Goal: Task Accomplishment & Management: Use online tool/utility

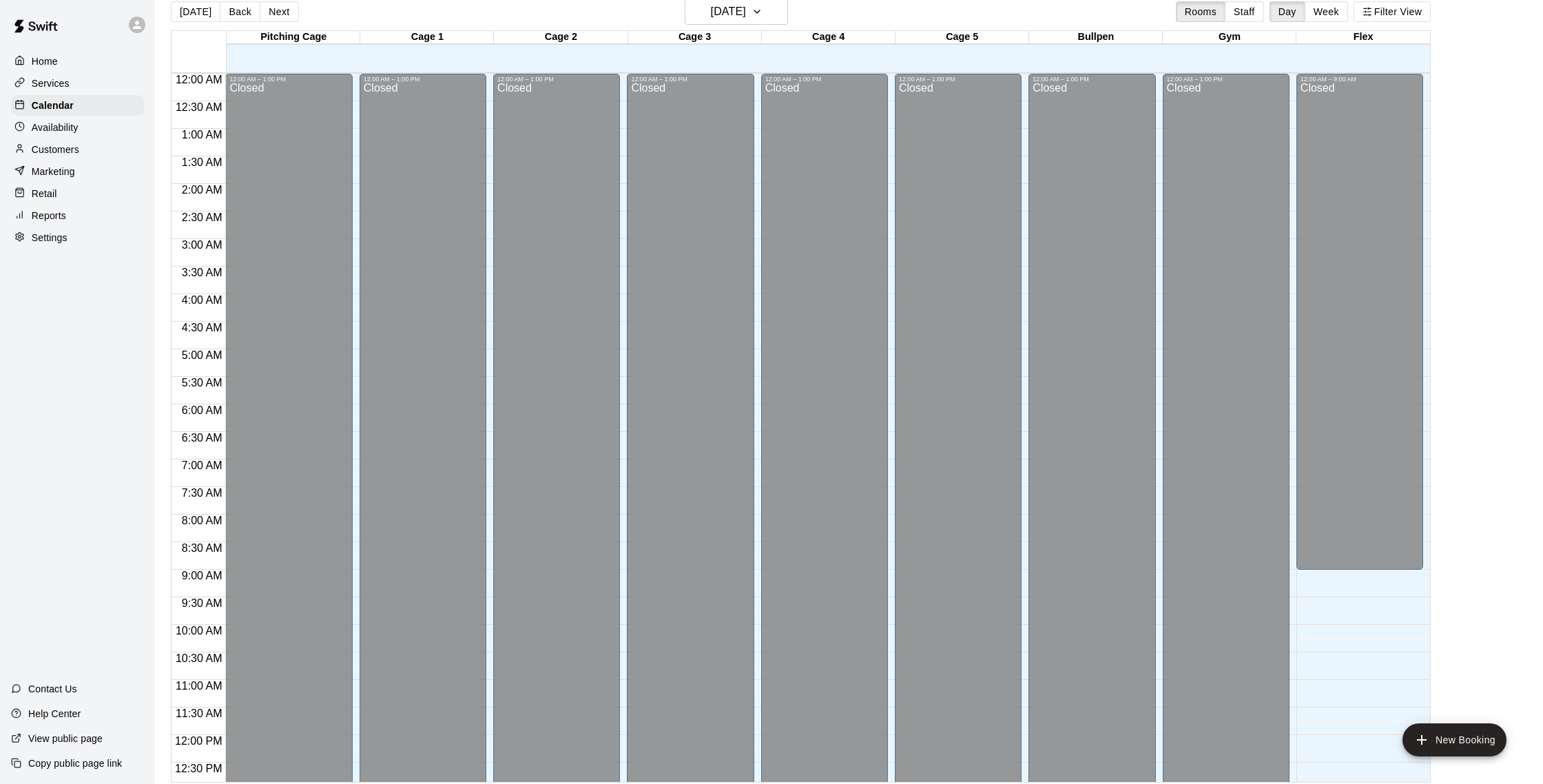
scroll to position [602, 0]
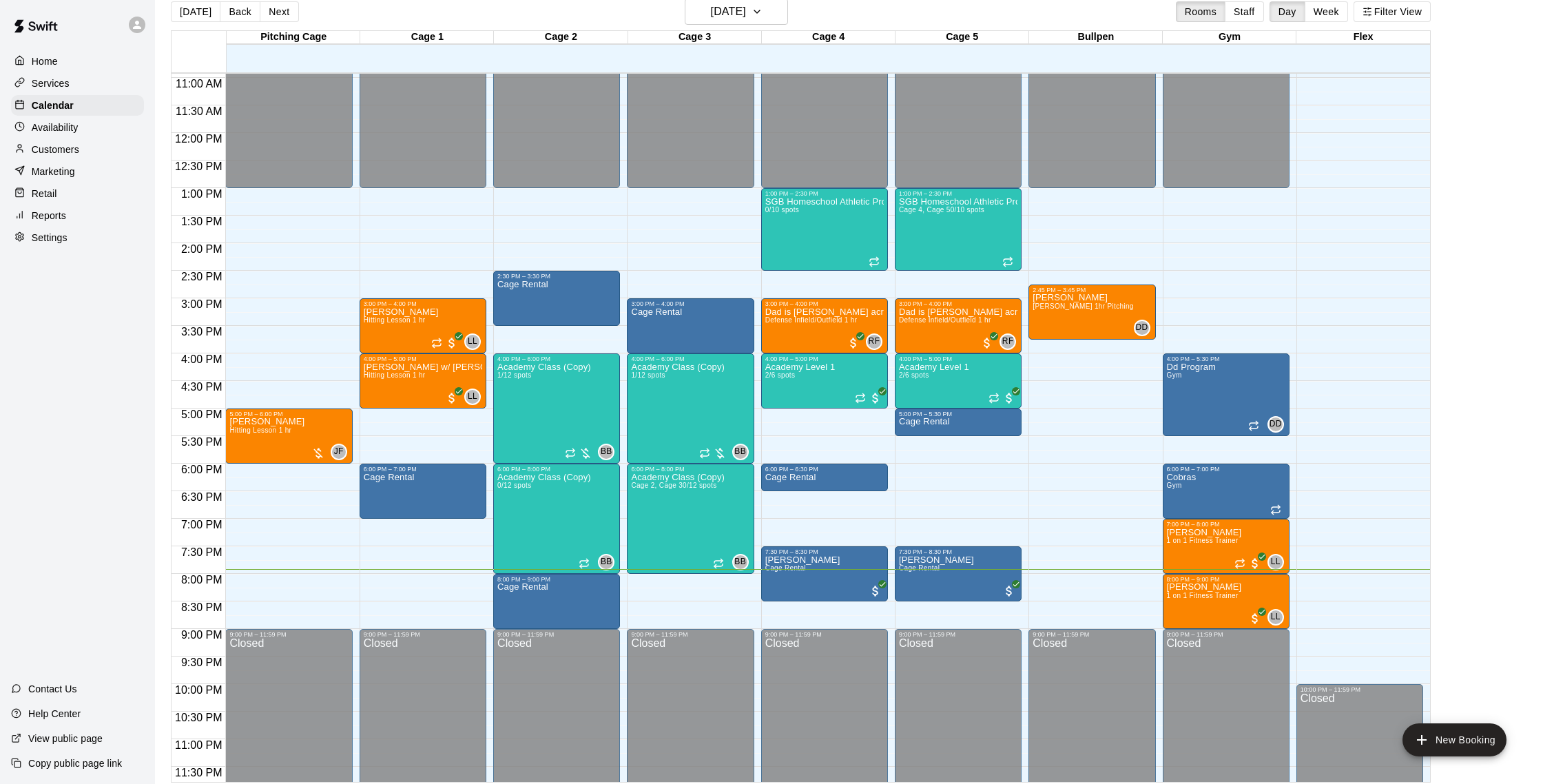
click at [68, 143] on p "Customers" at bounding box center [55, 149] width 47 height 14
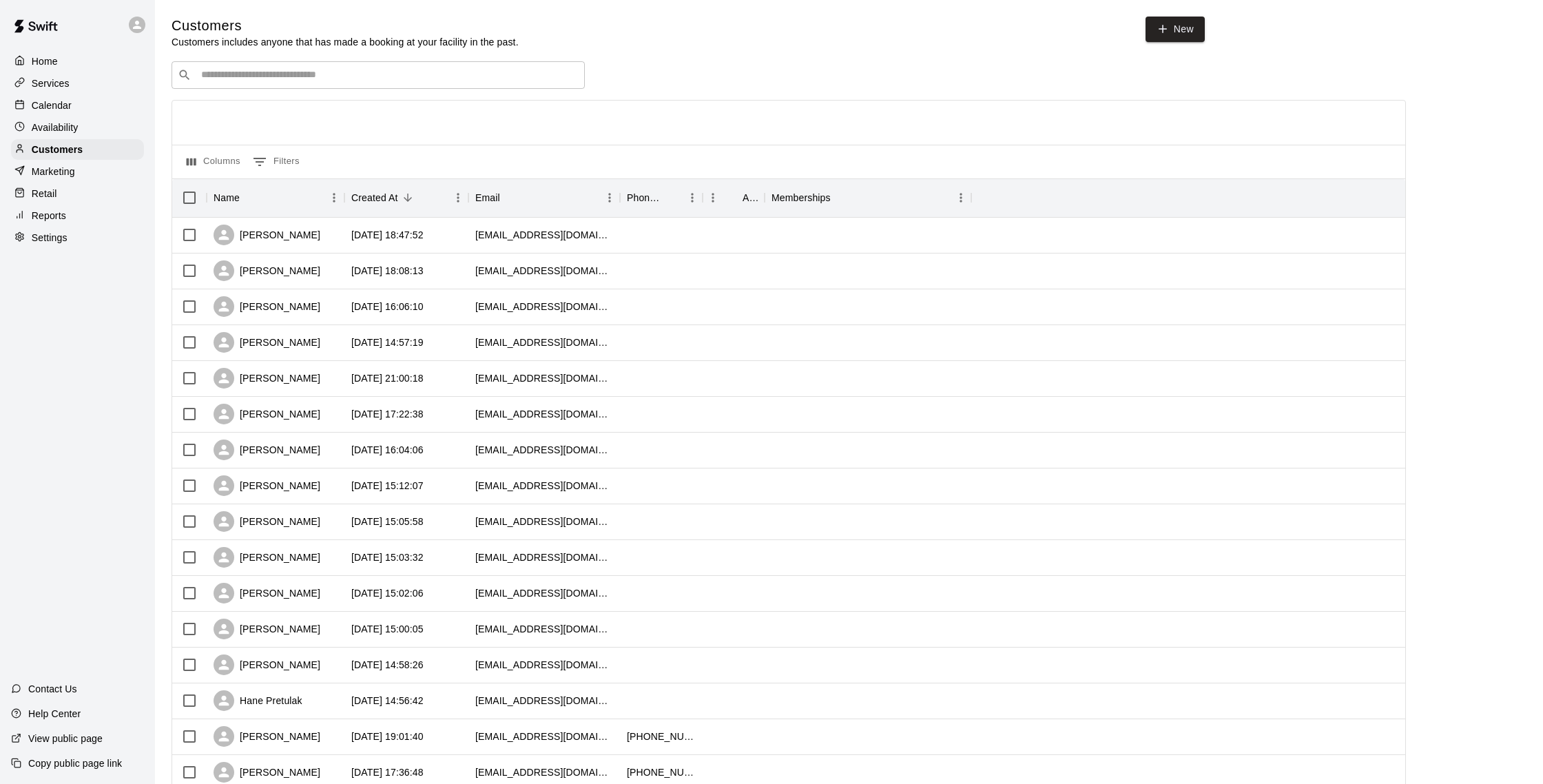
click at [60, 106] on p "Calendar" at bounding box center [51, 105] width 40 height 14
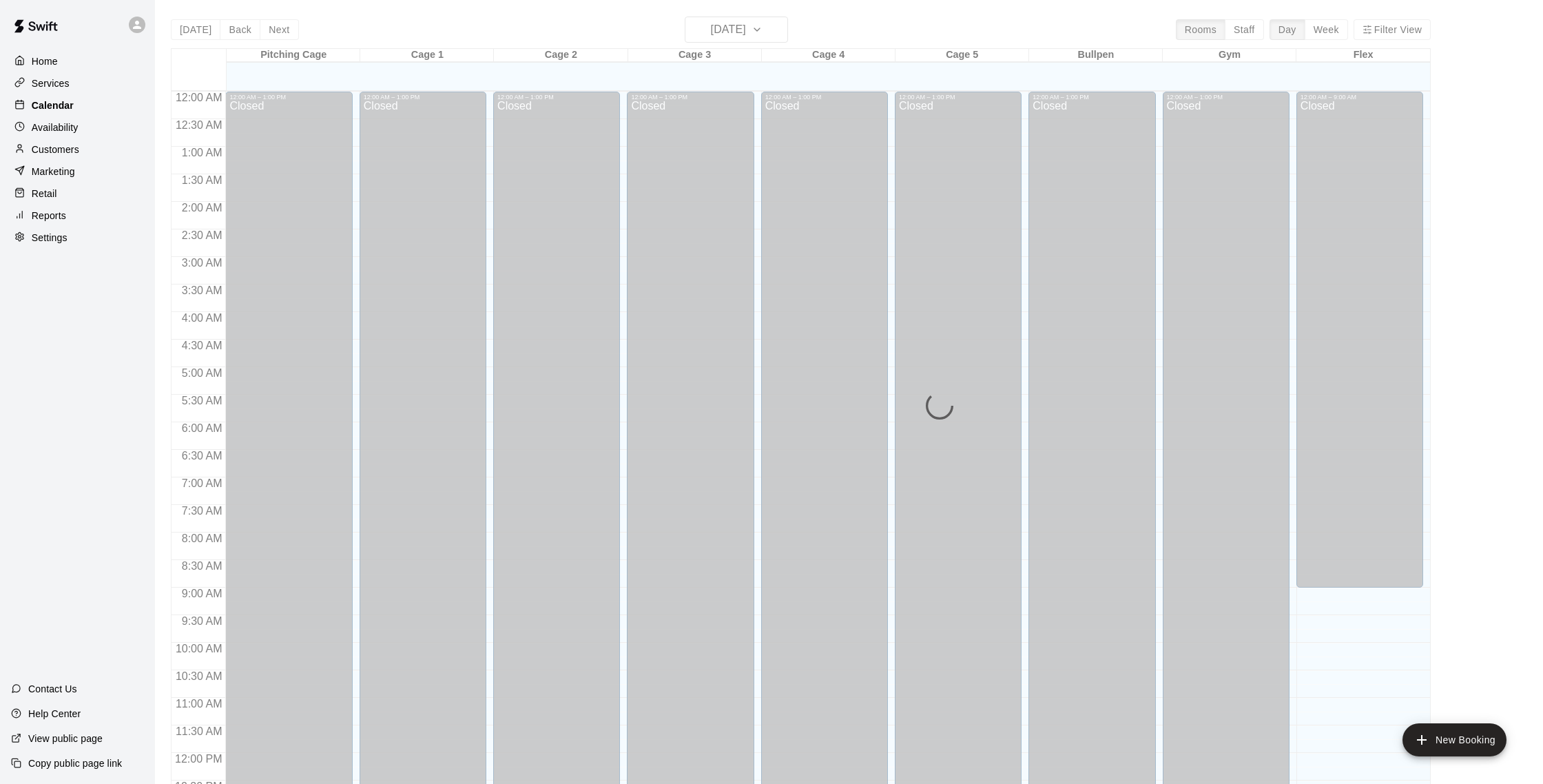
scroll to position [574, 0]
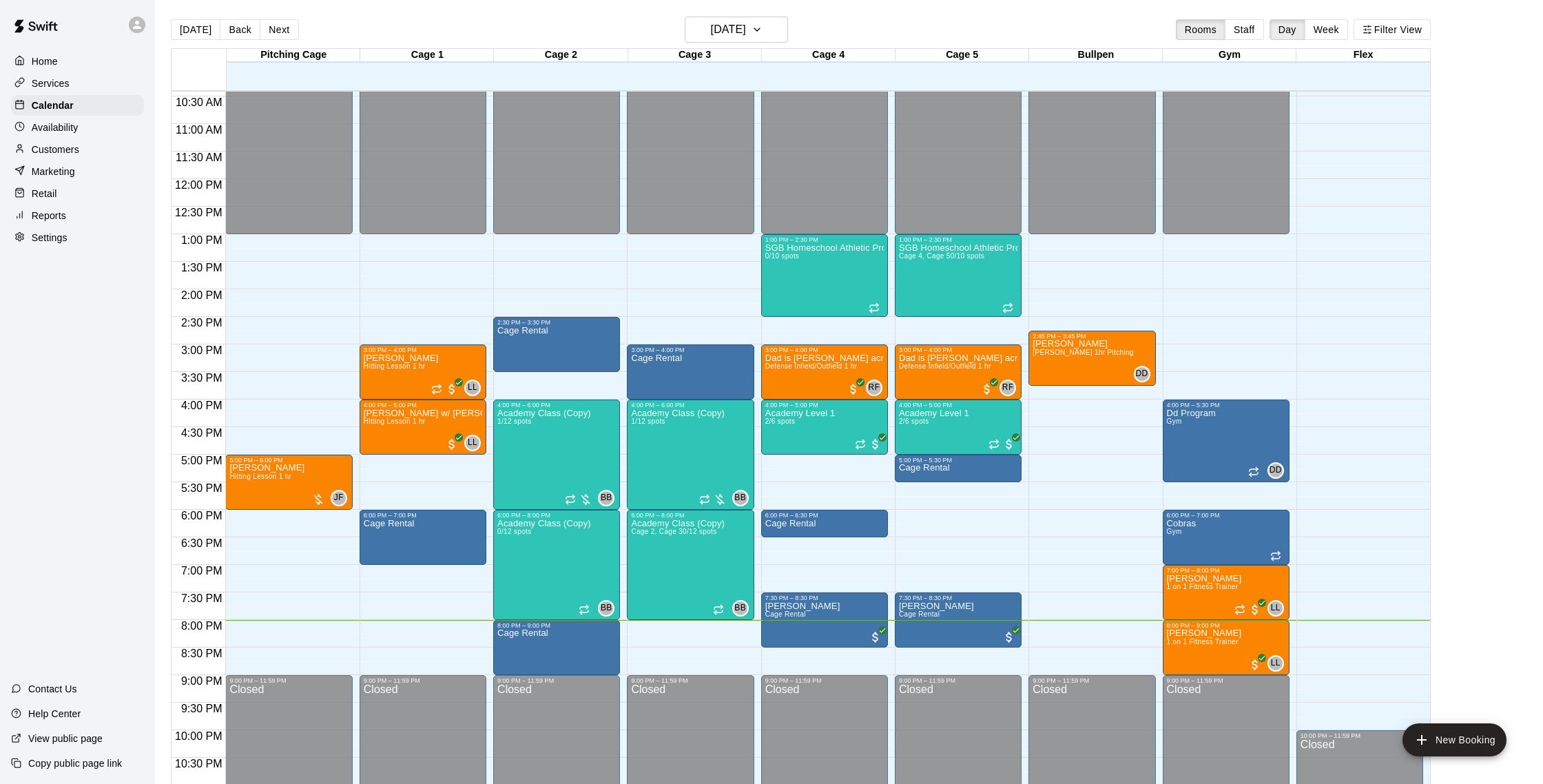
click at [73, 150] on p "Customers" at bounding box center [55, 149] width 47 height 14
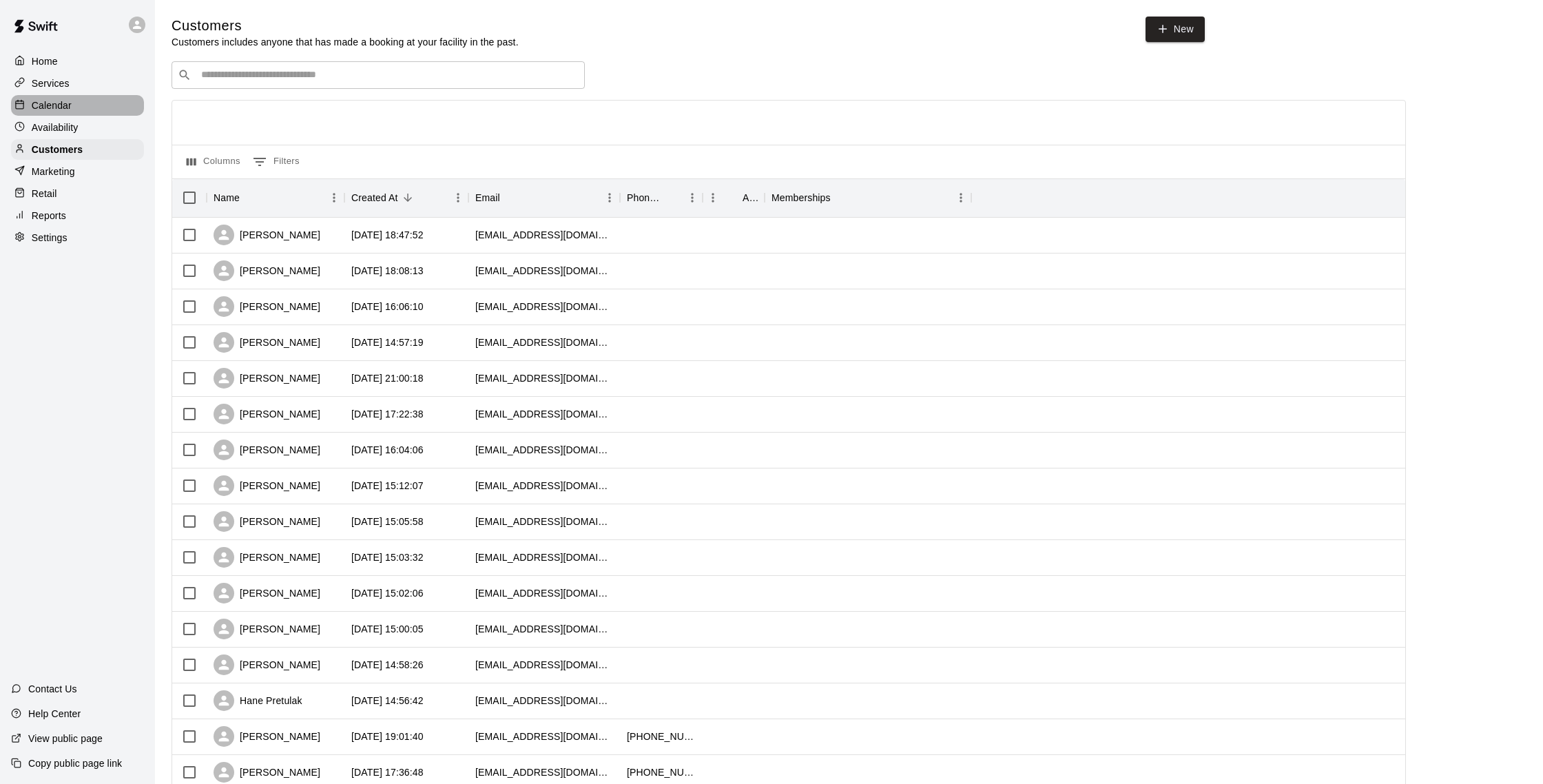
click at [47, 112] on div "Calendar" at bounding box center [77, 105] width 133 height 20
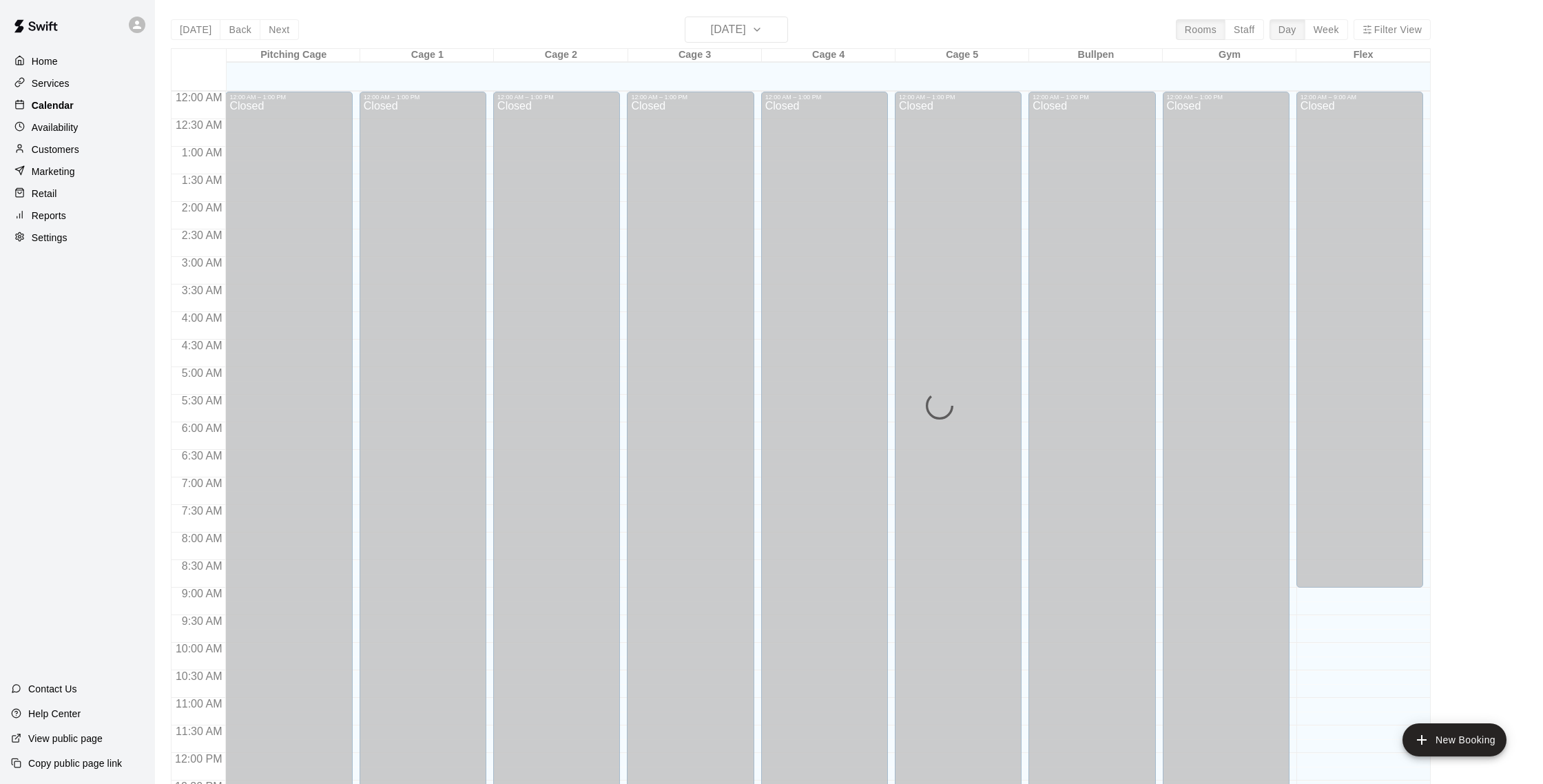
scroll to position [574, 0]
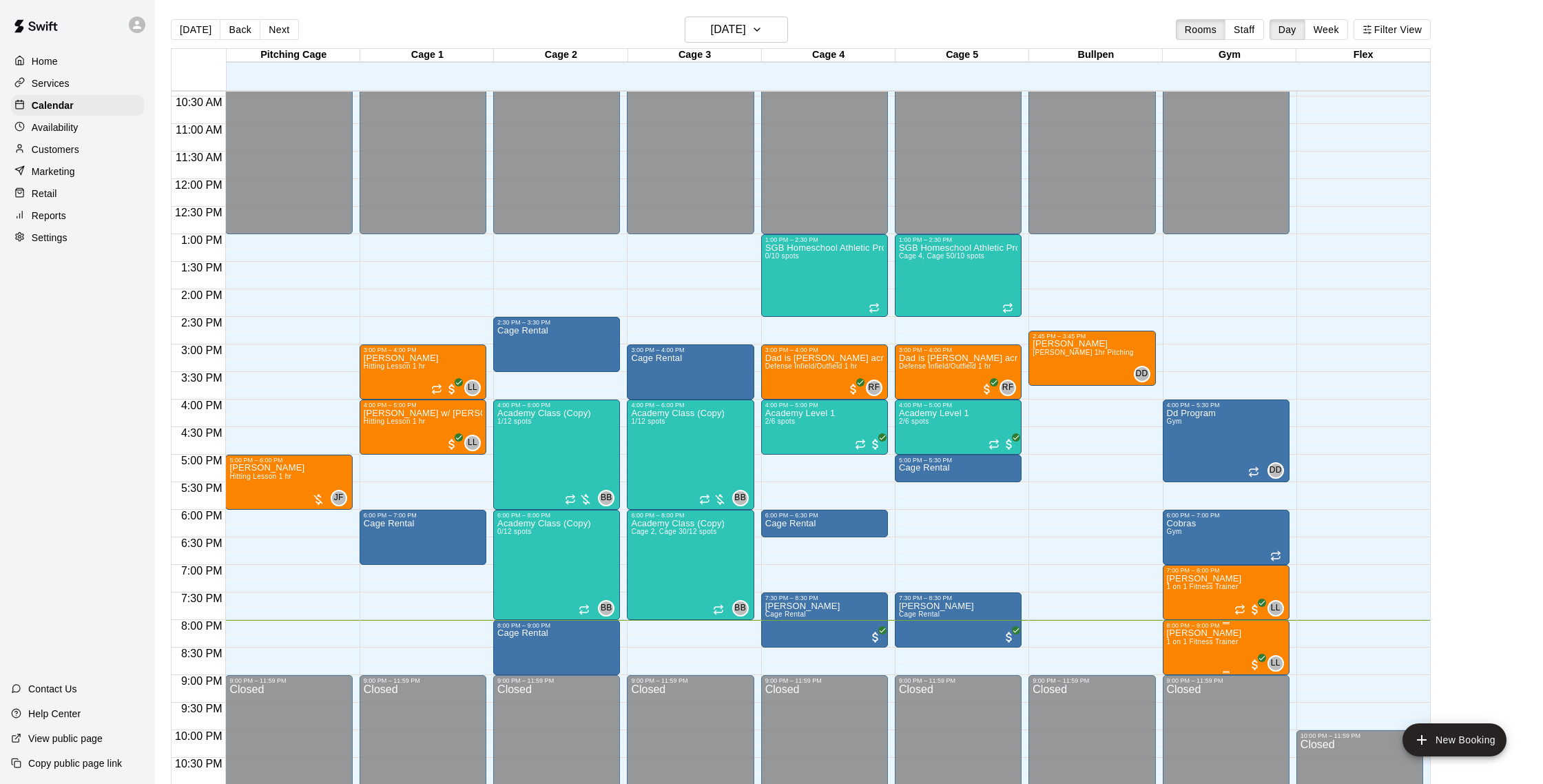
click at [1193, 643] on span "1 on 1 Fitness Trainer" at bounding box center [1203, 641] width 72 height 7
click at [1181, 687] on img "edit" at bounding box center [1180, 685] width 15 height 15
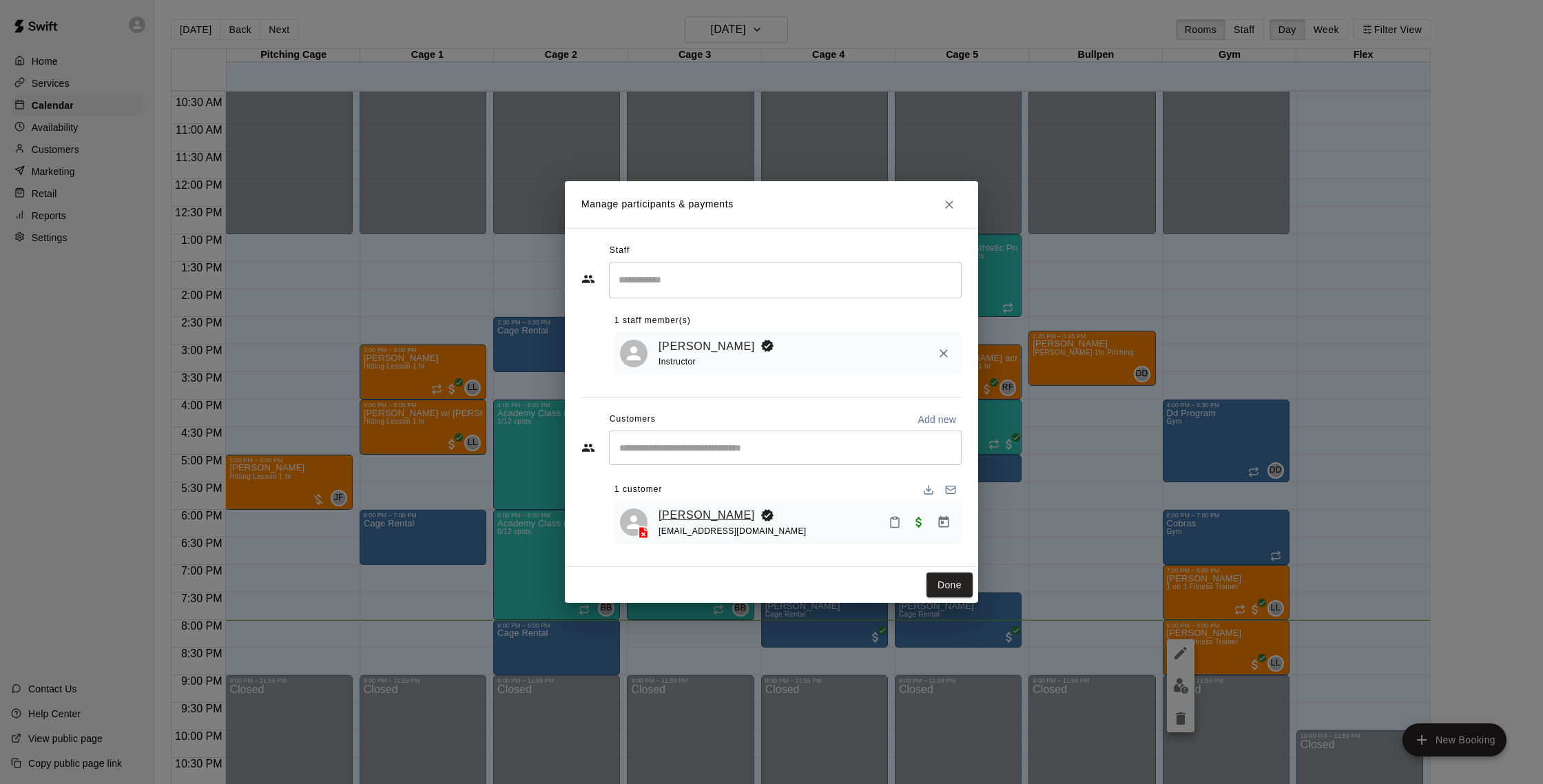
click at [684, 515] on link "[PERSON_NAME]" at bounding box center [707, 515] width 96 height 18
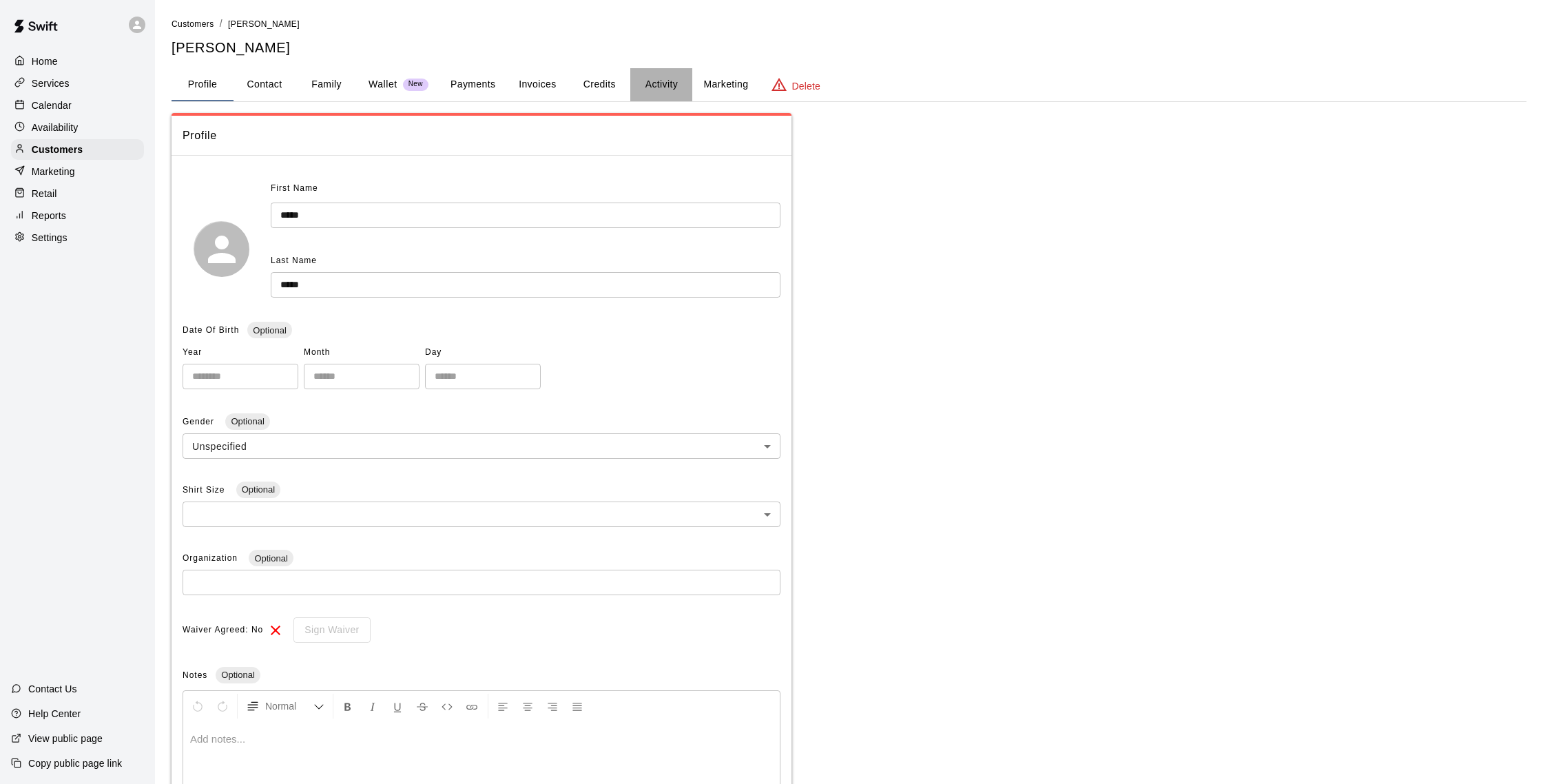
click at [672, 82] on button "Activity" at bounding box center [661, 85] width 62 height 33
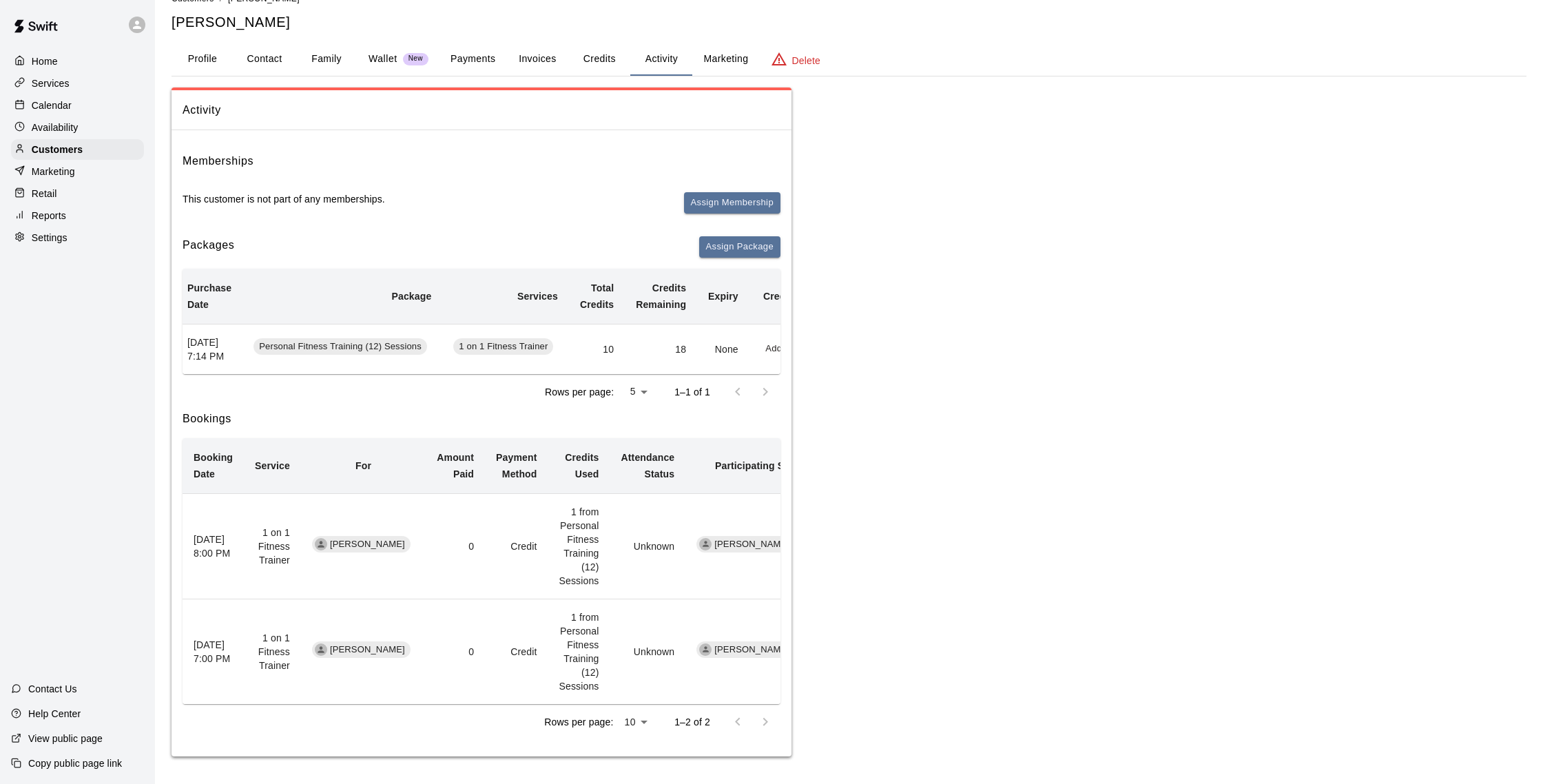
scroll to position [39, 0]
click at [478, 48] on button "Payments" at bounding box center [473, 59] width 67 height 33
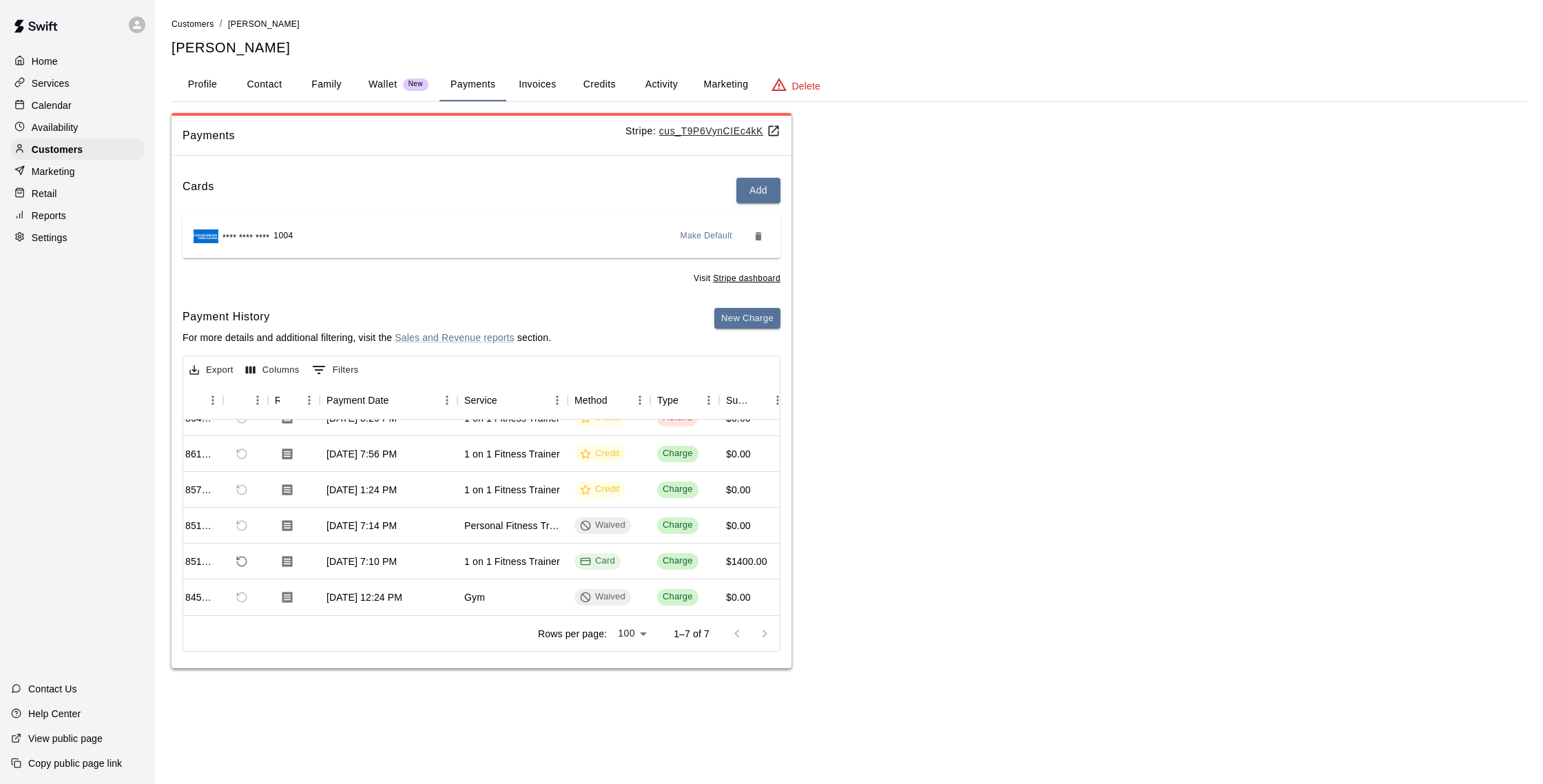
scroll to position [55, 39]
click at [550, 88] on button "Invoices" at bounding box center [537, 85] width 62 height 33
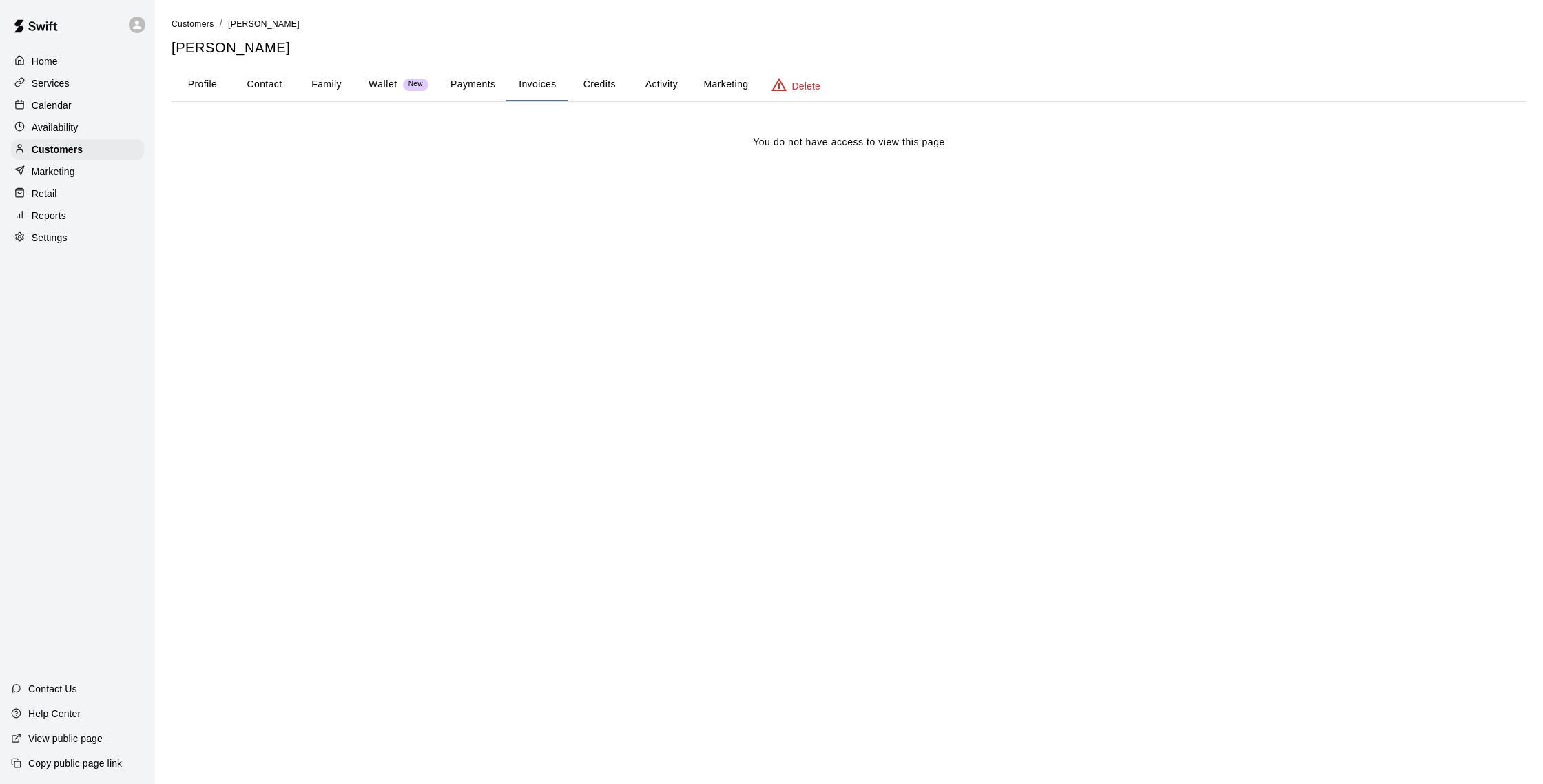
click at [283, 87] on button "Contact" at bounding box center [265, 85] width 62 height 33
select select "**"
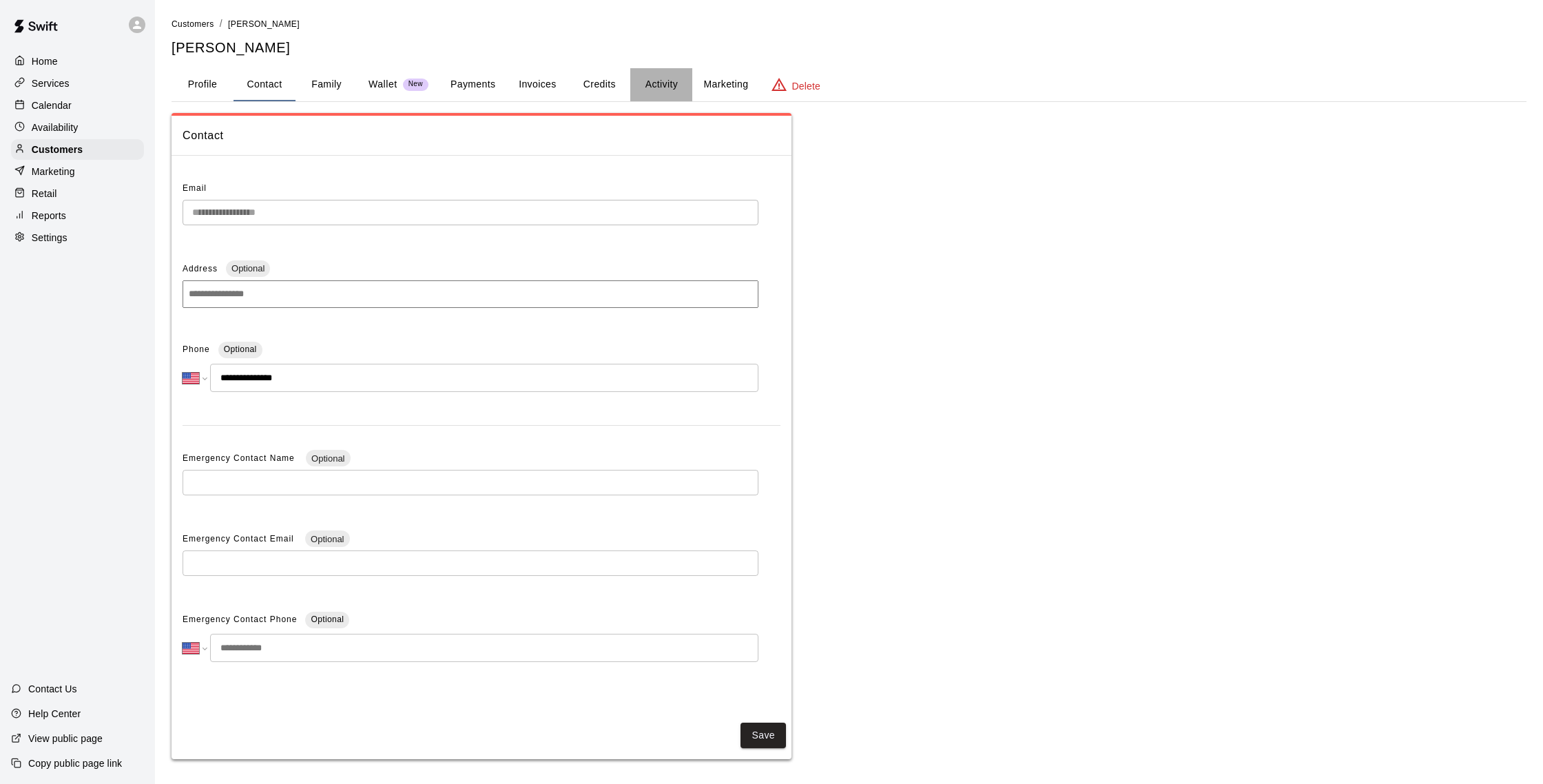
click at [670, 84] on button "Activity" at bounding box center [661, 85] width 62 height 33
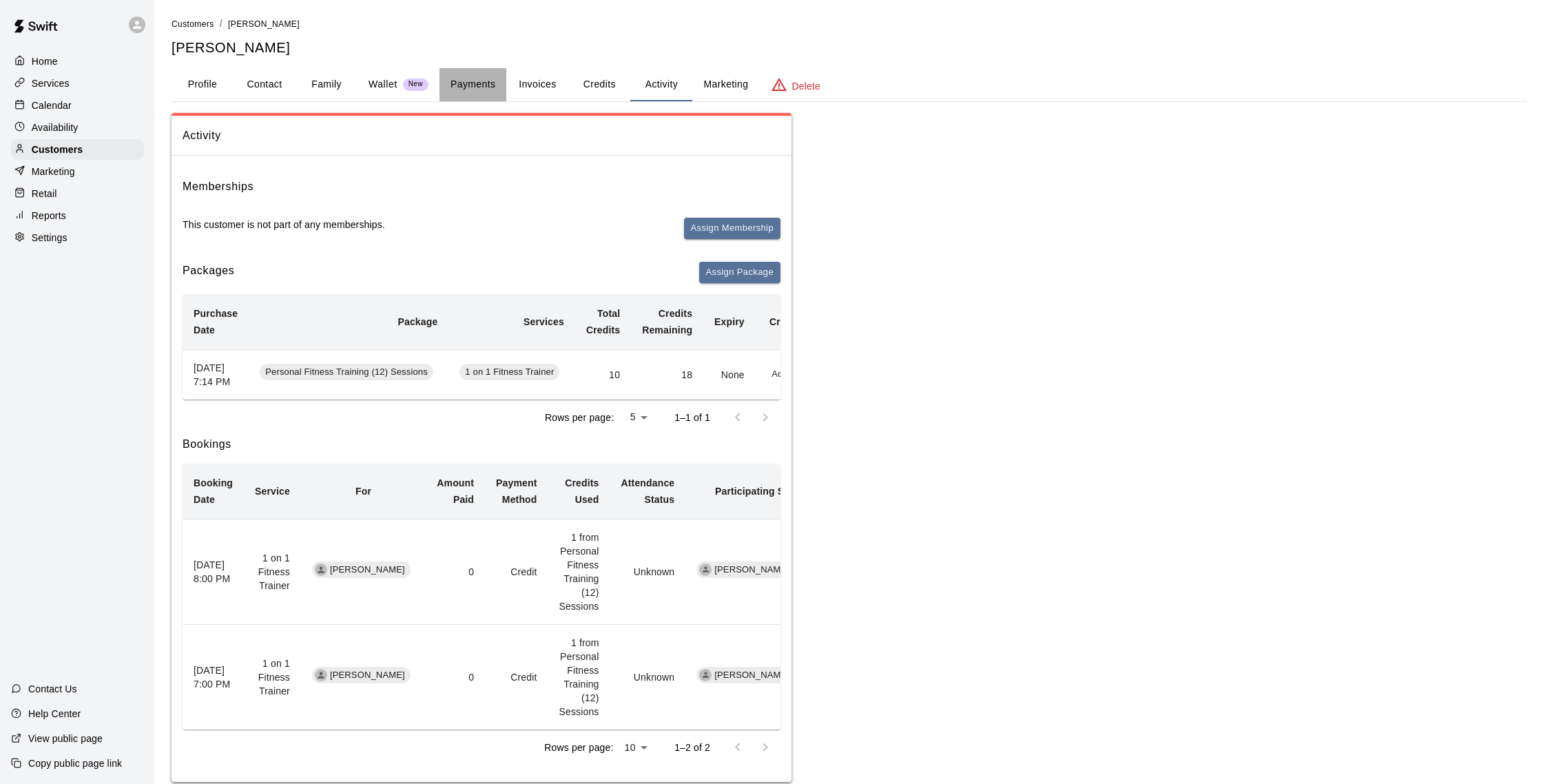
click at [501, 89] on button "Payments" at bounding box center [473, 85] width 67 height 33
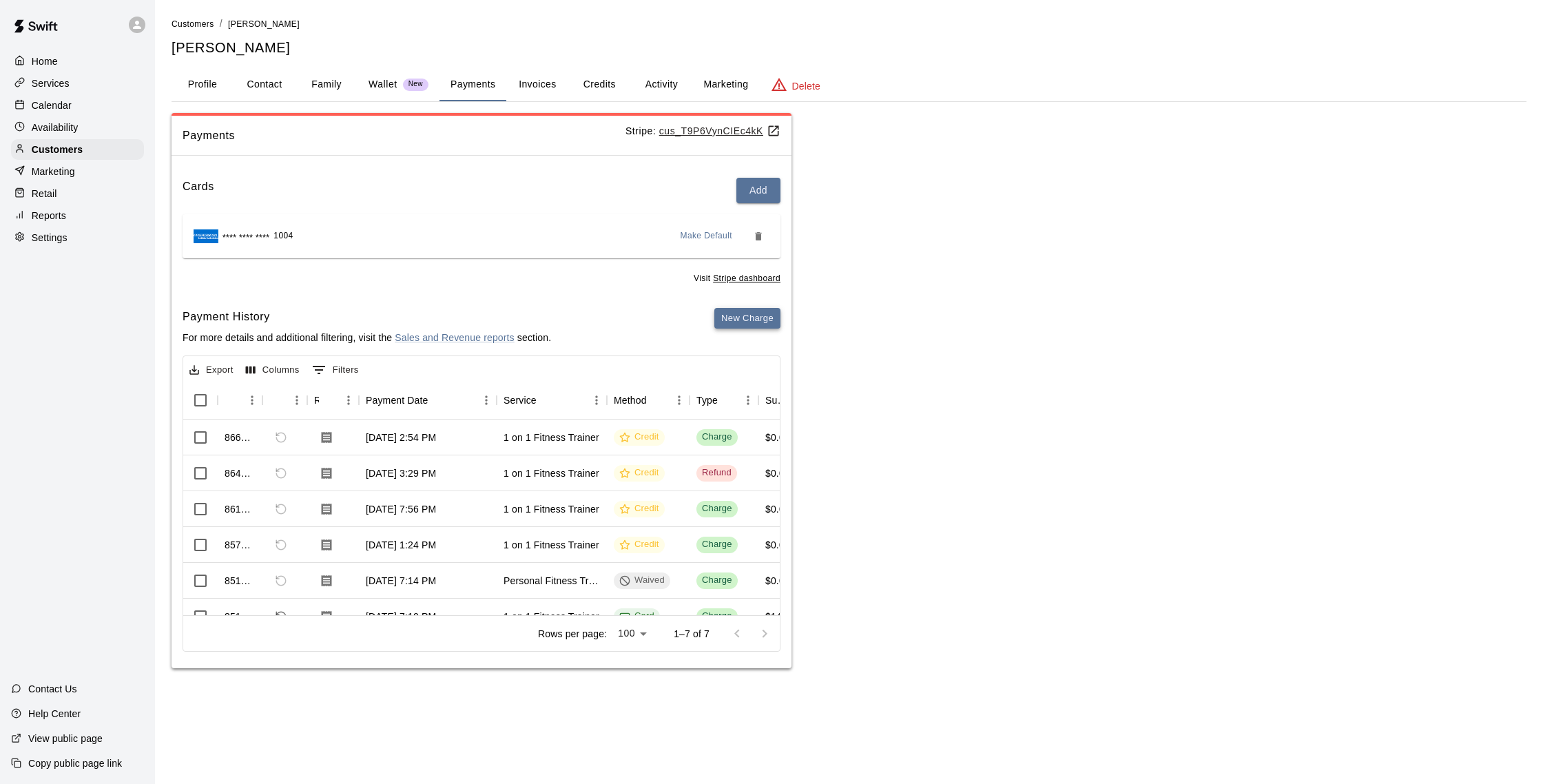
click at [735, 326] on button "New Charge" at bounding box center [747, 319] width 66 height 21
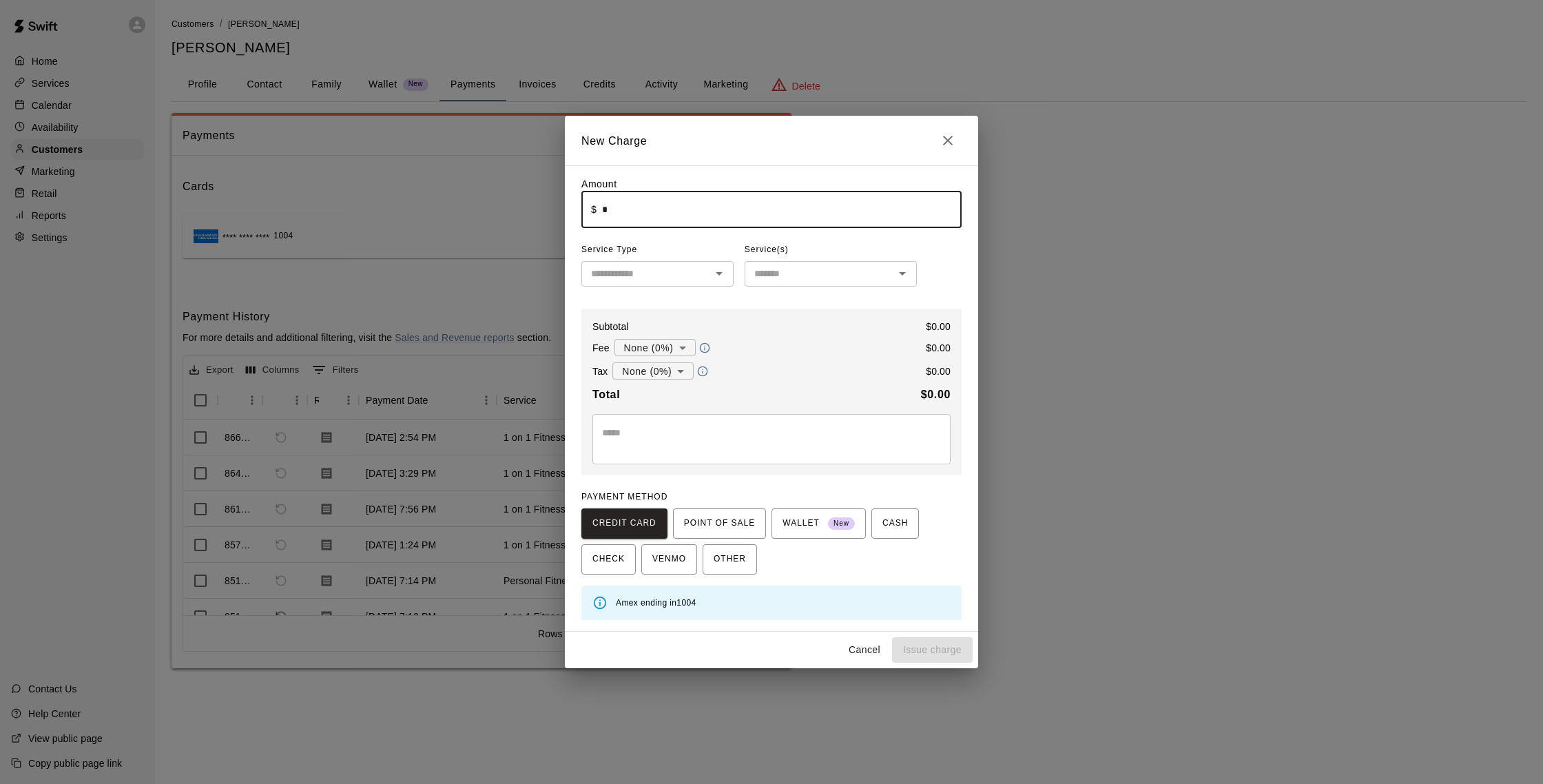
click at [692, 207] on input "*" at bounding box center [782, 209] width 359 height 37
click at [707, 270] on div "​" at bounding box center [657, 273] width 152 height 25
type input "******"
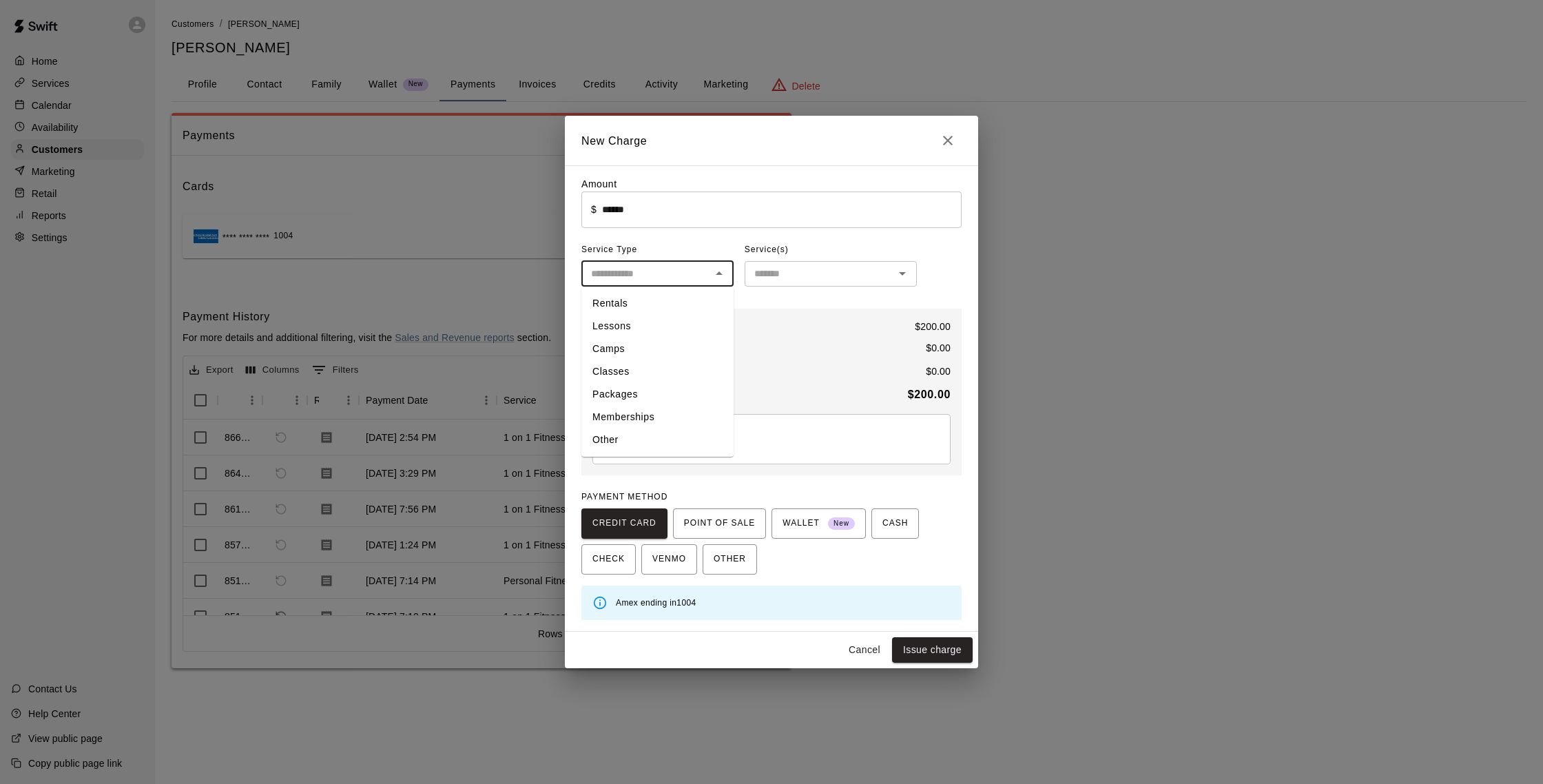
click at [623, 441] on li "Other" at bounding box center [657, 440] width 152 height 23
type input "*****"
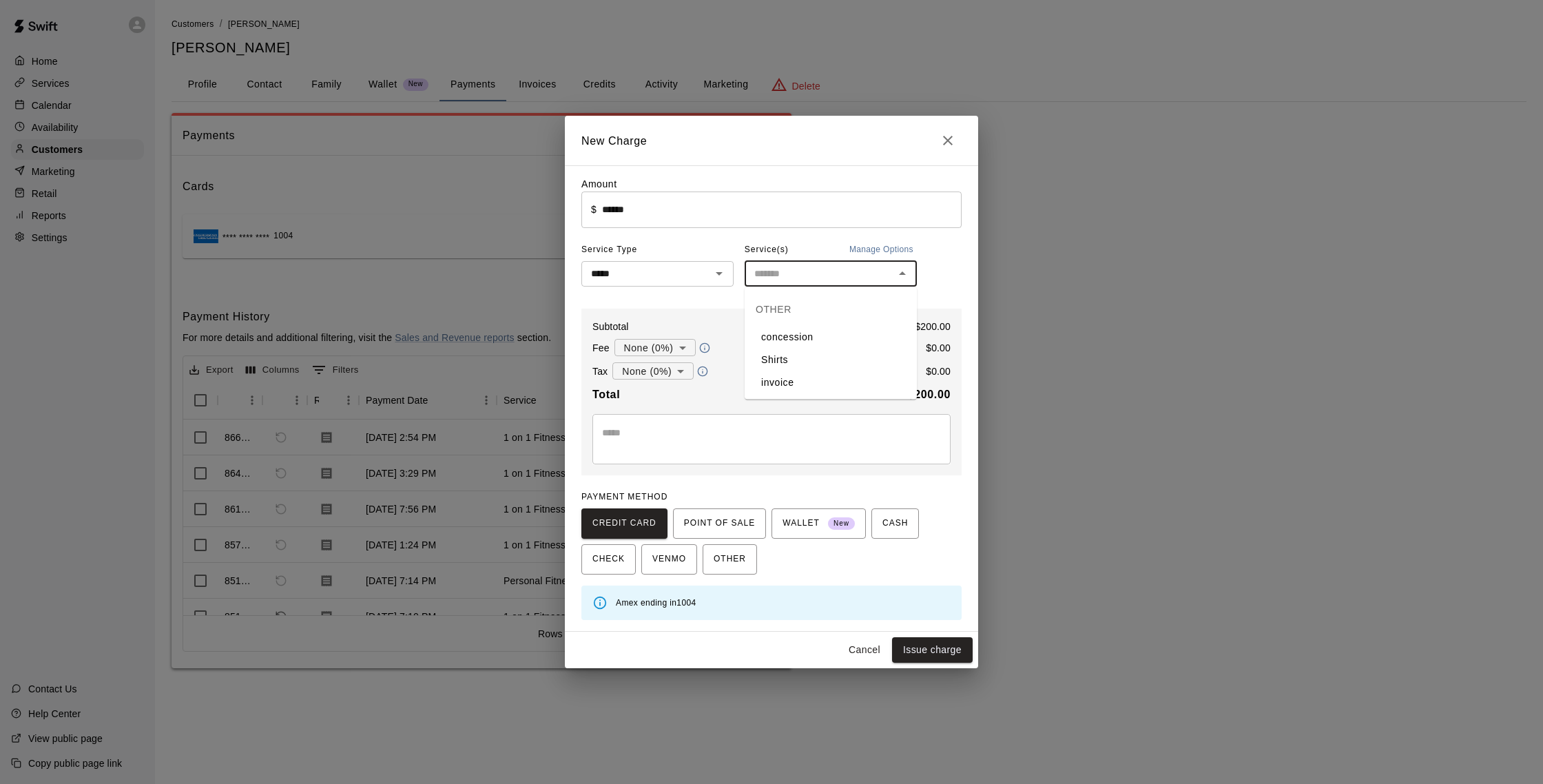
click at [786, 276] on input "text" at bounding box center [819, 273] width 141 height 17
click at [789, 377] on li "invoice" at bounding box center [831, 383] width 172 height 23
type input "*******"
click at [715, 426] on textarea at bounding box center [772, 439] width 339 height 28
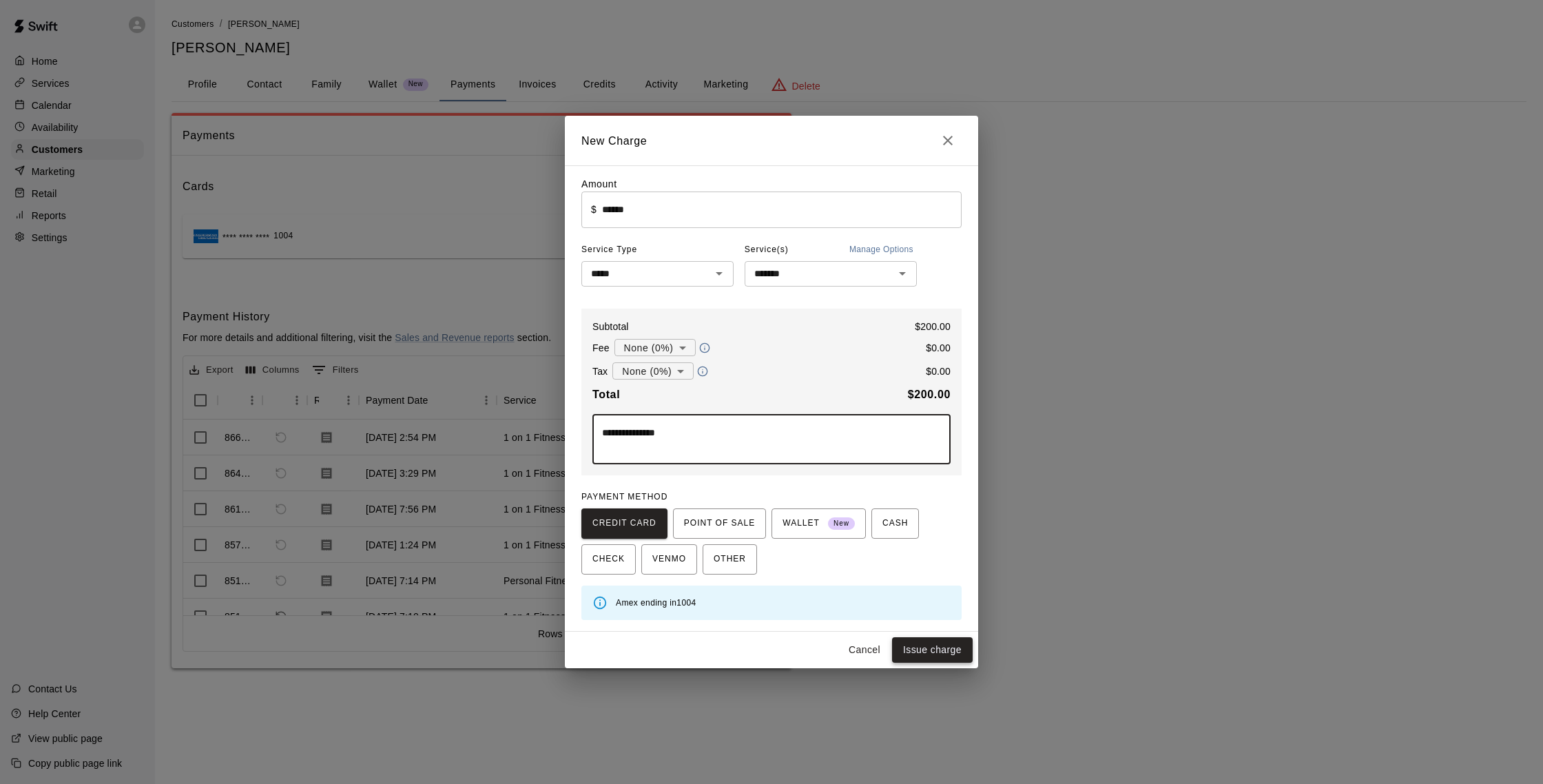
type textarea "**********"
click at [941, 644] on button "Issue charge" at bounding box center [932, 650] width 81 height 25
type input "*"
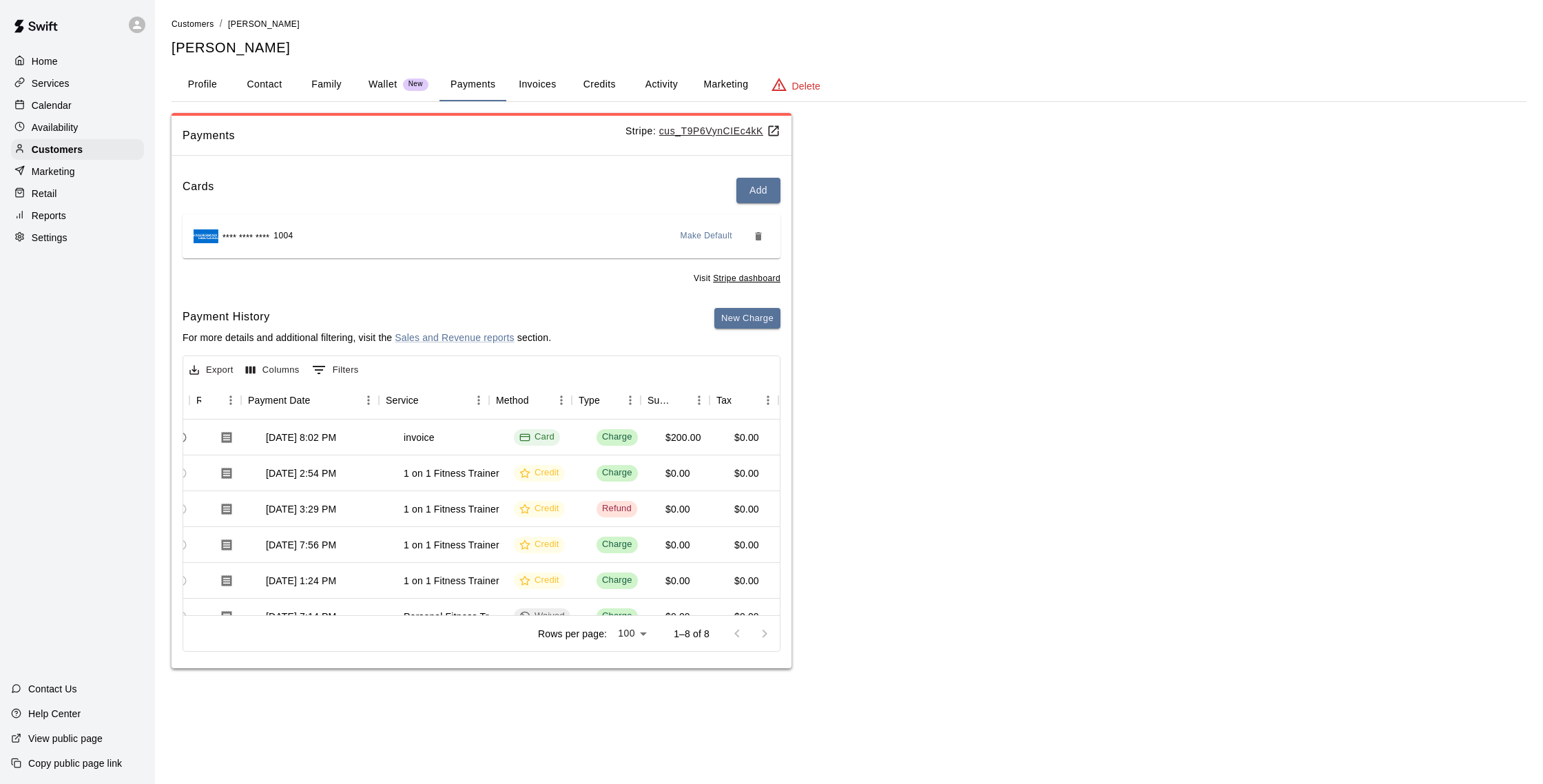
scroll to position [0, 118]
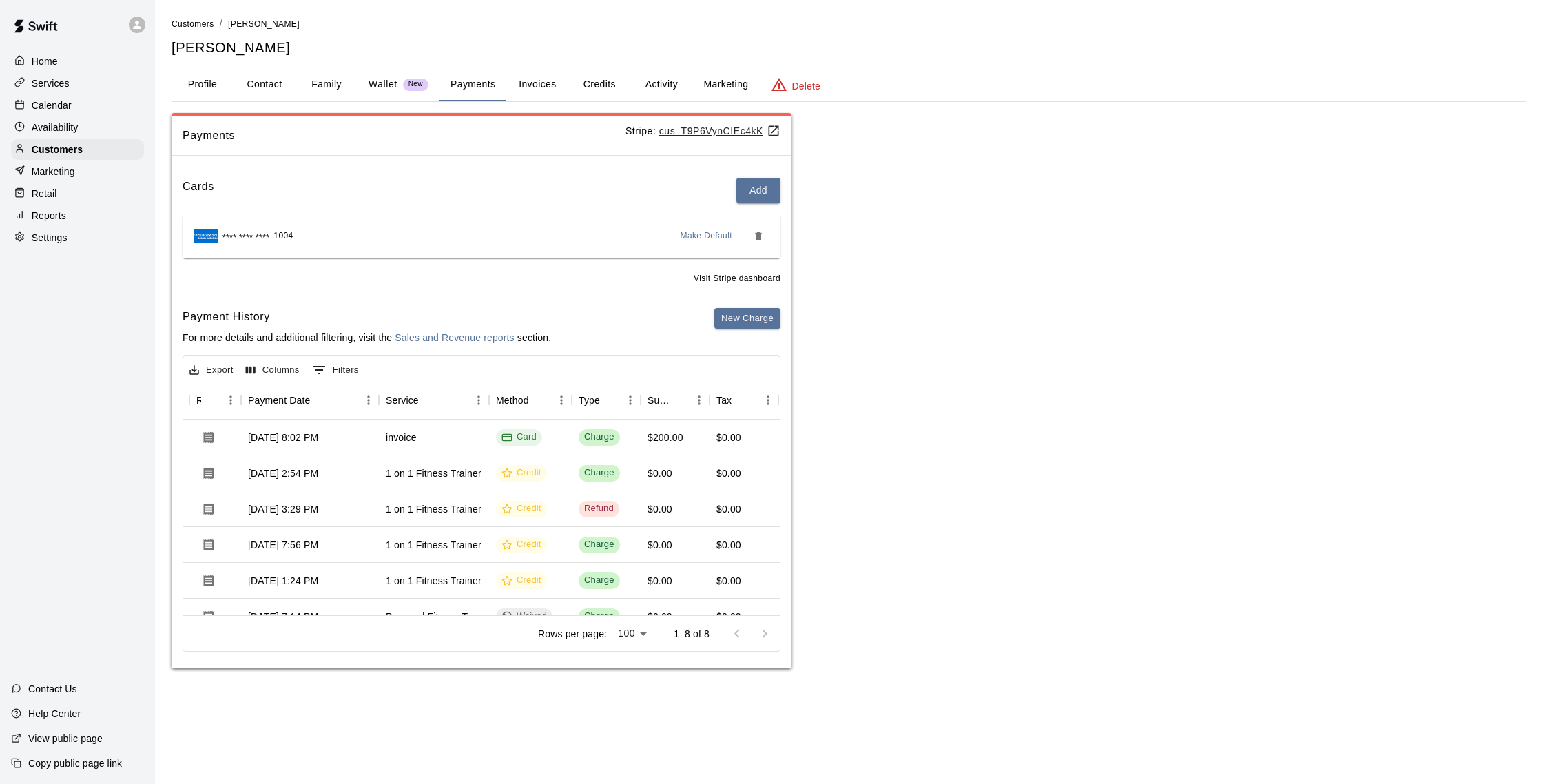
click at [663, 72] on button "Activity" at bounding box center [661, 85] width 62 height 33
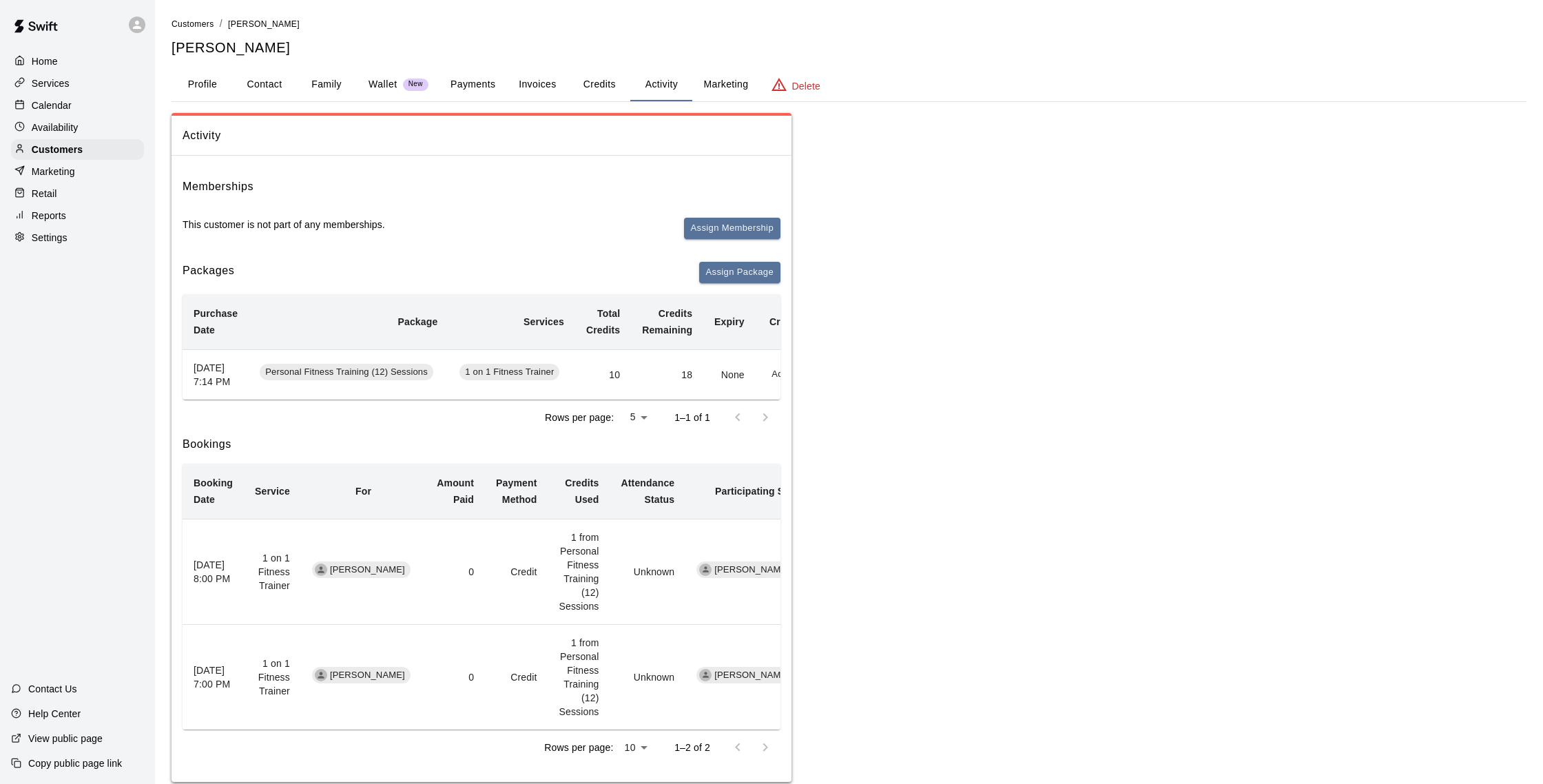
scroll to position [0, 67]
click at [713, 382] on button "Add" at bounding box center [714, 374] width 28 height 21
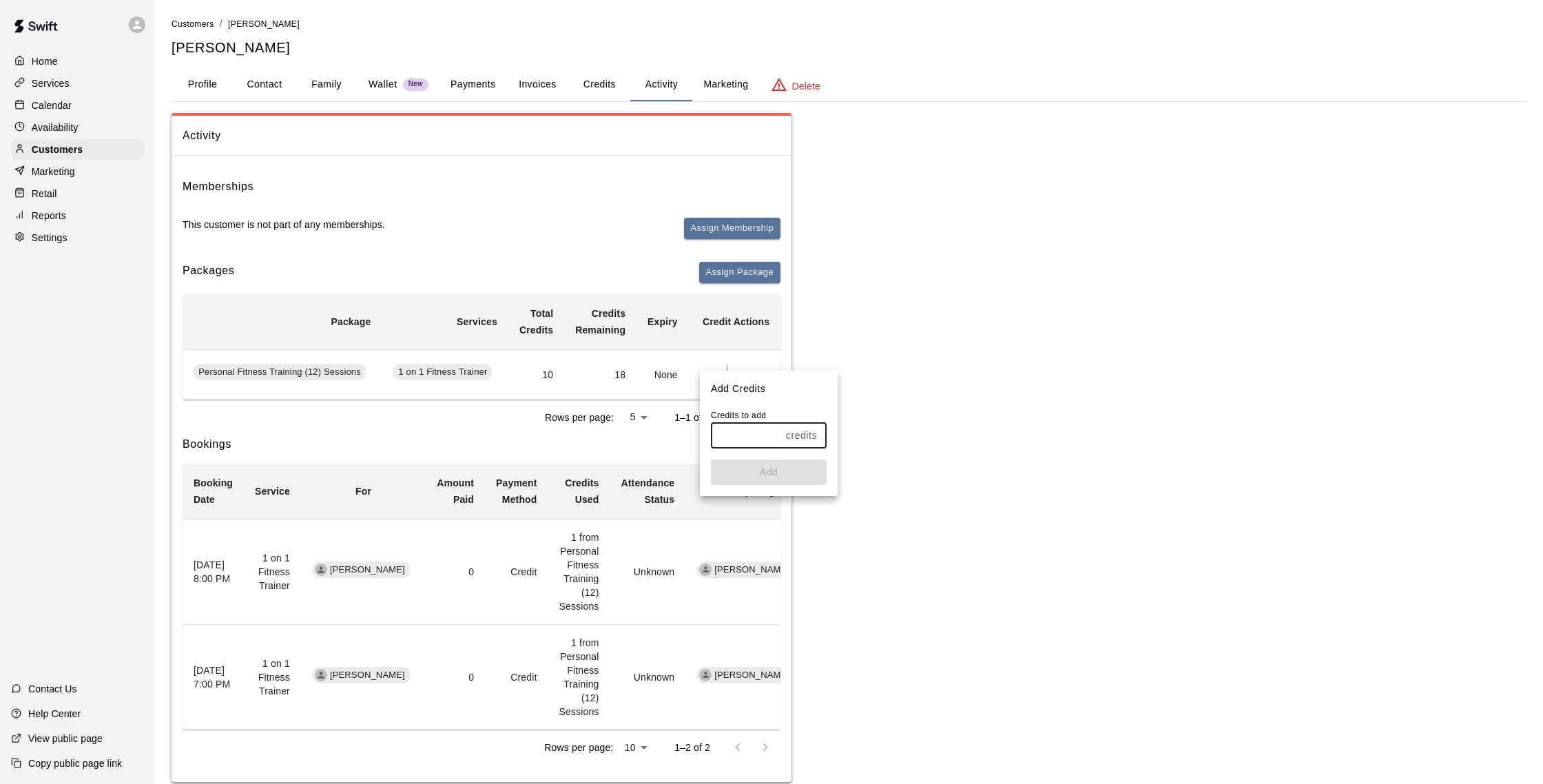
click at [723, 425] on input "text" at bounding box center [745, 435] width 69 height 25
type input "*"
click at [783, 460] on button "Add" at bounding box center [769, 472] width 116 height 25
click at [55, 109] on p "Calendar" at bounding box center [51, 105] width 40 height 14
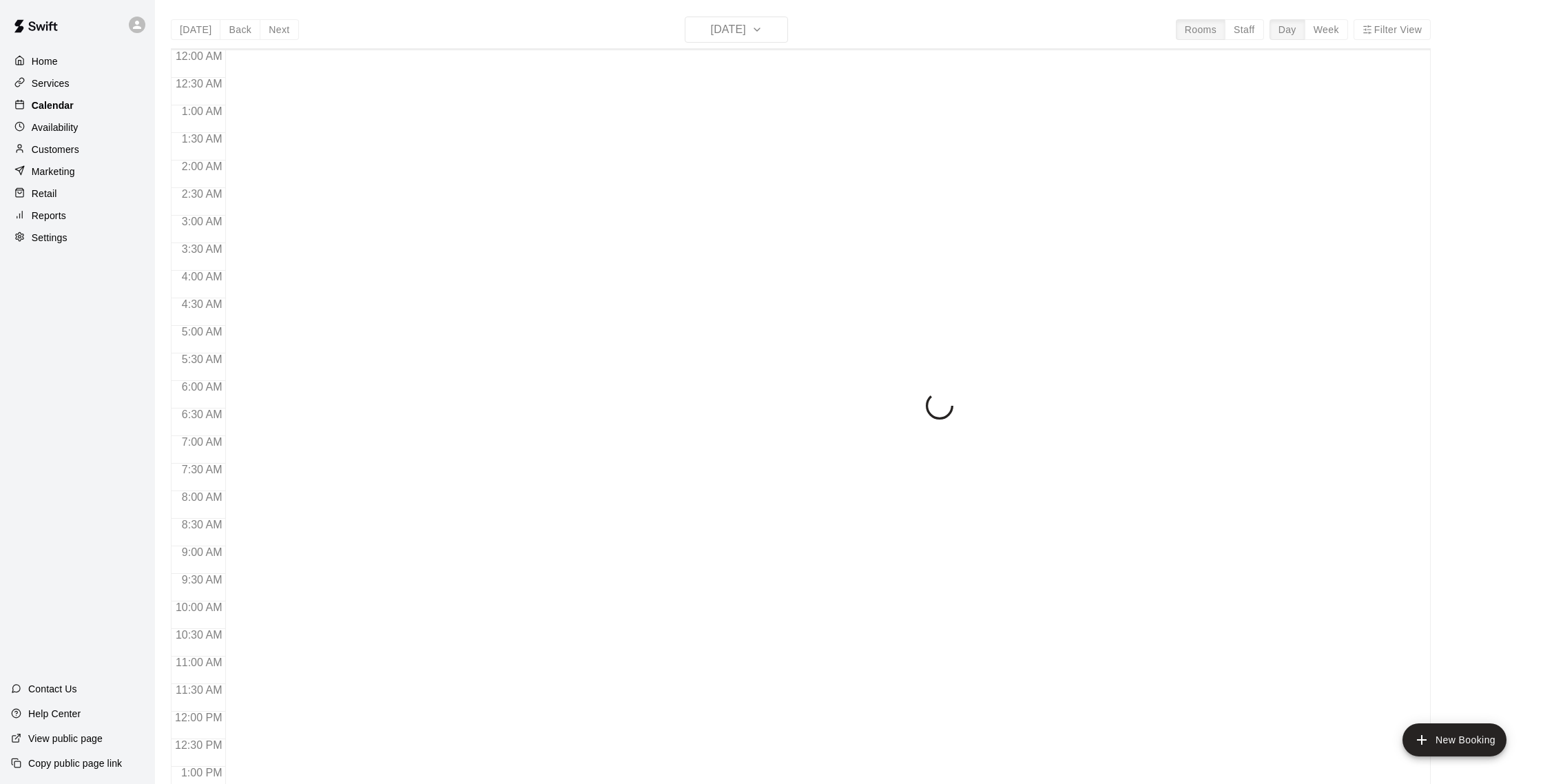
scroll to position [574, 0]
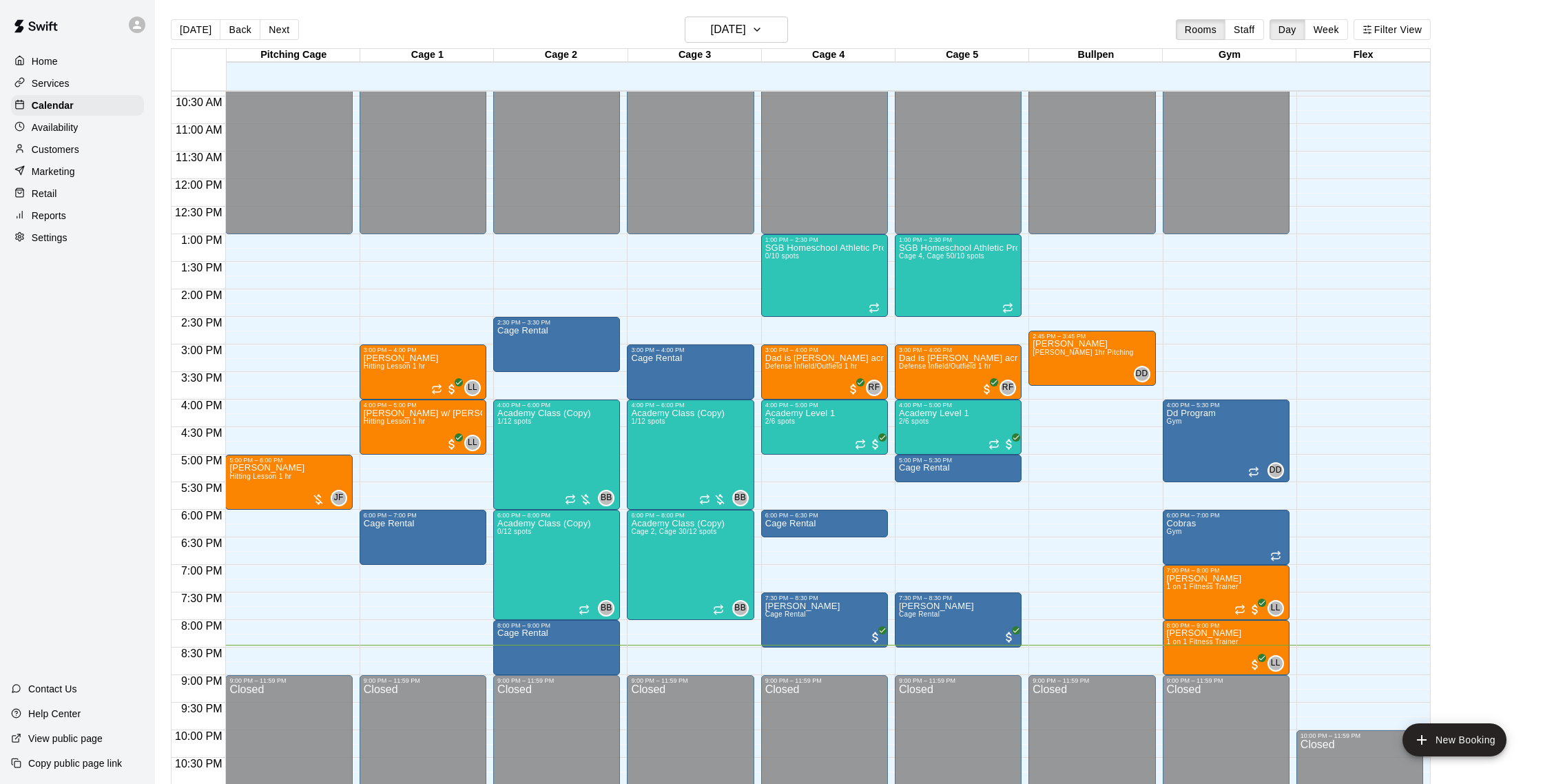
click at [69, 169] on p "Marketing" at bounding box center [53, 171] width 43 height 14
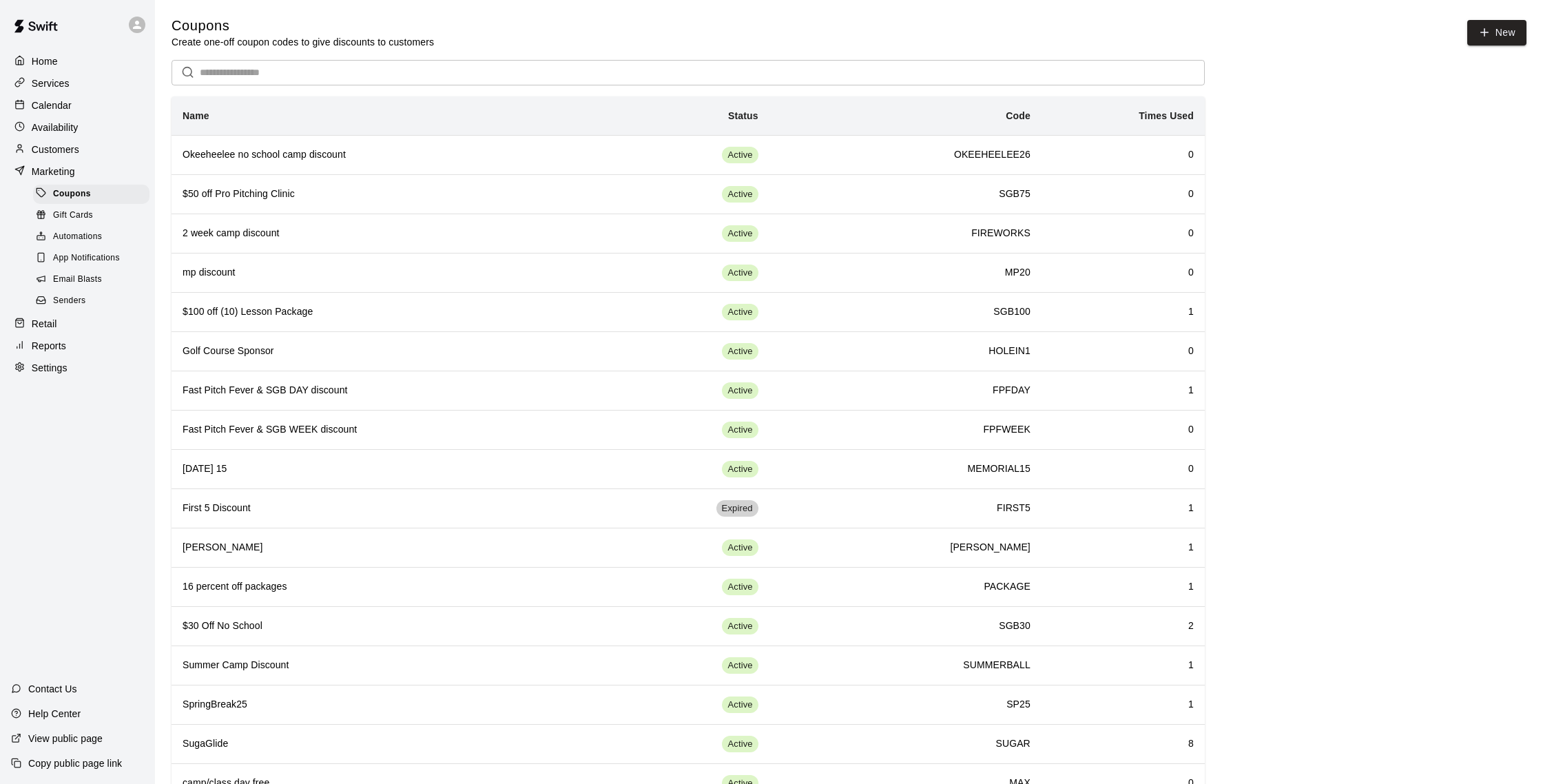
click at [63, 105] on p "Calendar" at bounding box center [51, 105] width 40 height 14
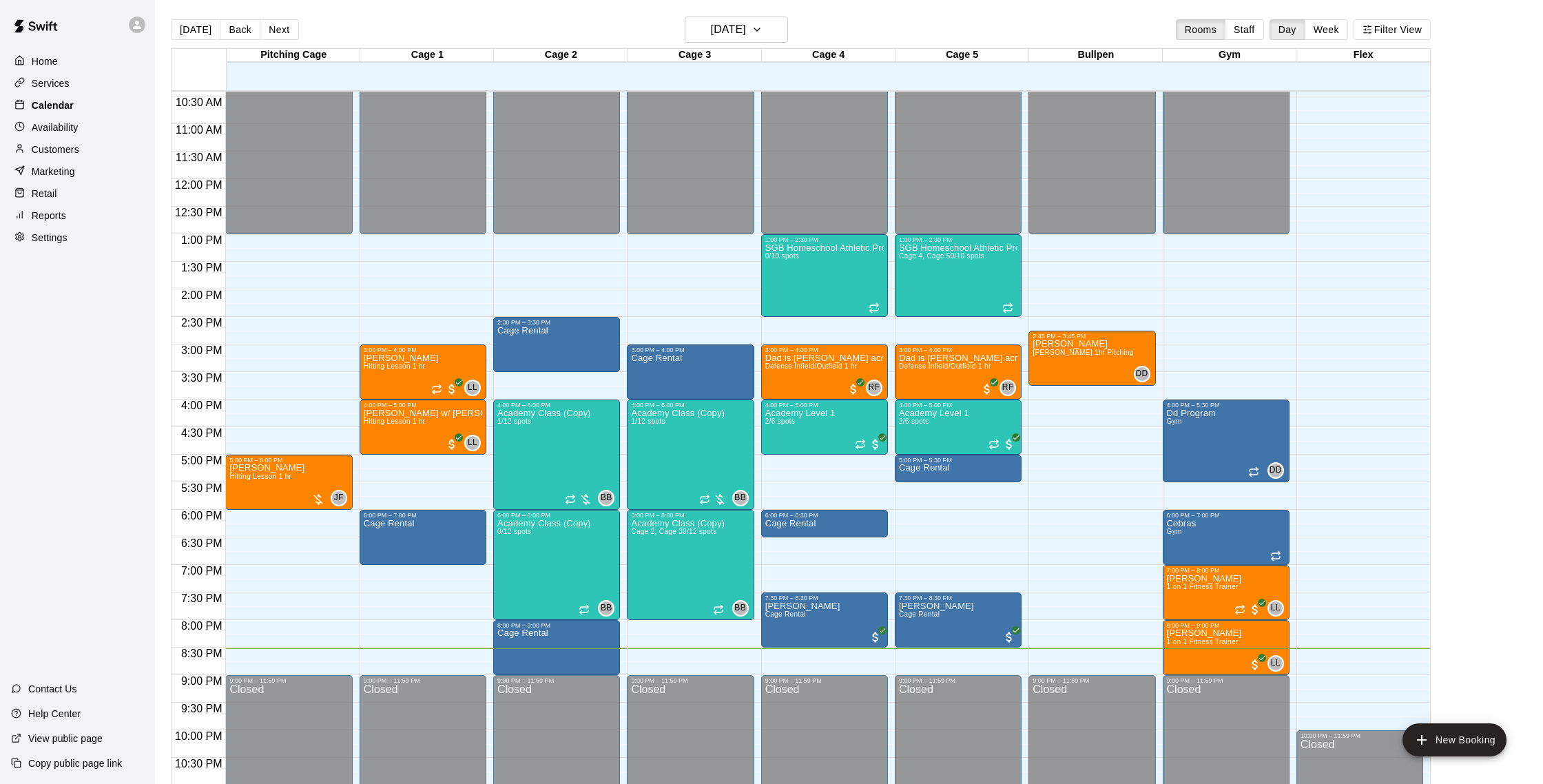
scroll to position [22, 0]
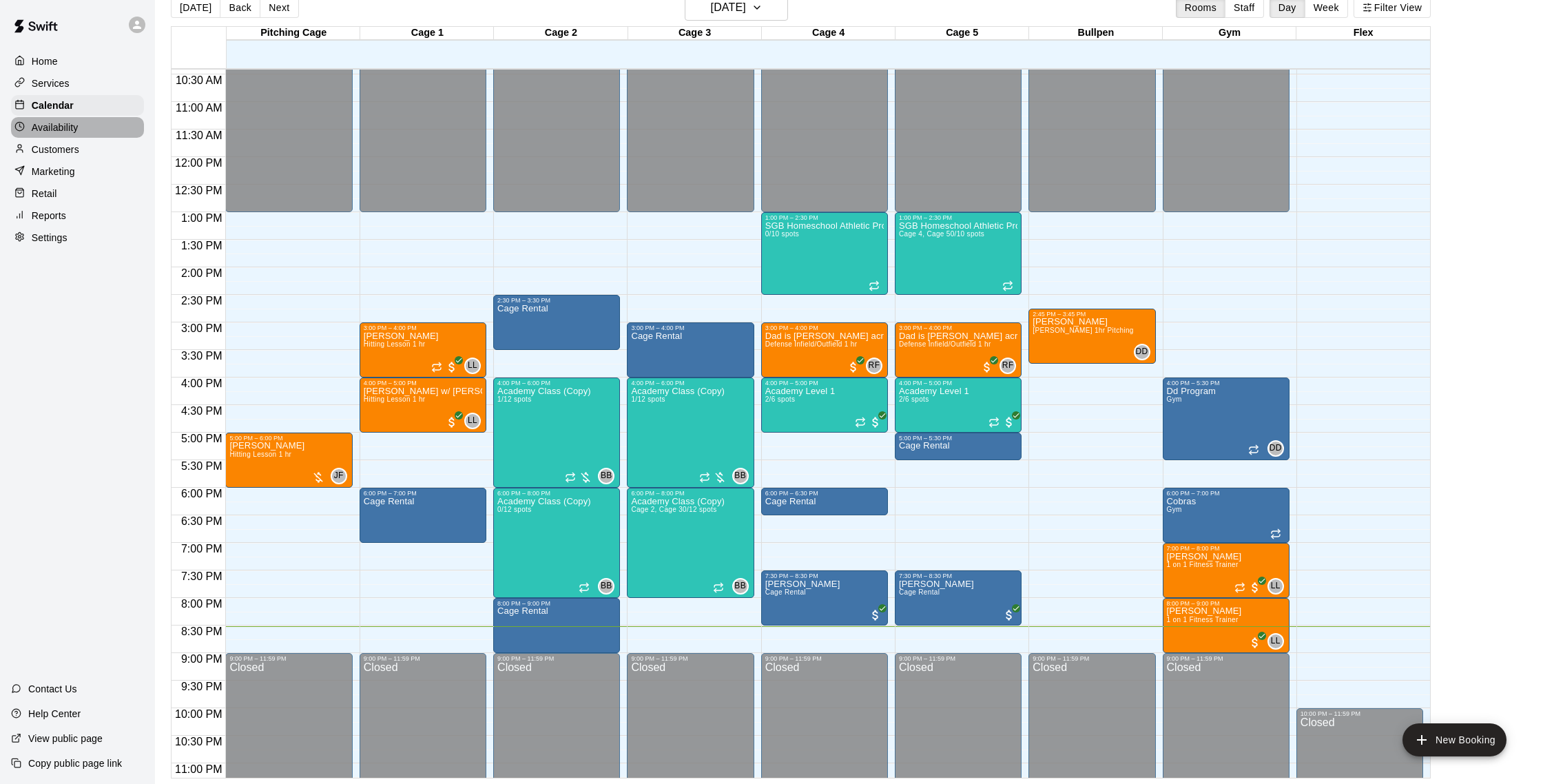
click at [63, 124] on p "Availability" at bounding box center [55, 127] width 46 height 14
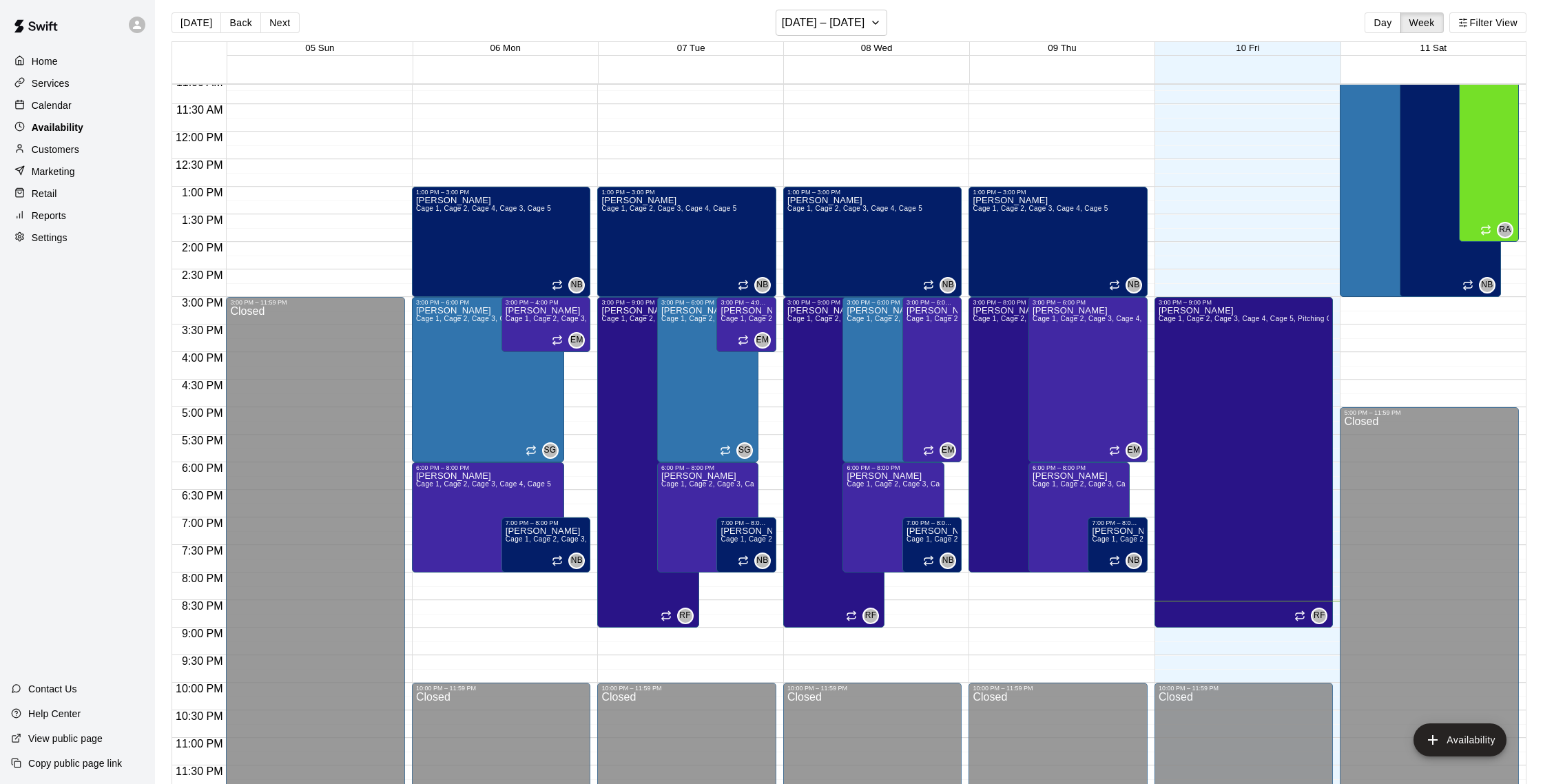
scroll to position [6, 0]
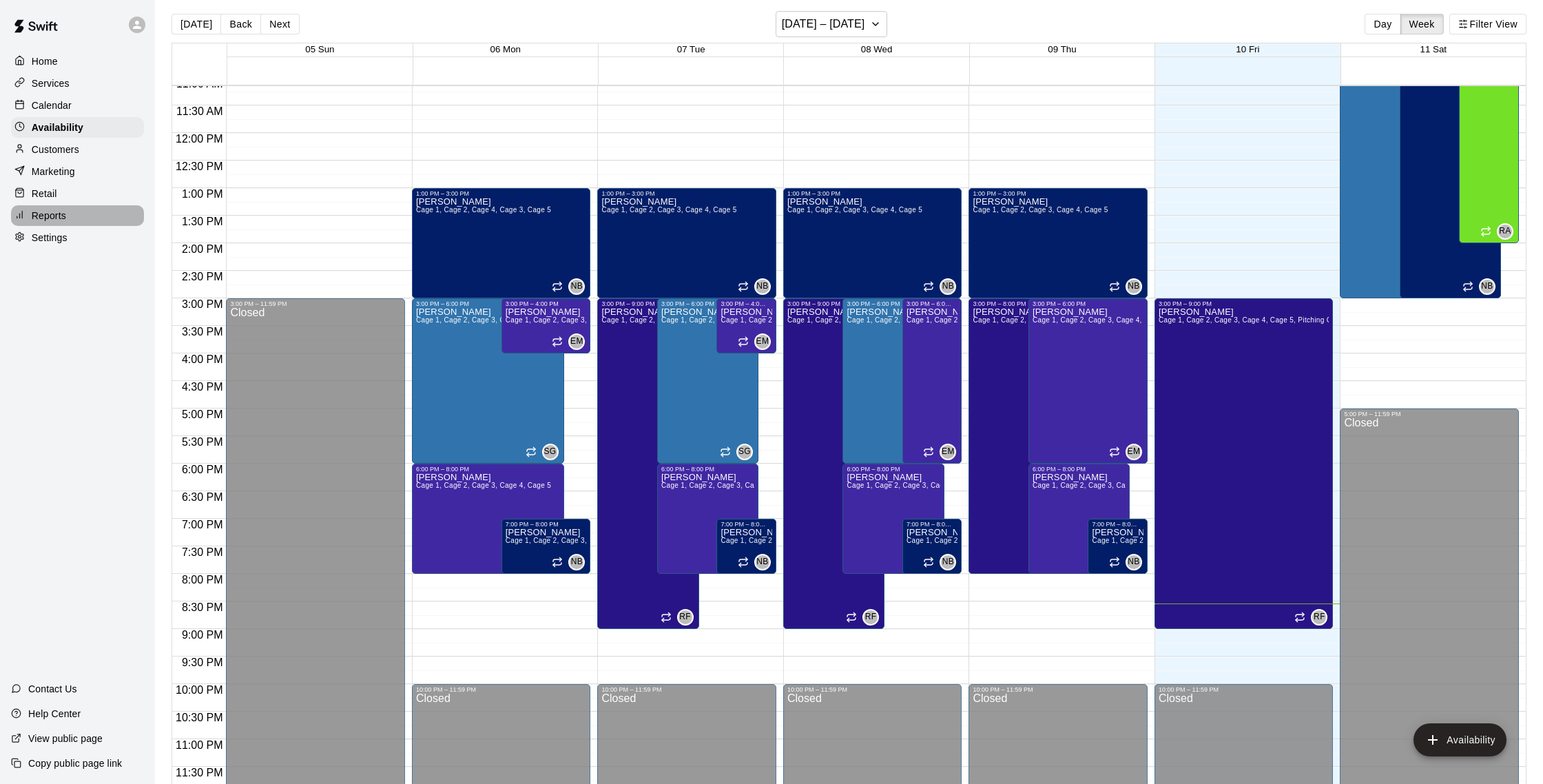
click at [61, 216] on p "Reports" at bounding box center [49, 215] width 34 height 14
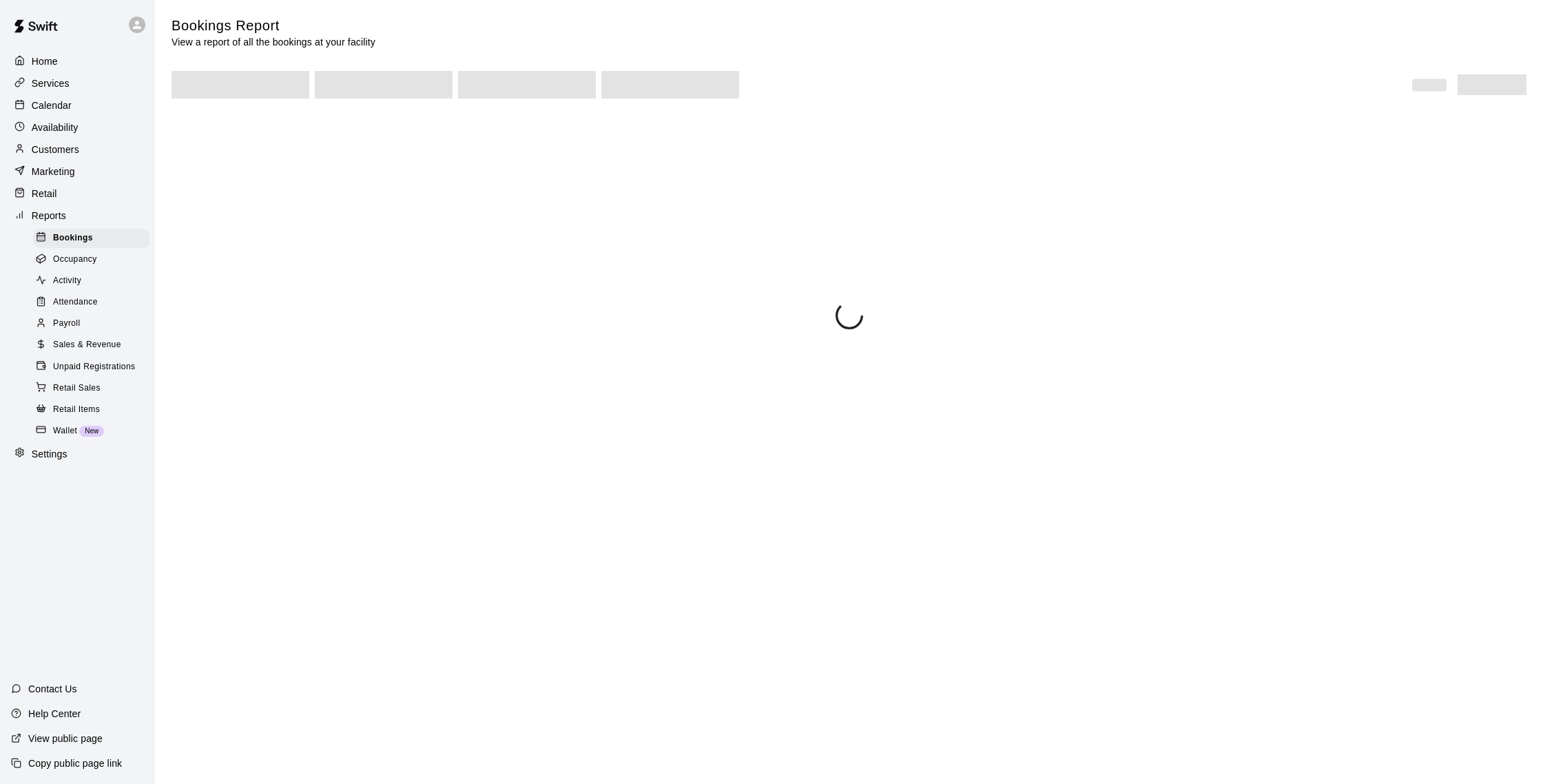
click at [109, 346] on span "Sales & Revenue" at bounding box center [87, 345] width 68 height 14
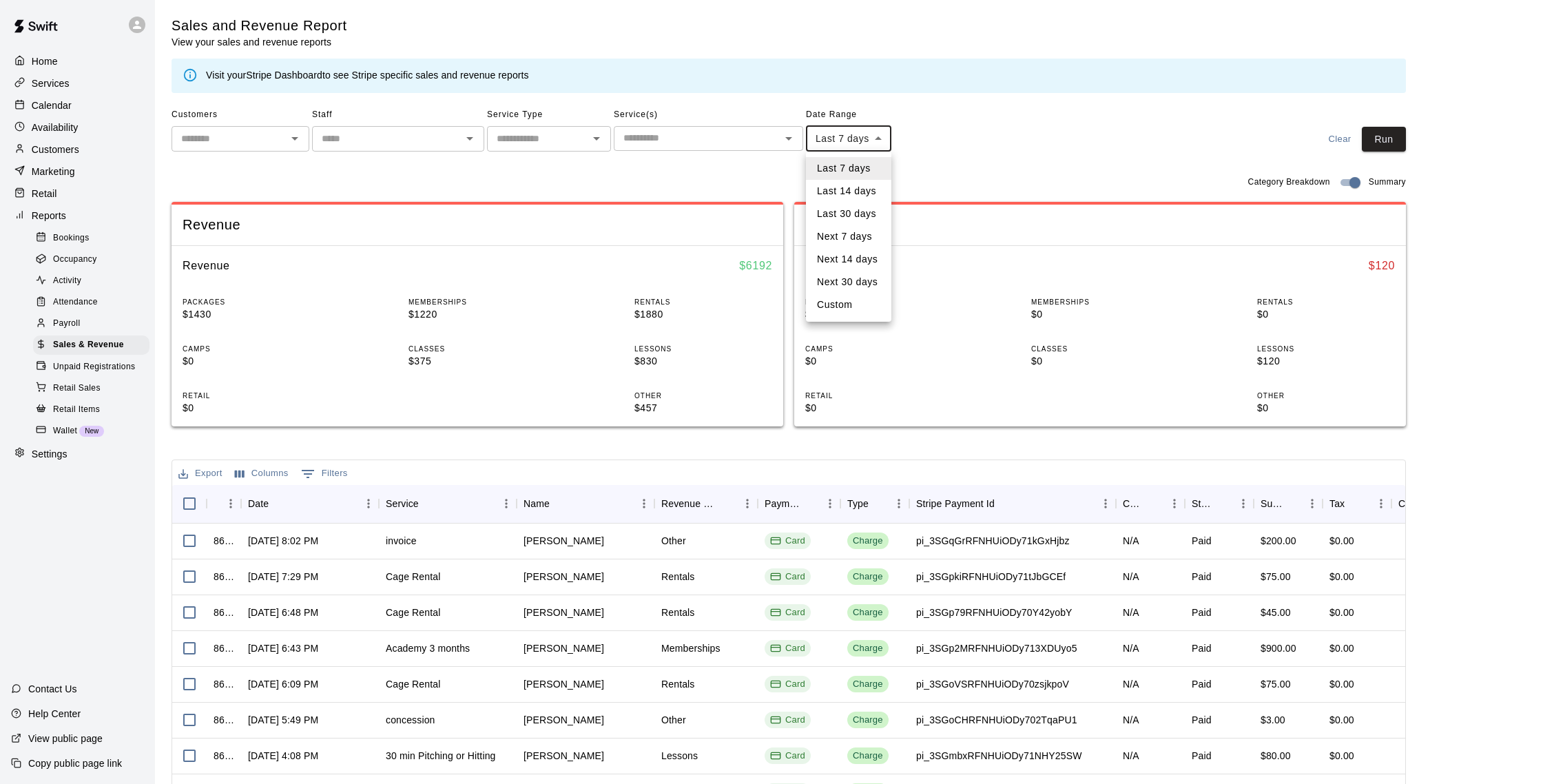
click at [835, 141] on body "Home Services Calendar Availability Customers Marketing Retail Reports Bookings…" at bounding box center [771, 473] width 1543 height 947
click at [921, 136] on div at bounding box center [771, 392] width 1543 height 784
click at [82, 143] on div "Customers" at bounding box center [77, 149] width 133 height 20
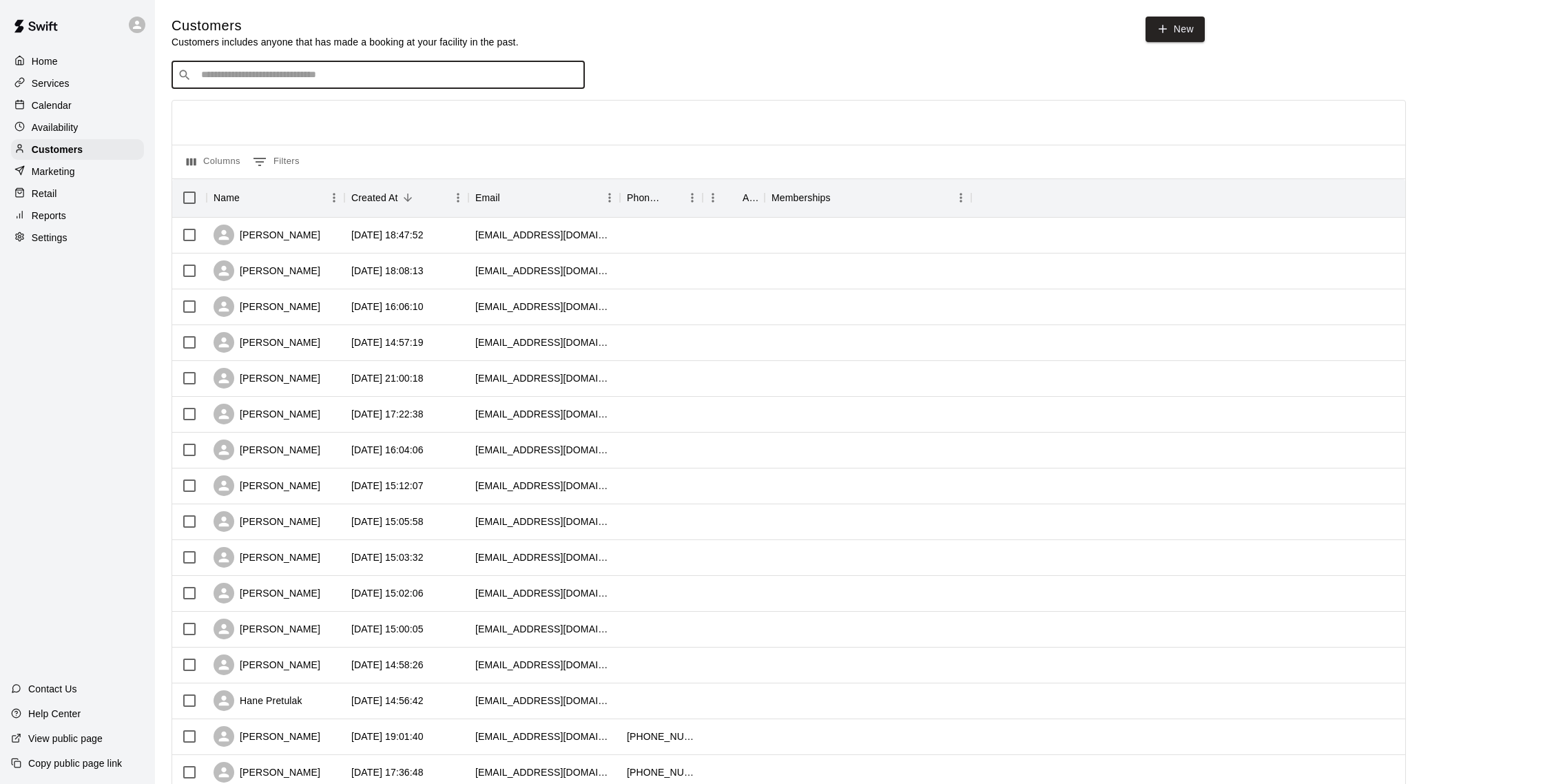
click at [323, 75] on input "Search customers by name or email" at bounding box center [388, 75] width 381 height 14
type input "*****"
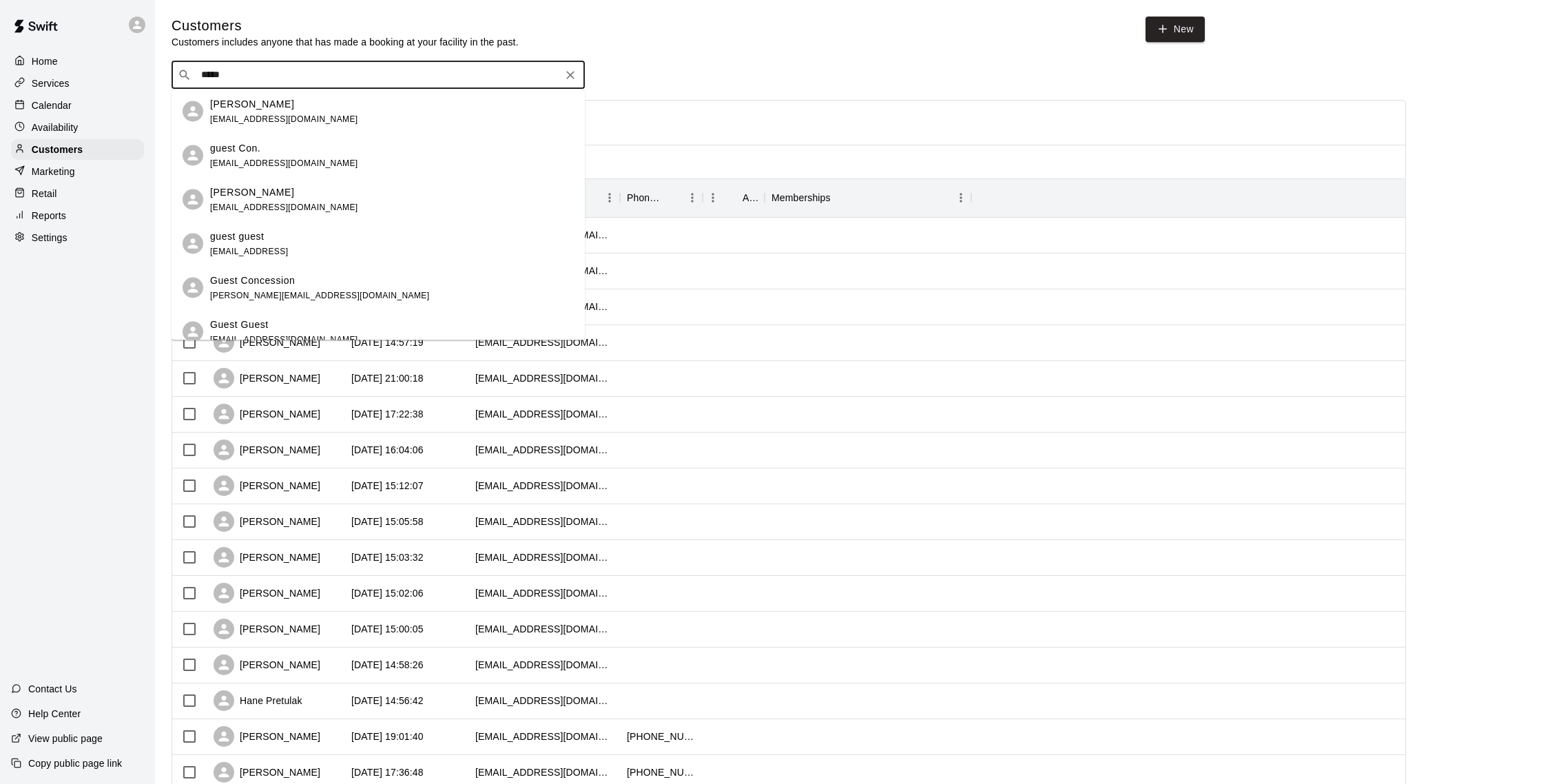
scroll to position [14, 0]
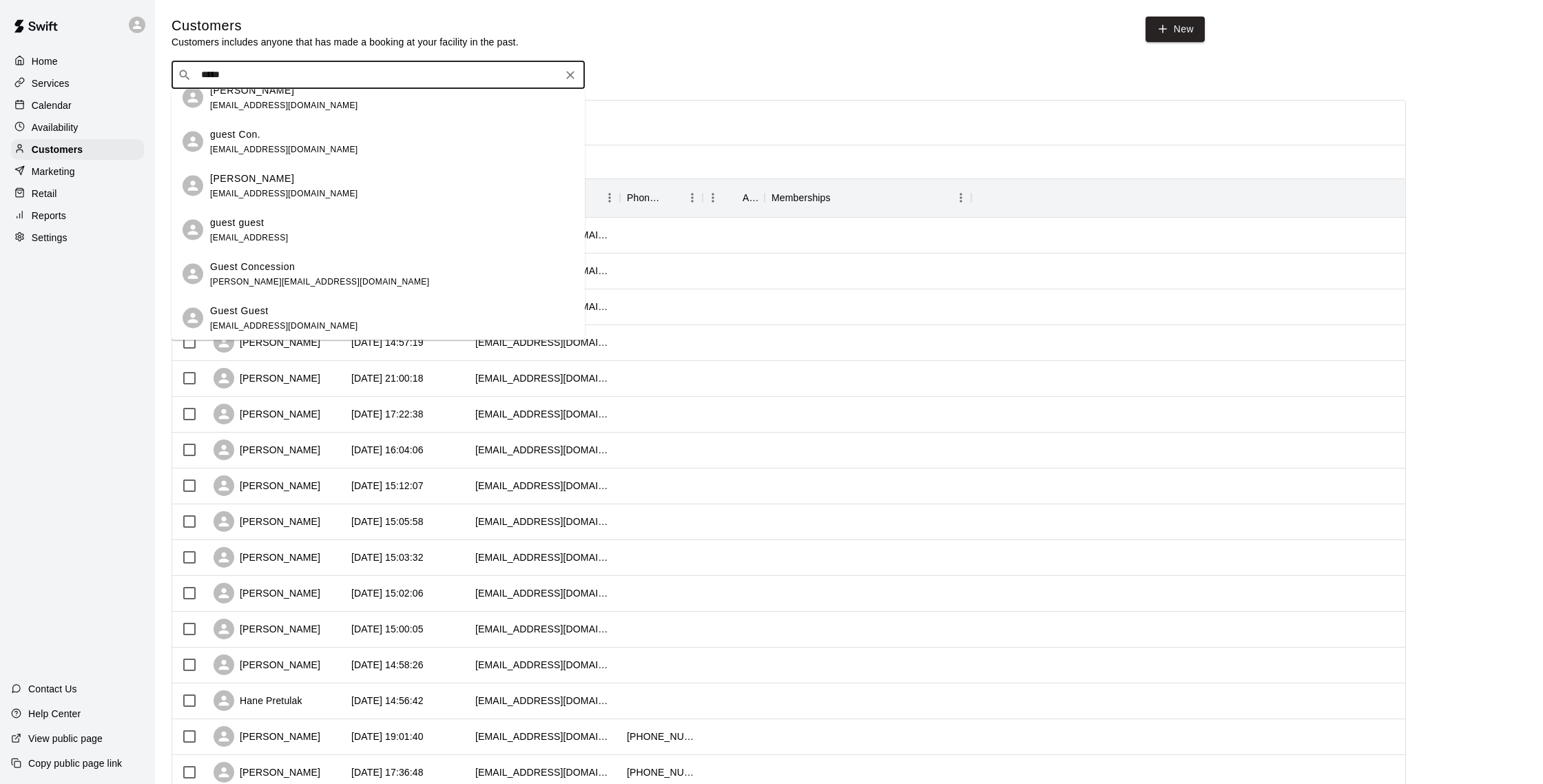
click at [280, 306] on div "Guest Guest" at bounding box center [284, 311] width 148 height 15
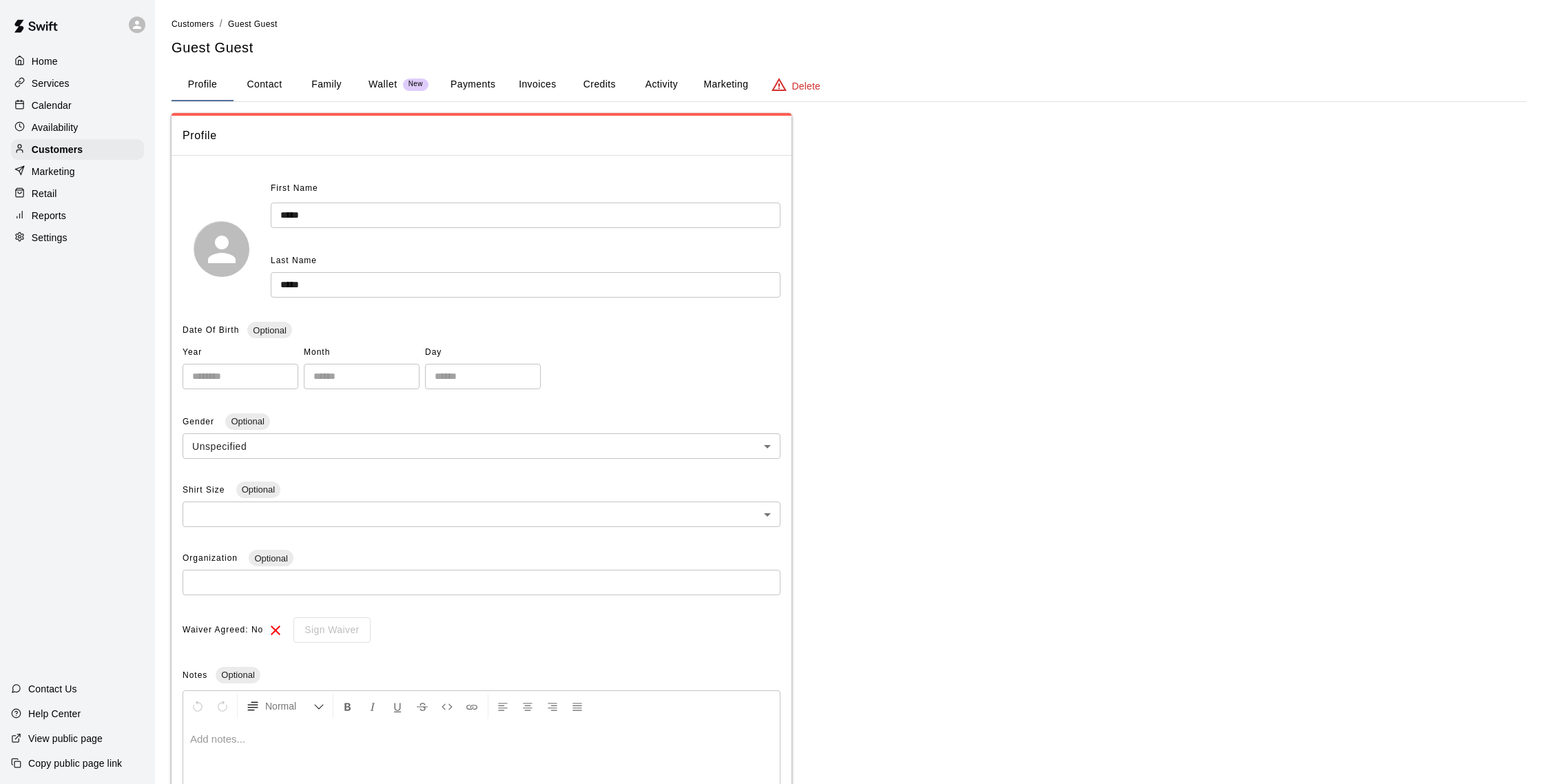
click at [661, 83] on button "Activity" at bounding box center [661, 85] width 62 height 33
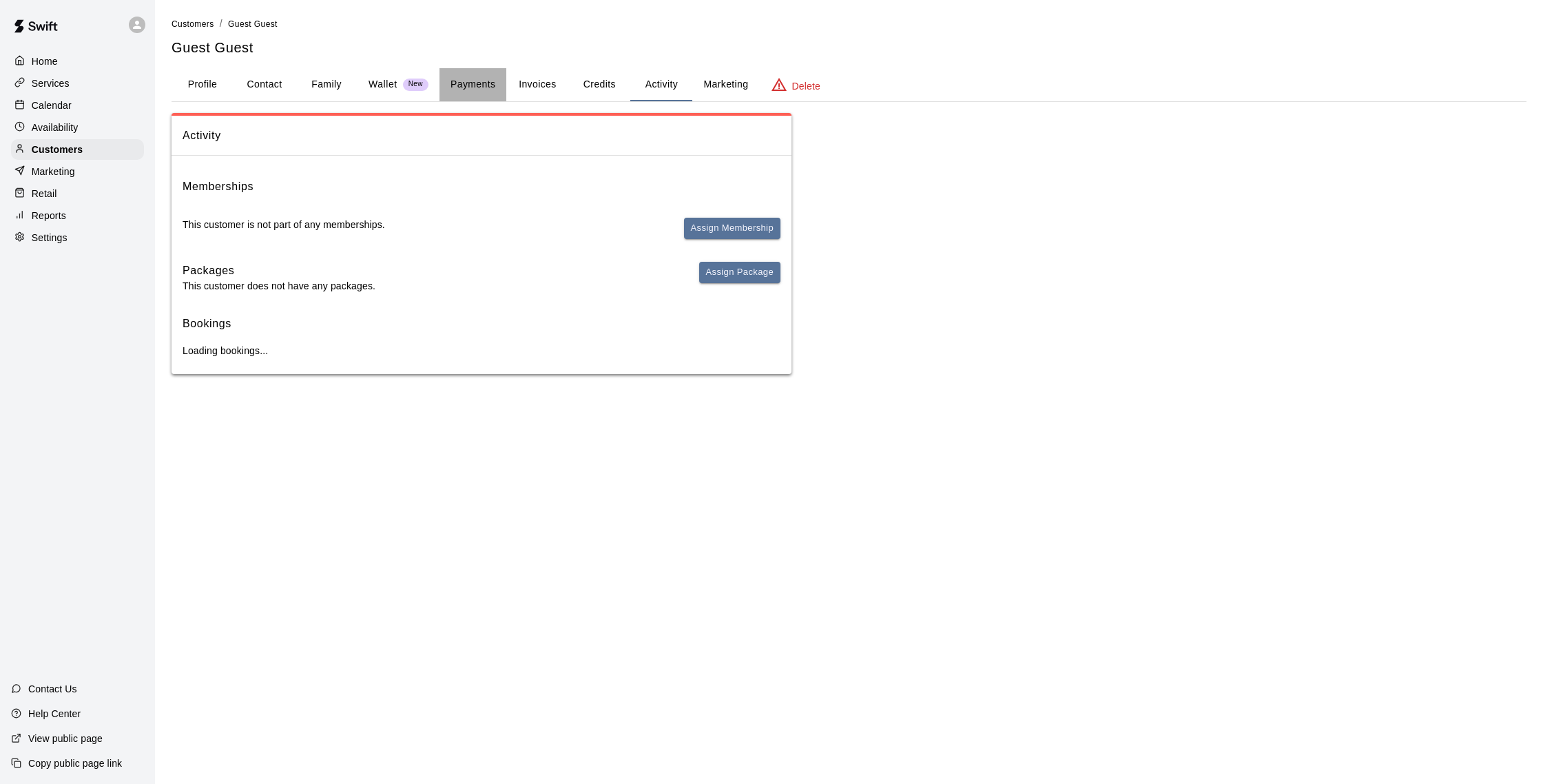
click at [465, 85] on button "Payments" at bounding box center [473, 85] width 67 height 33
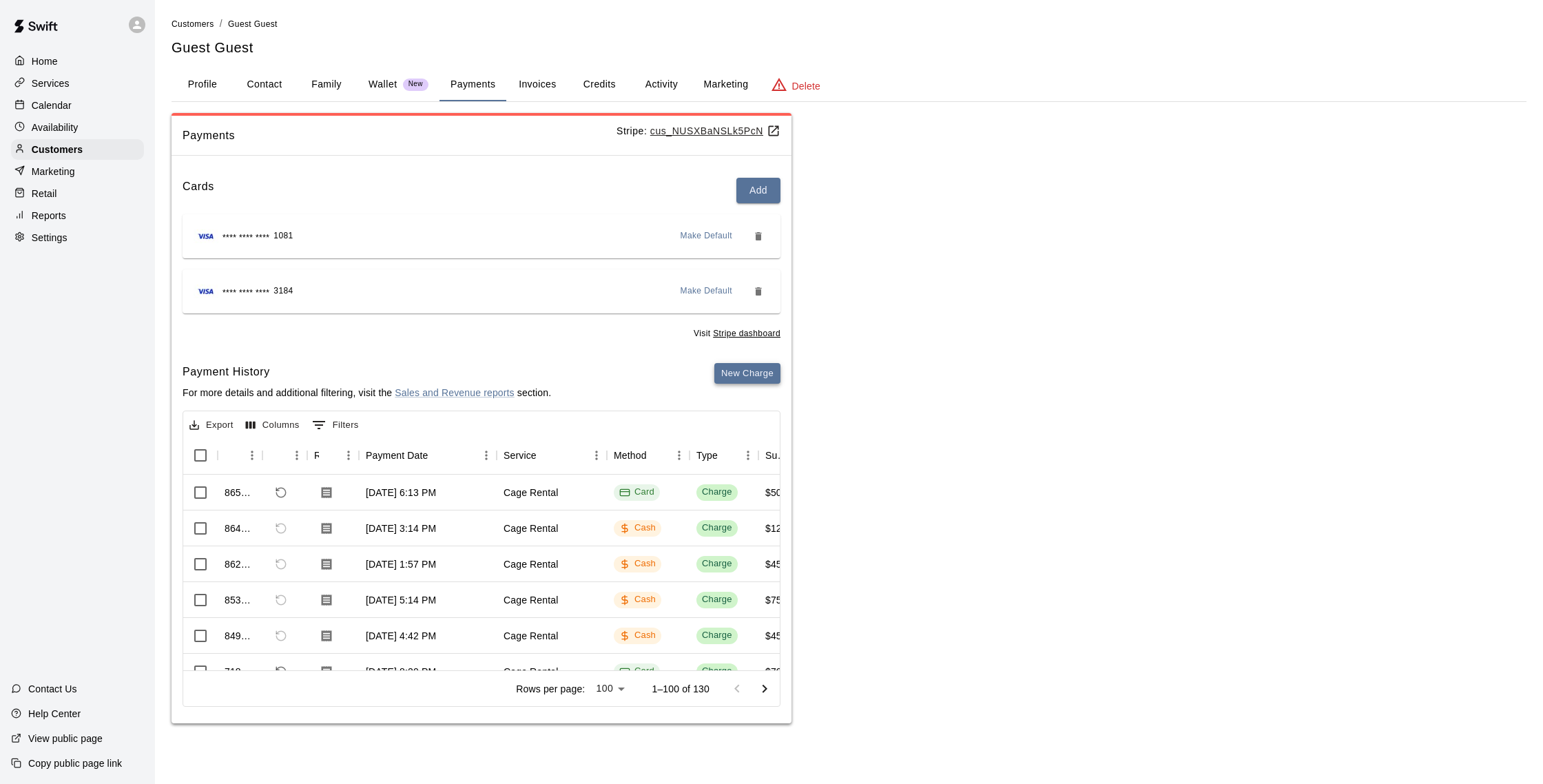
click at [739, 377] on button "New Charge" at bounding box center [747, 373] width 66 height 21
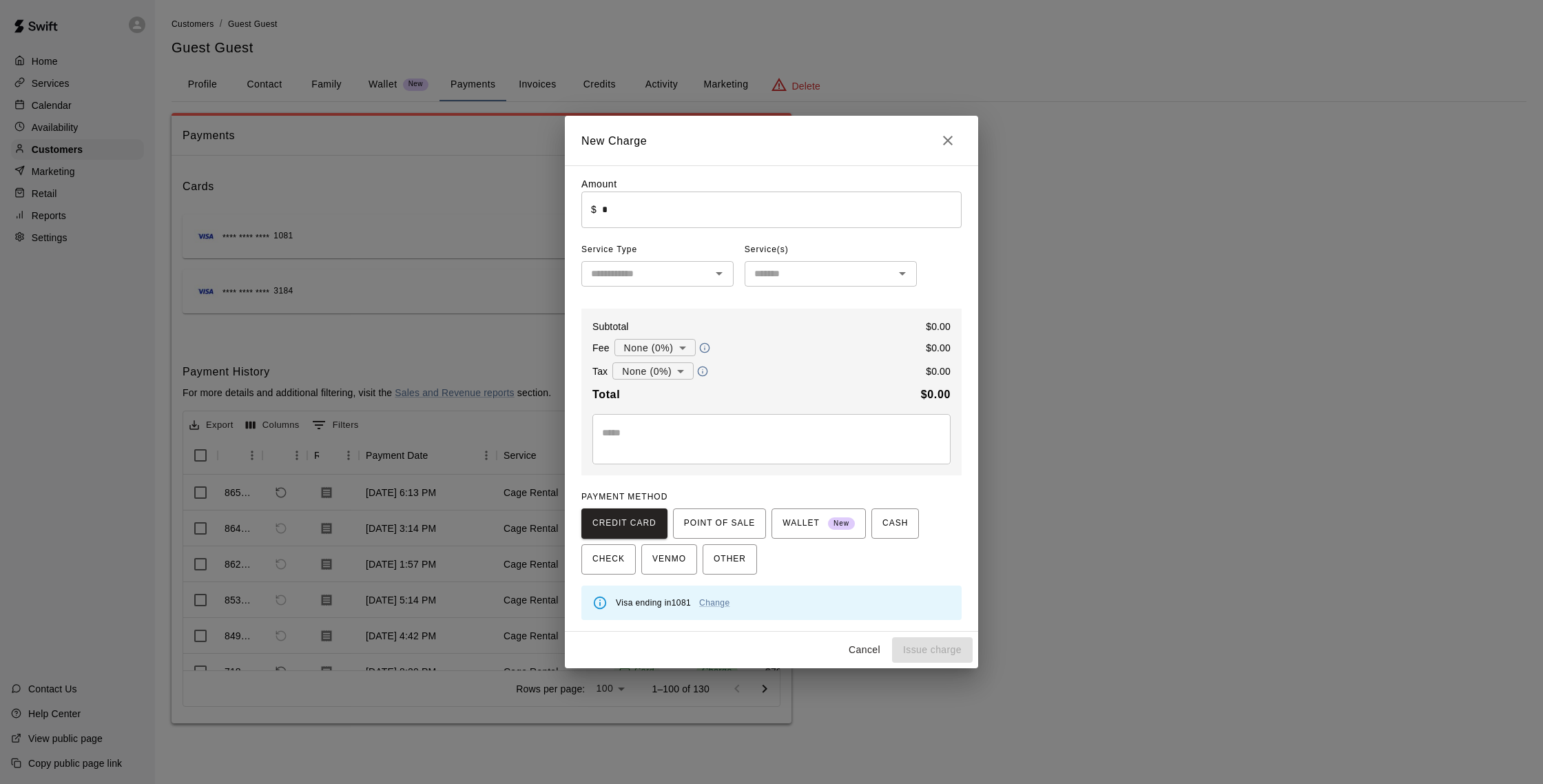
click at [670, 208] on input "*" at bounding box center [782, 209] width 359 height 37
type input "*****"
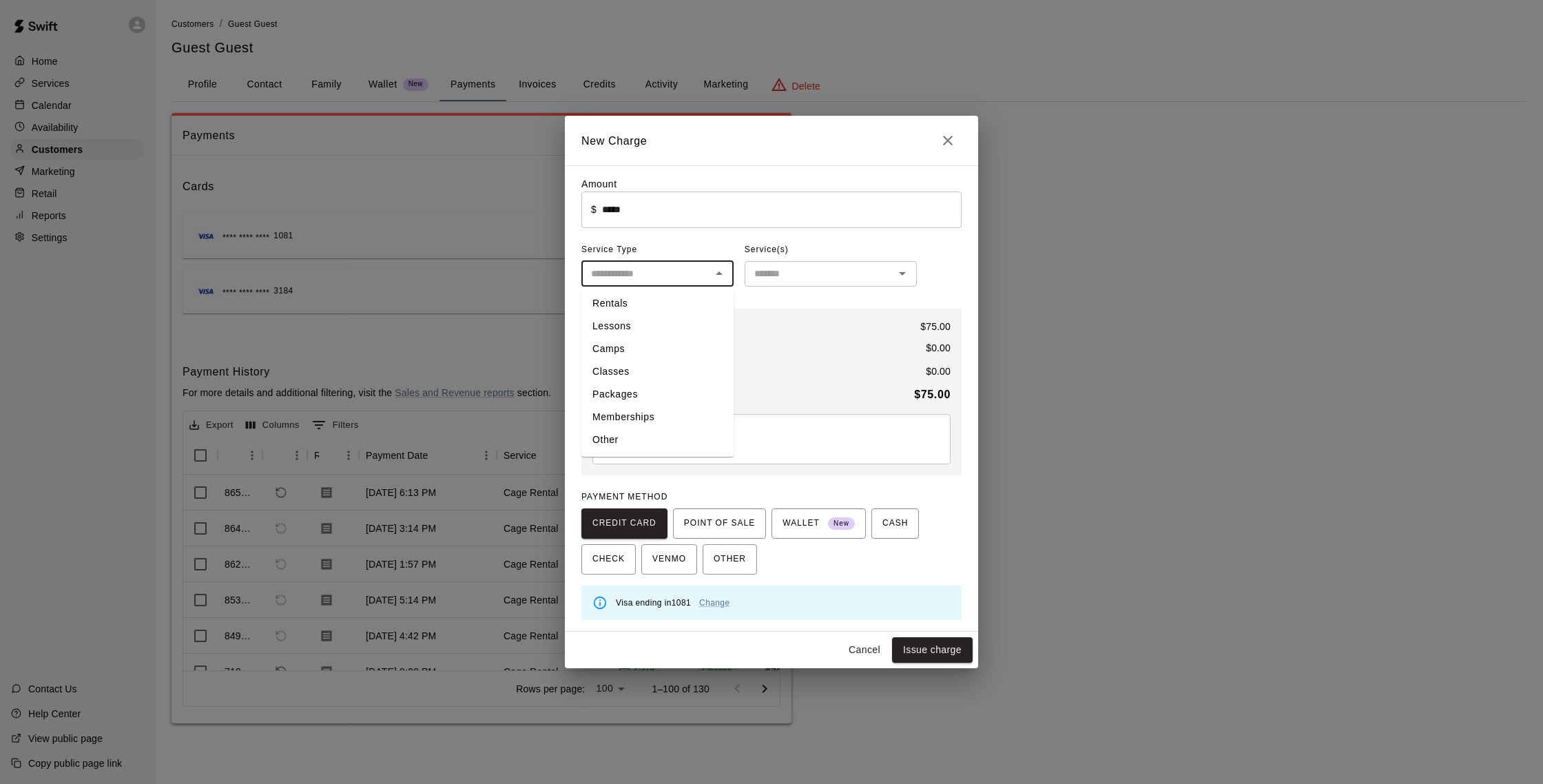
click at [666, 280] on input "text" at bounding box center [646, 273] width 121 height 17
click at [639, 305] on li "Rentals" at bounding box center [657, 303] width 152 height 23
type input "*******"
click at [758, 287] on div "Amount ​ $ ***** ​ Service Type ******* ​ Service(s) ​ Subtotal $ 75.00 Fee Non…" at bounding box center [771, 399] width 381 height 443
click at [765, 280] on input "text" at bounding box center [819, 273] width 141 height 17
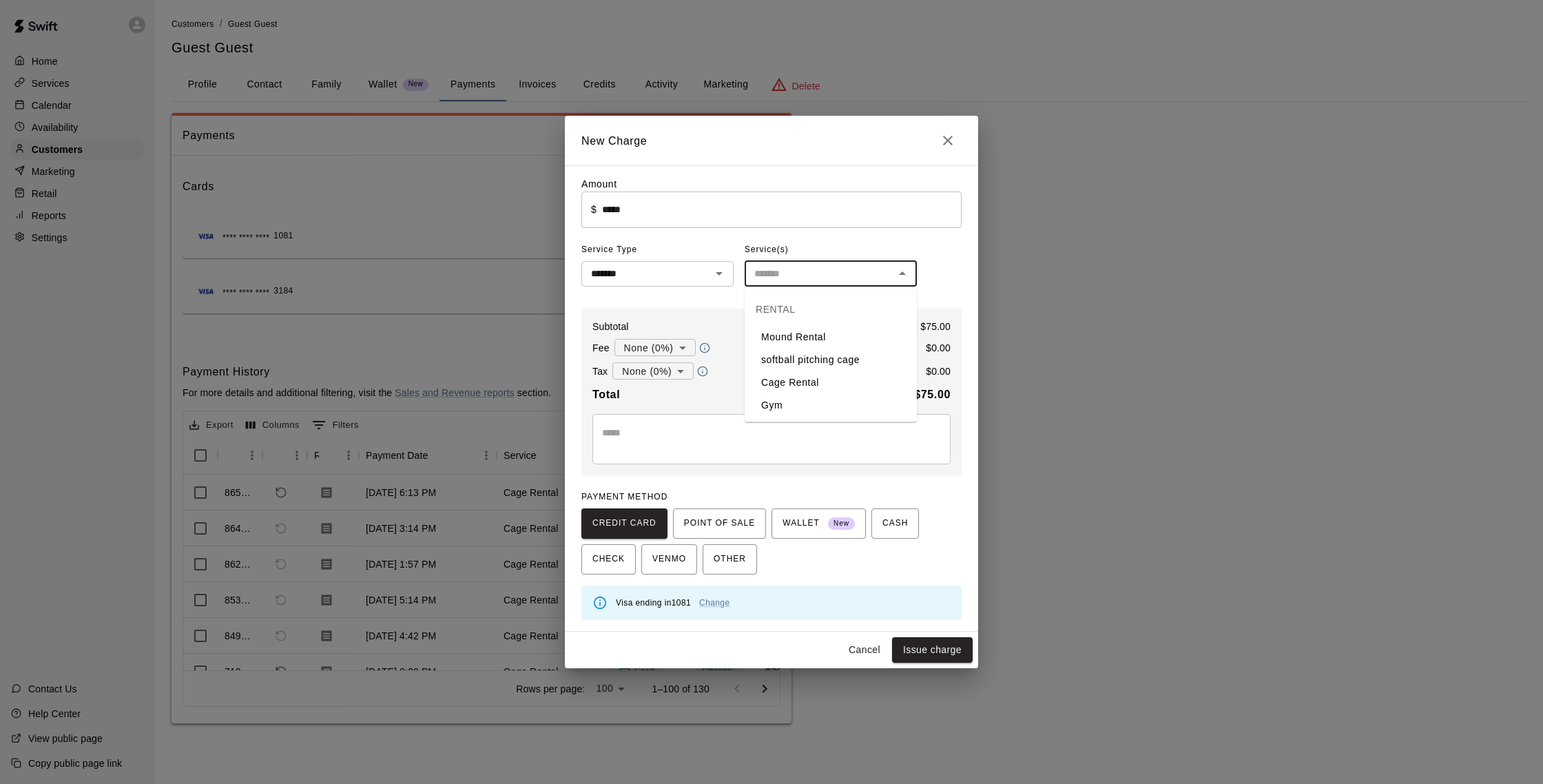
click at [788, 386] on li "Cage Rental" at bounding box center [831, 383] width 172 height 23
type input "**********"
click at [621, 555] on span "CHECK" at bounding box center [609, 559] width 33 height 22
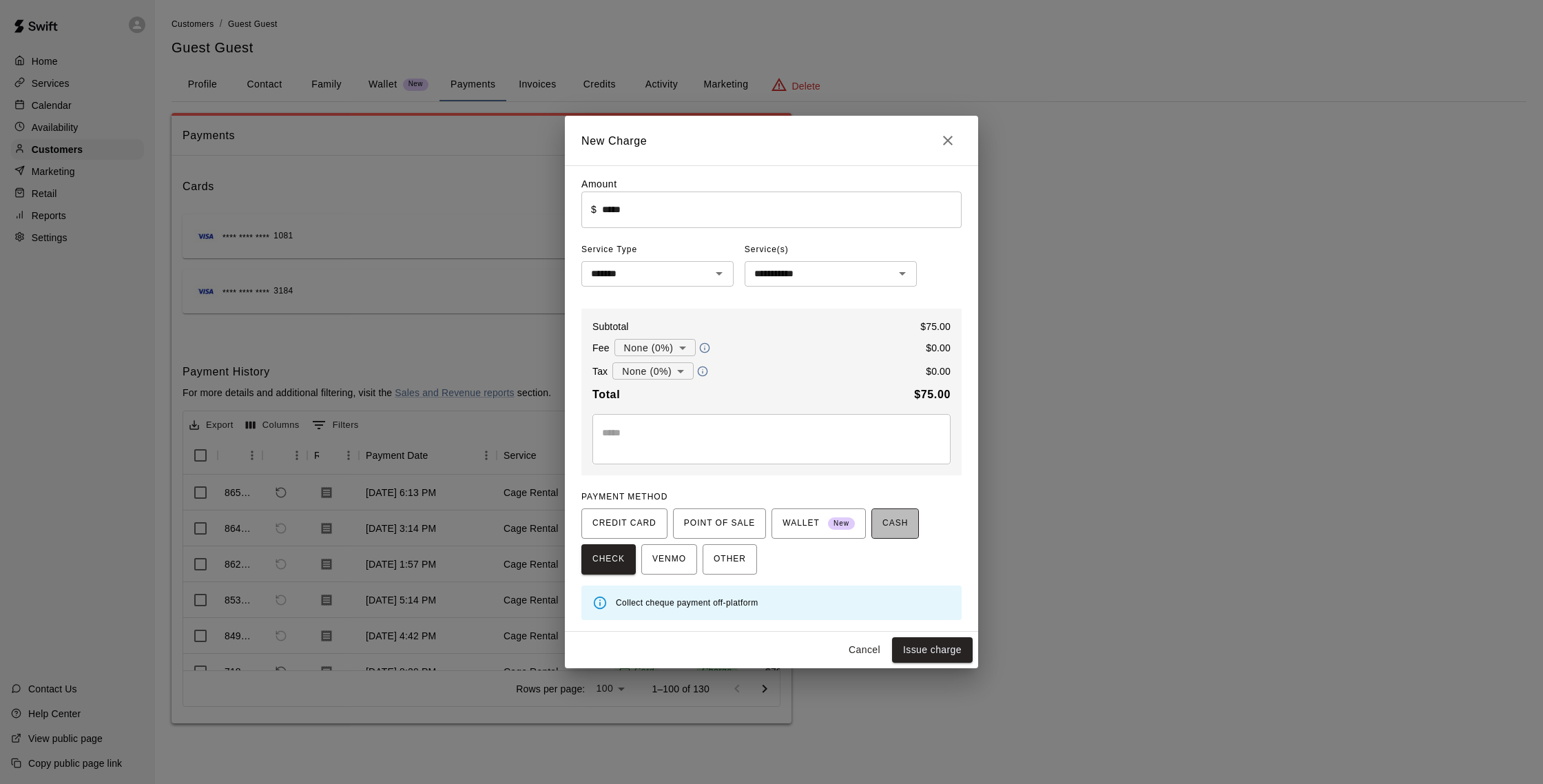
click at [896, 531] on span "CASH" at bounding box center [895, 523] width 25 height 22
click at [937, 647] on button "Issue charge" at bounding box center [932, 650] width 81 height 25
type input "*"
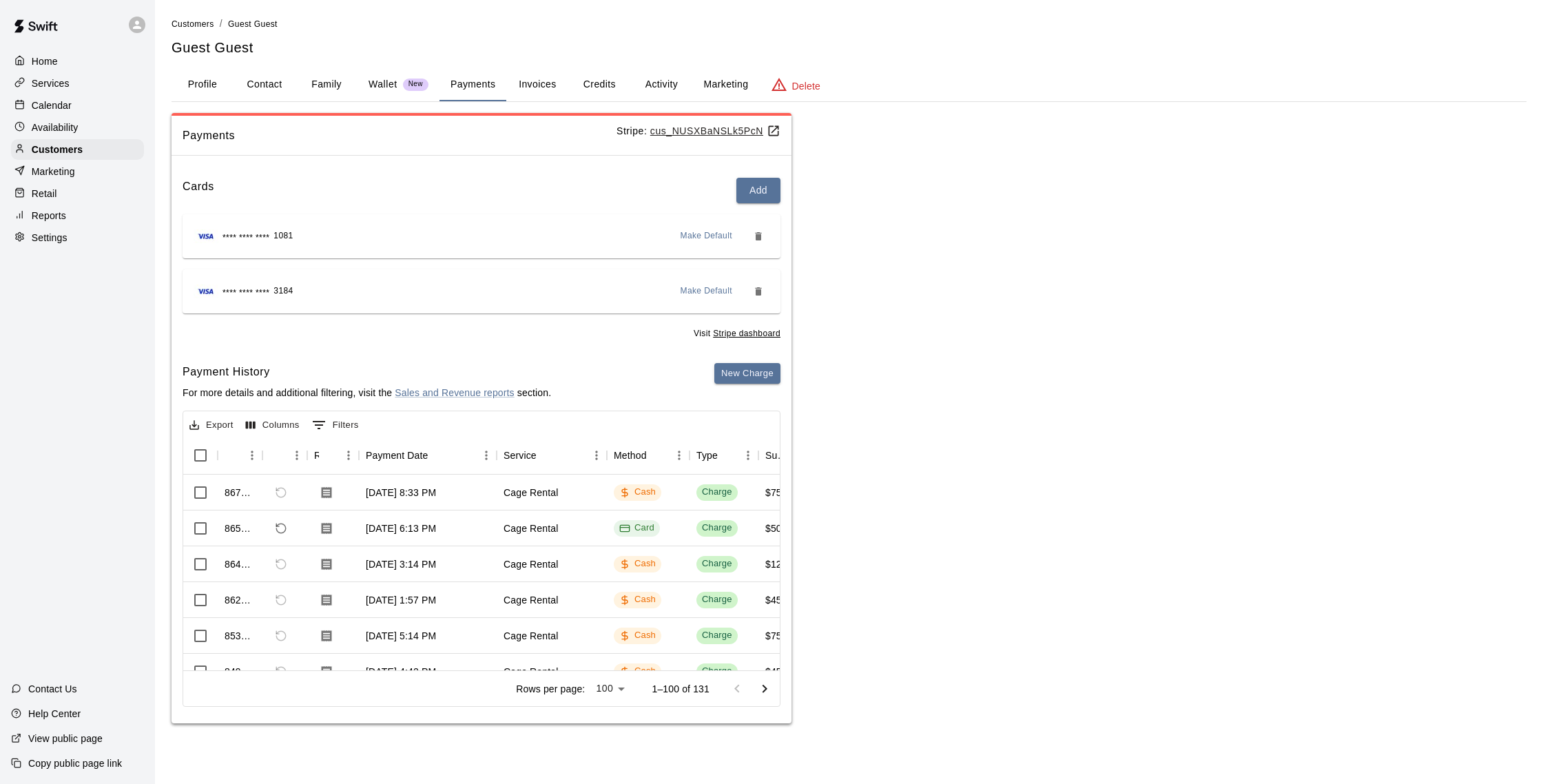
click at [60, 220] on p "Reports" at bounding box center [49, 215] width 34 height 14
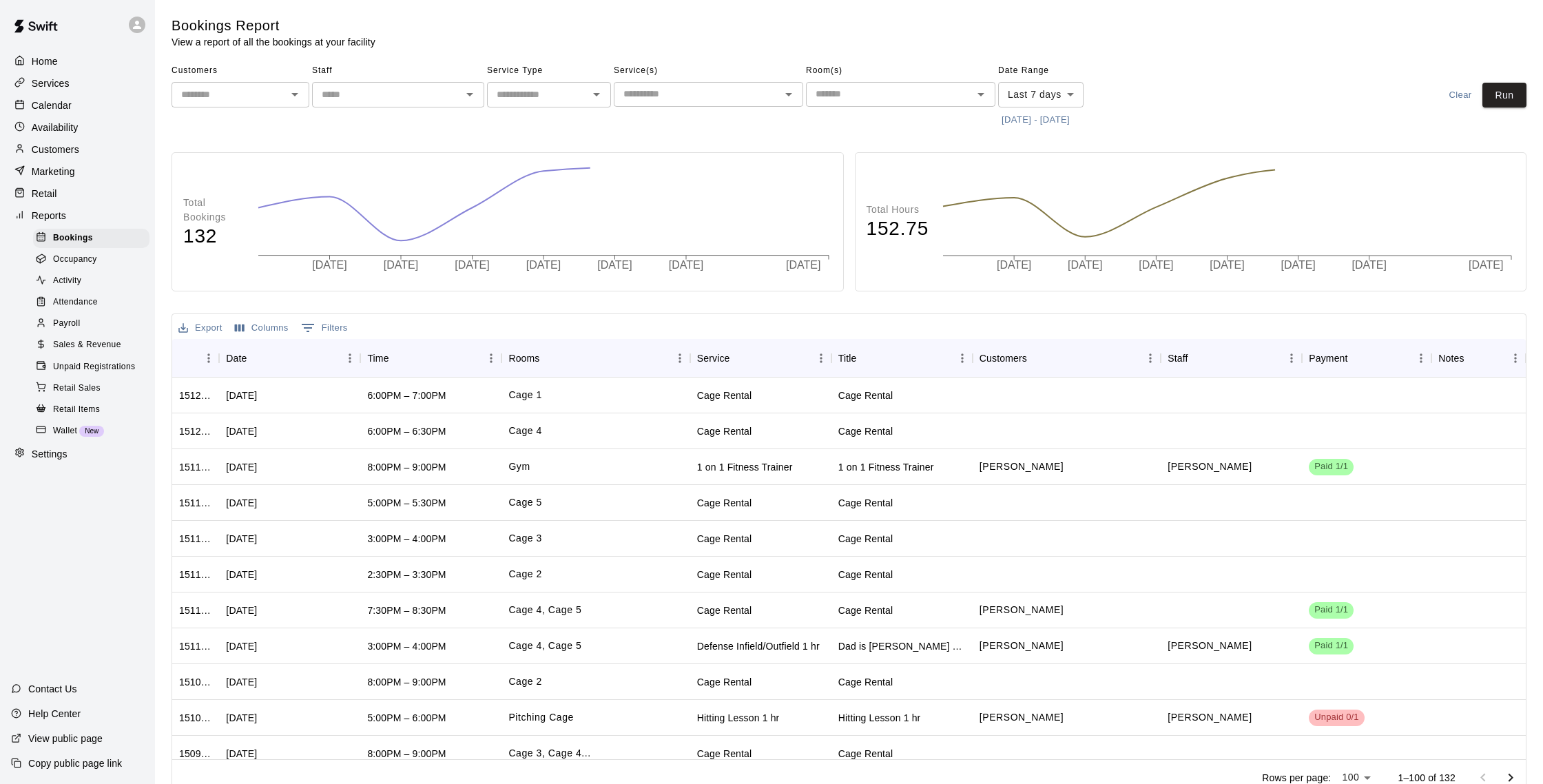
click at [114, 341] on span "Sales & Revenue" at bounding box center [87, 345] width 68 height 14
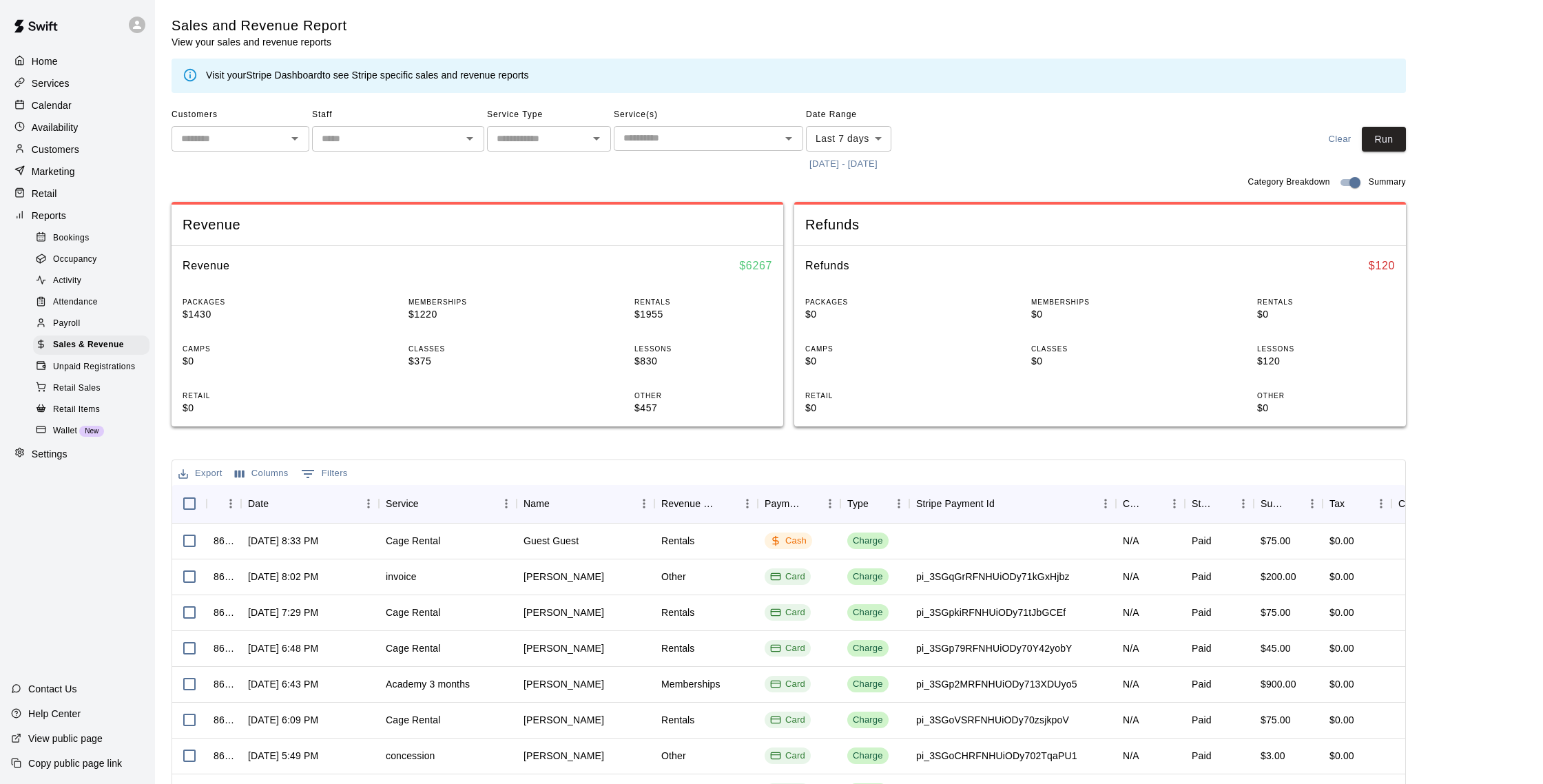
click at [884, 134] on body "Home Services Calendar Availability Customers Marketing Retail Reports Bookings…" at bounding box center [771, 473] width 1543 height 947
click at [859, 307] on li "Custom" at bounding box center [849, 305] width 86 height 23
type input "******"
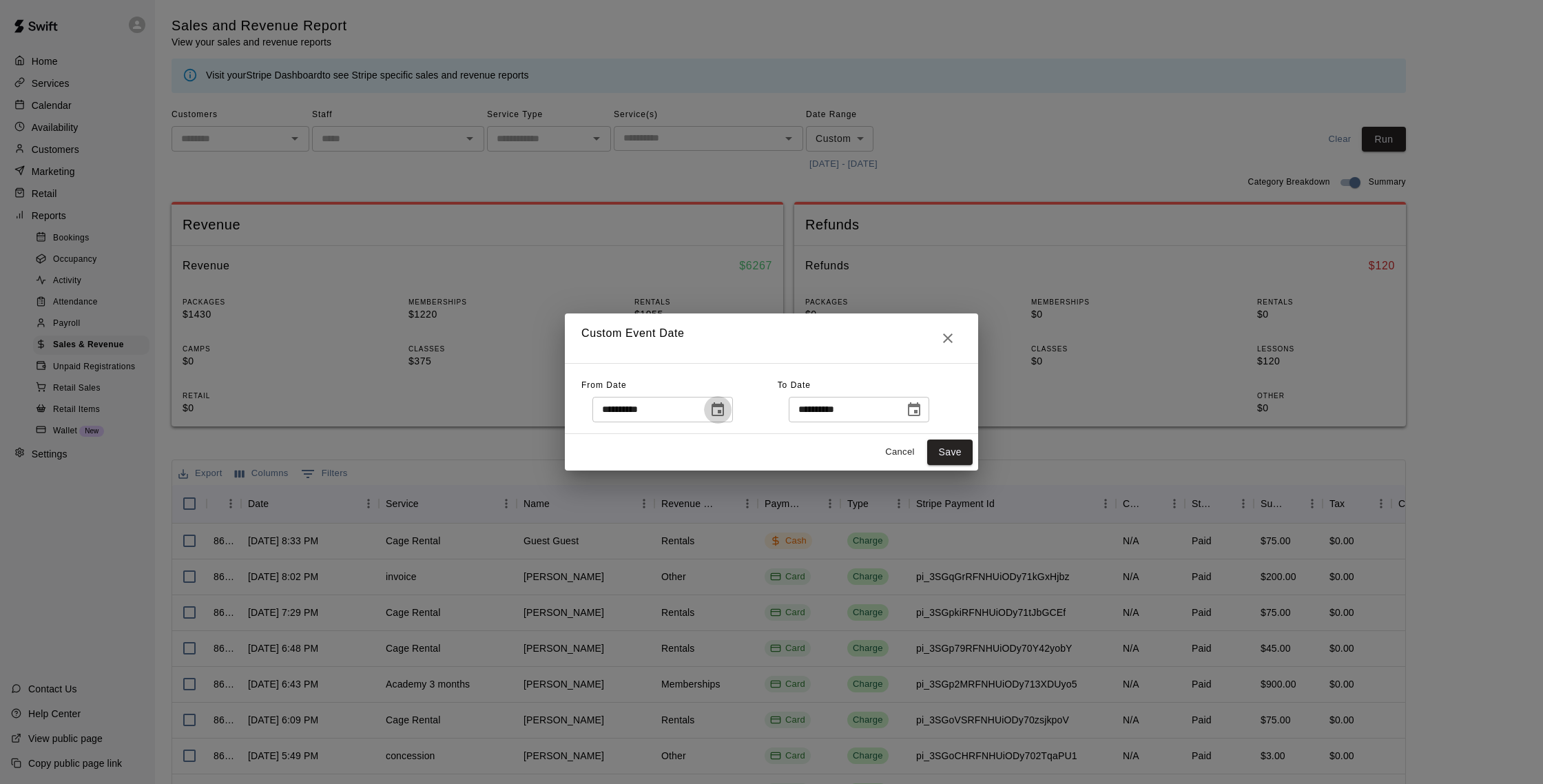
drag, startPoint x: 724, startPoint y: 407, endPoint x: 725, endPoint y: 399, distance: 8.1
click at [726, 403] on icon "Choose date, selected date is Oct 3, 2025" at bounding box center [718, 410] width 16 height 16
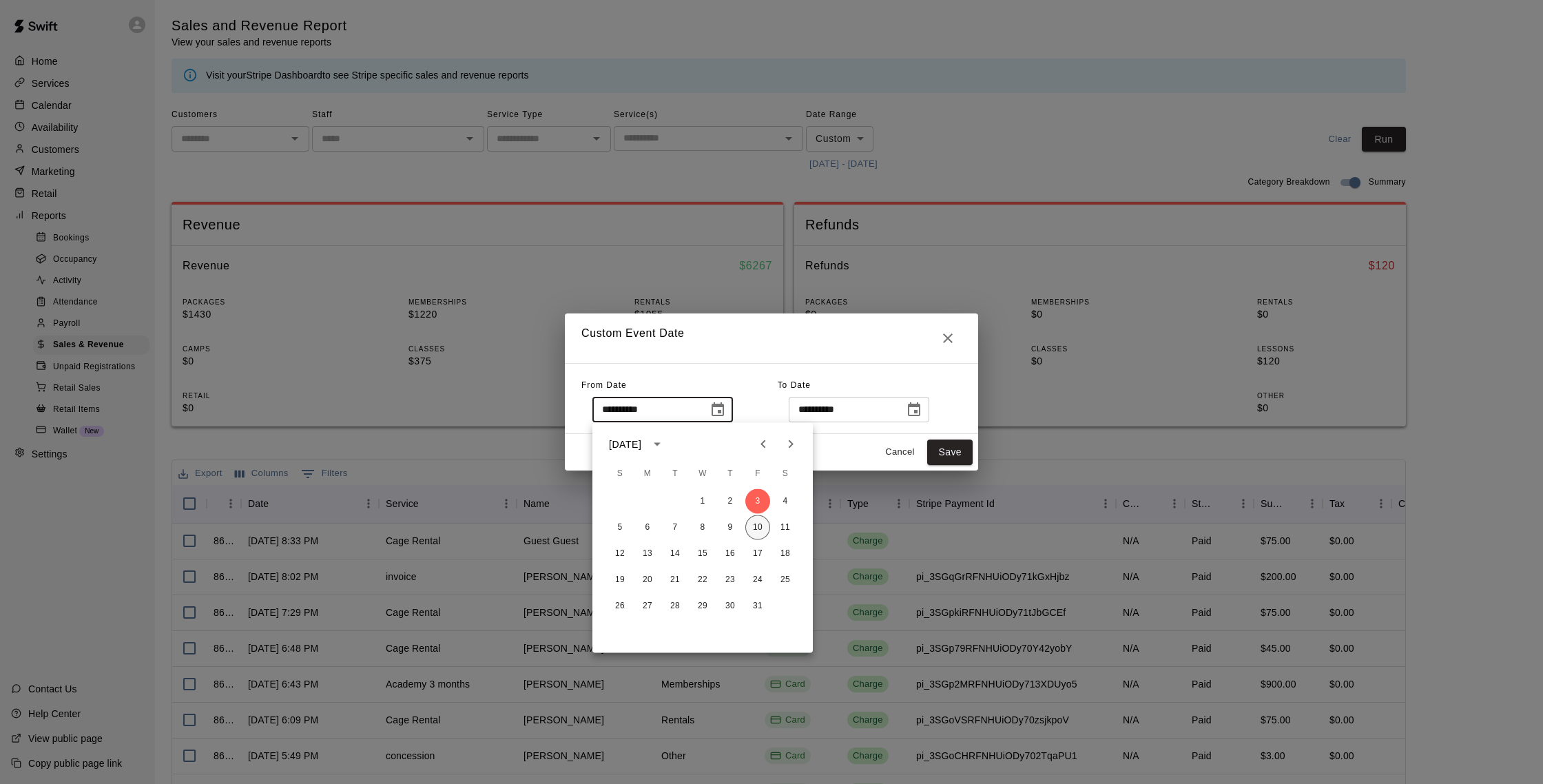
click at [762, 529] on button "10" at bounding box center [758, 527] width 24 height 24
type input "**********"
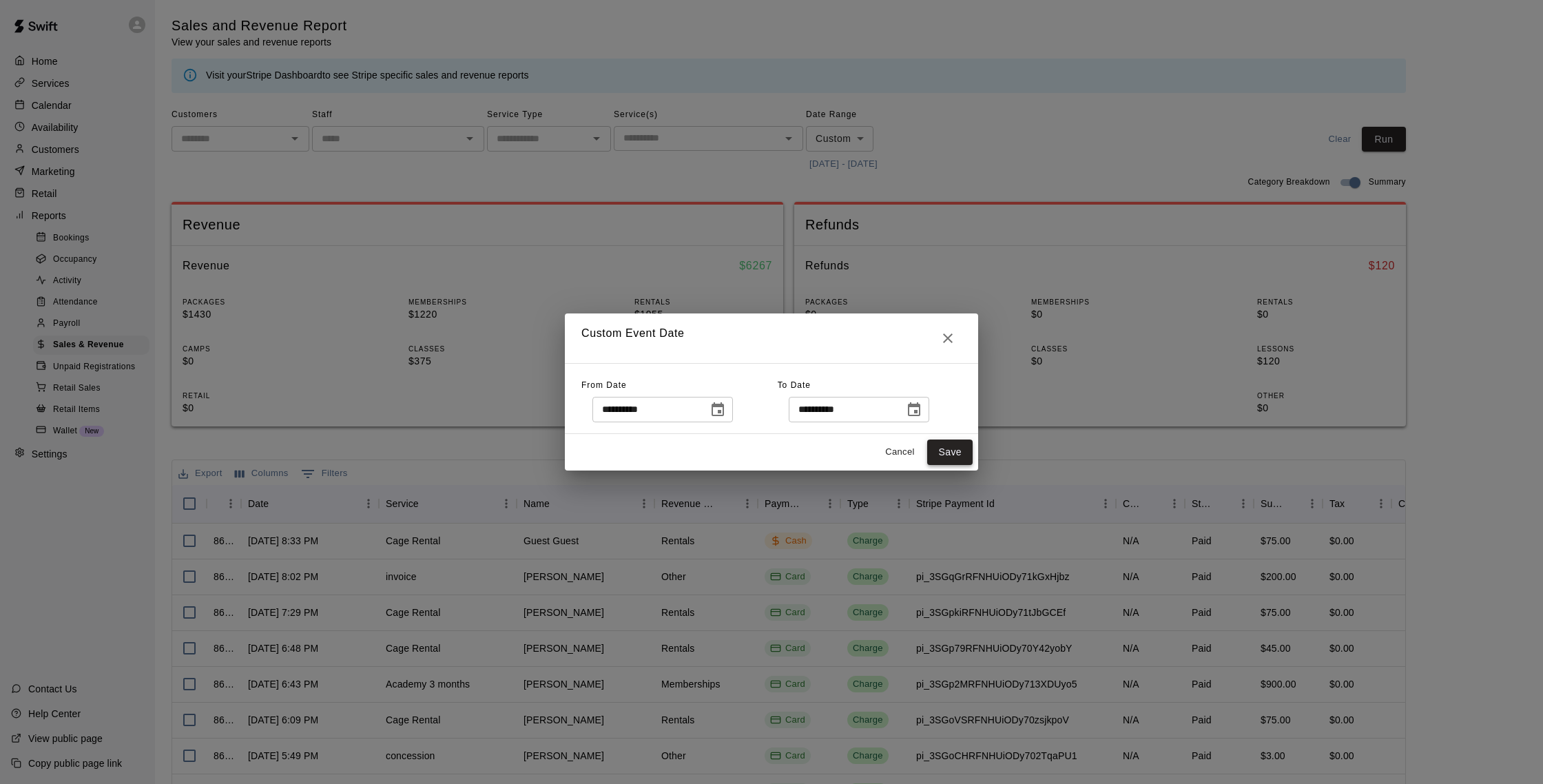
click at [959, 451] on button "Save" at bounding box center [950, 451] width 46 height 25
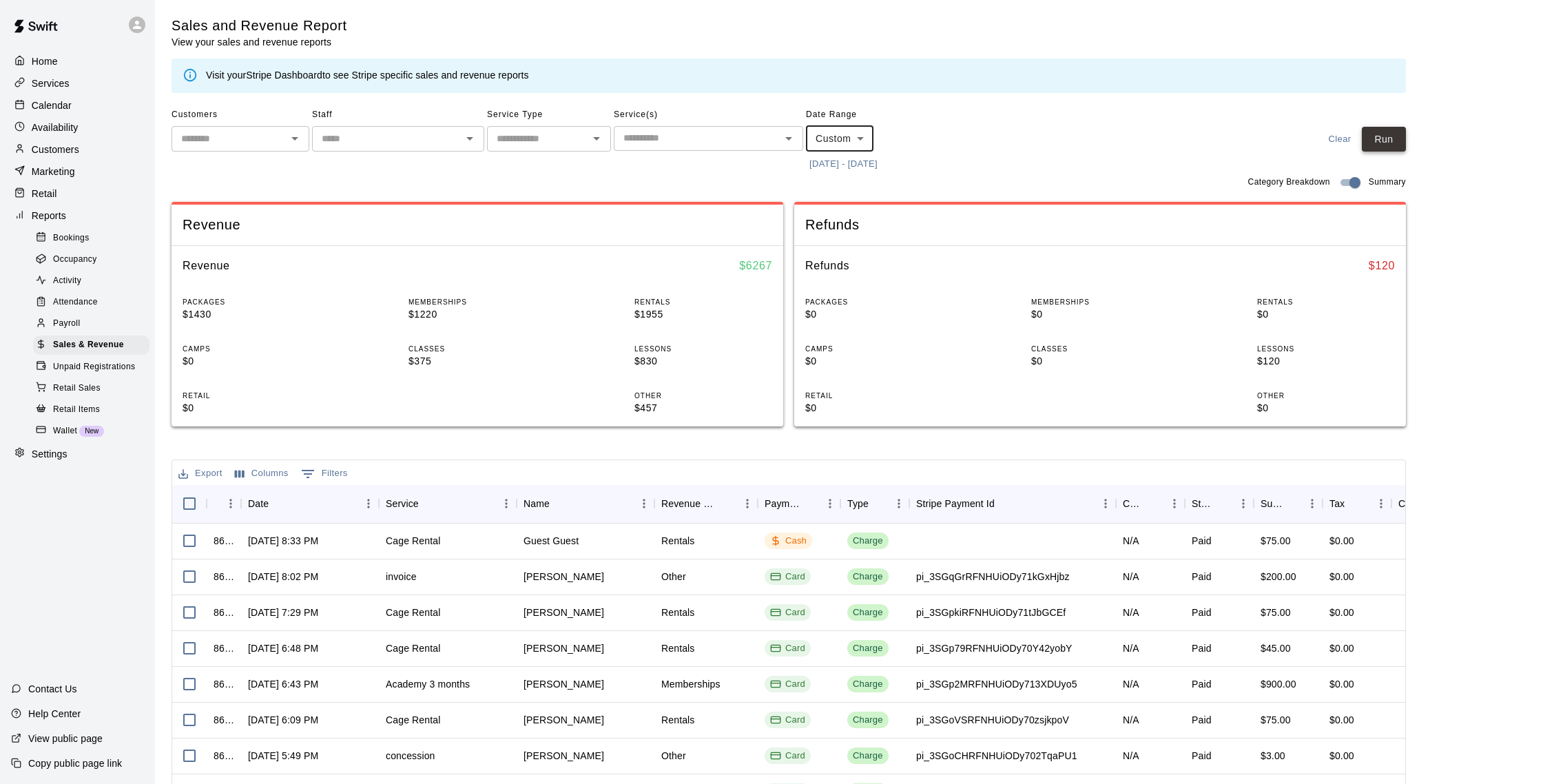
click at [1387, 136] on button "Run" at bounding box center [1384, 139] width 44 height 25
click at [78, 144] on p "Customers" at bounding box center [55, 149] width 47 height 14
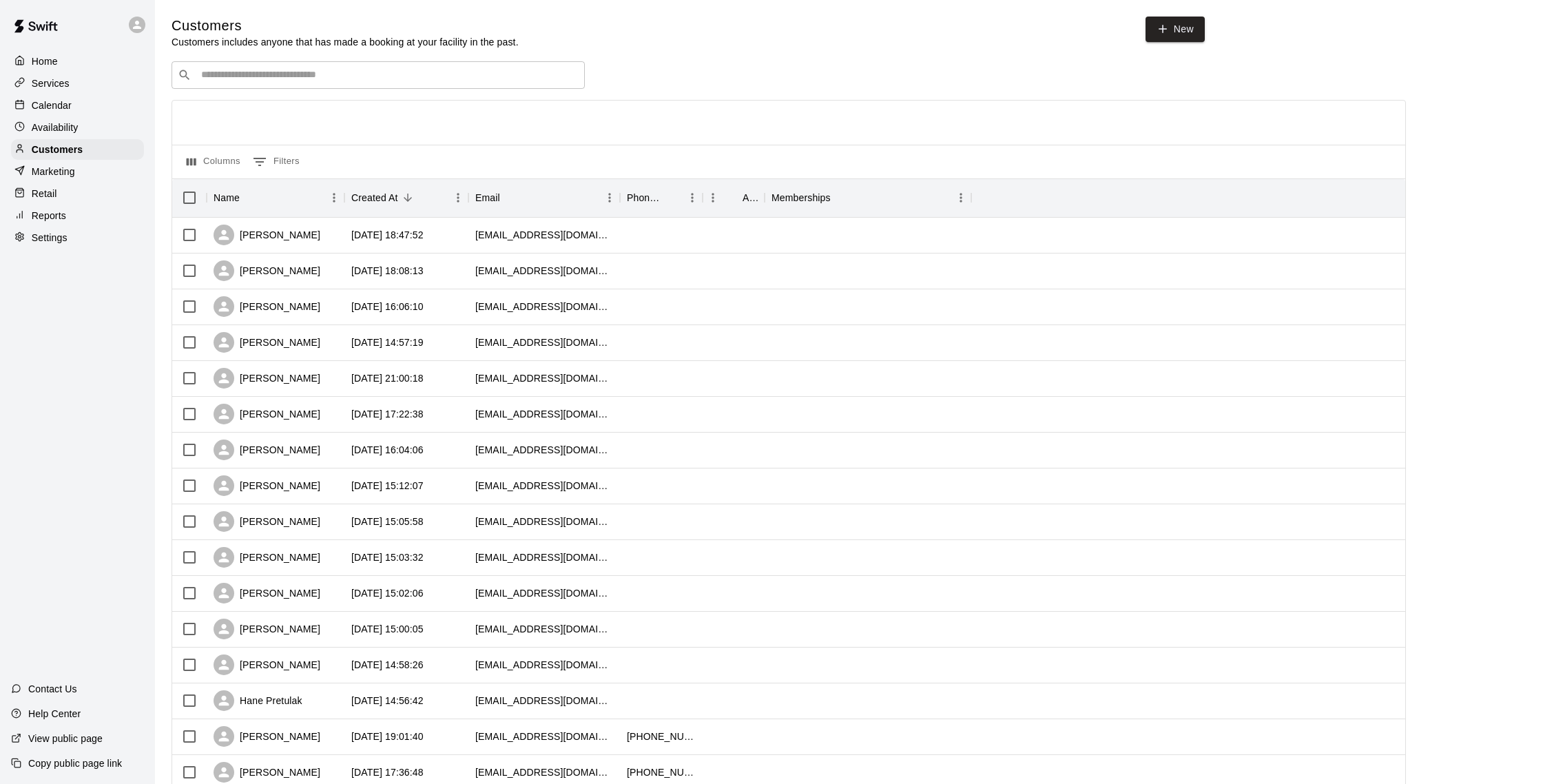
click at [49, 104] on p "Calendar" at bounding box center [51, 105] width 40 height 14
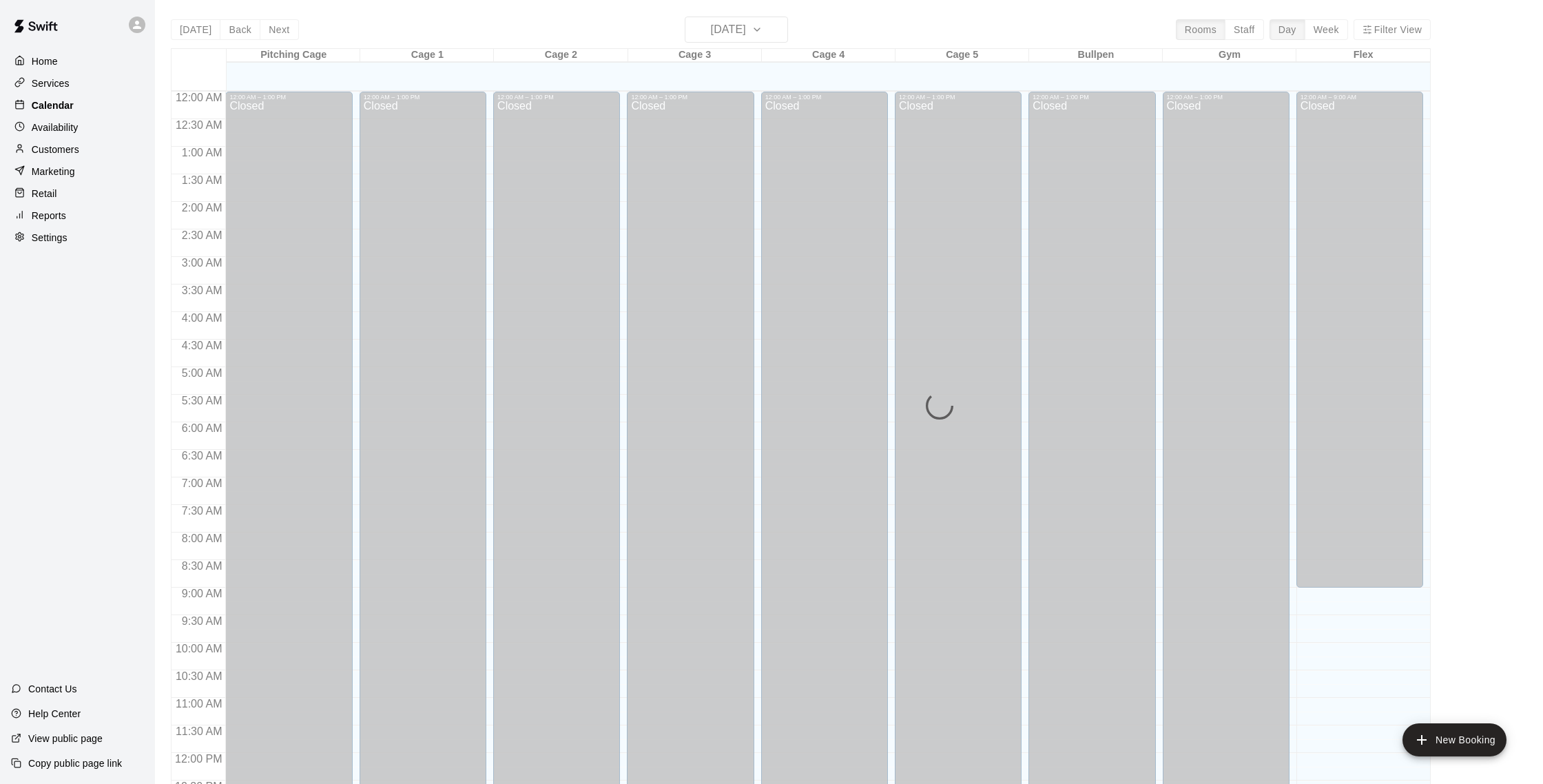
scroll to position [574, 0]
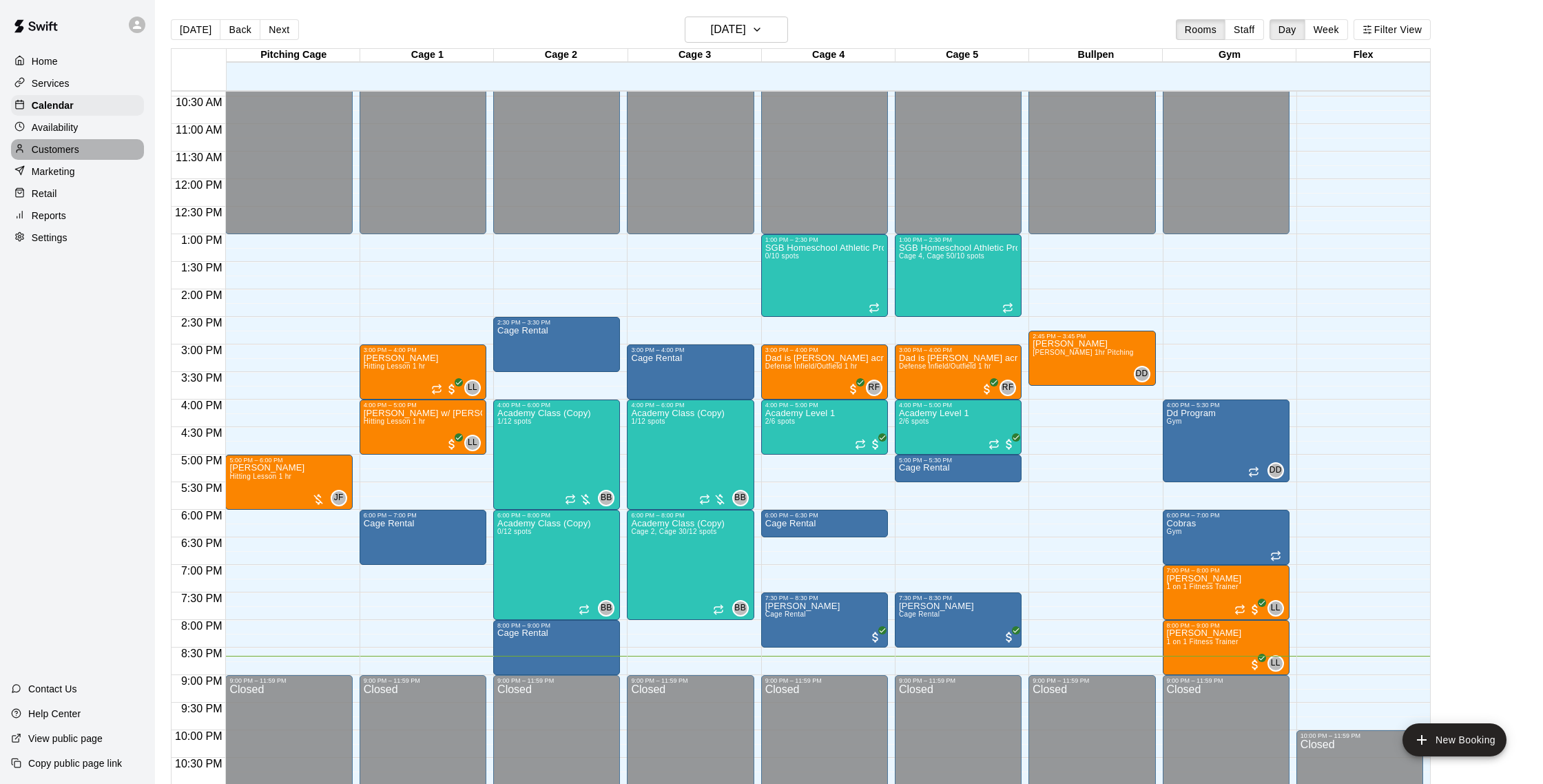
click at [60, 153] on p "Customers" at bounding box center [55, 149] width 47 height 14
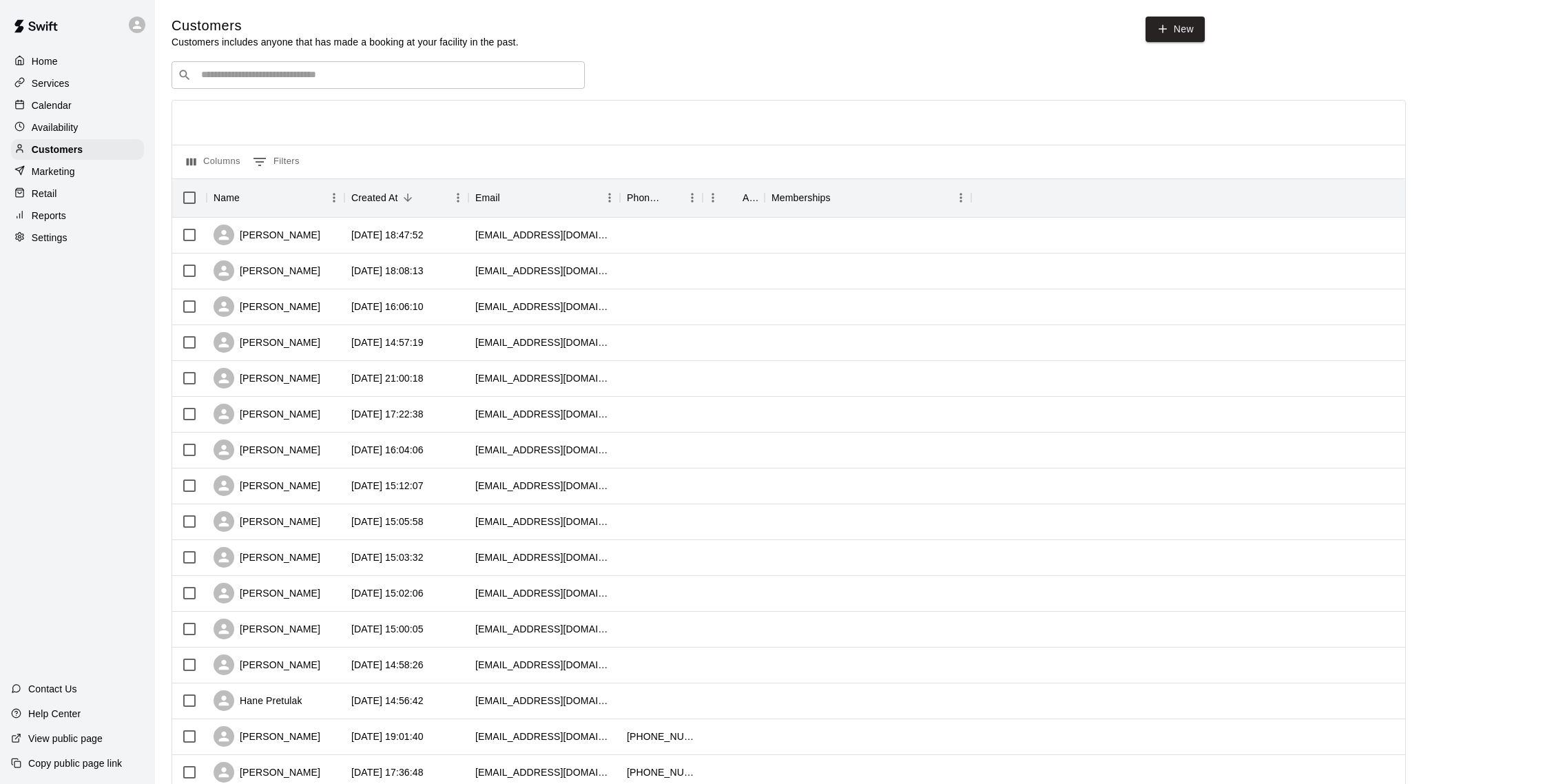
click at [60, 97] on div "Calendar" at bounding box center [77, 105] width 133 height 20
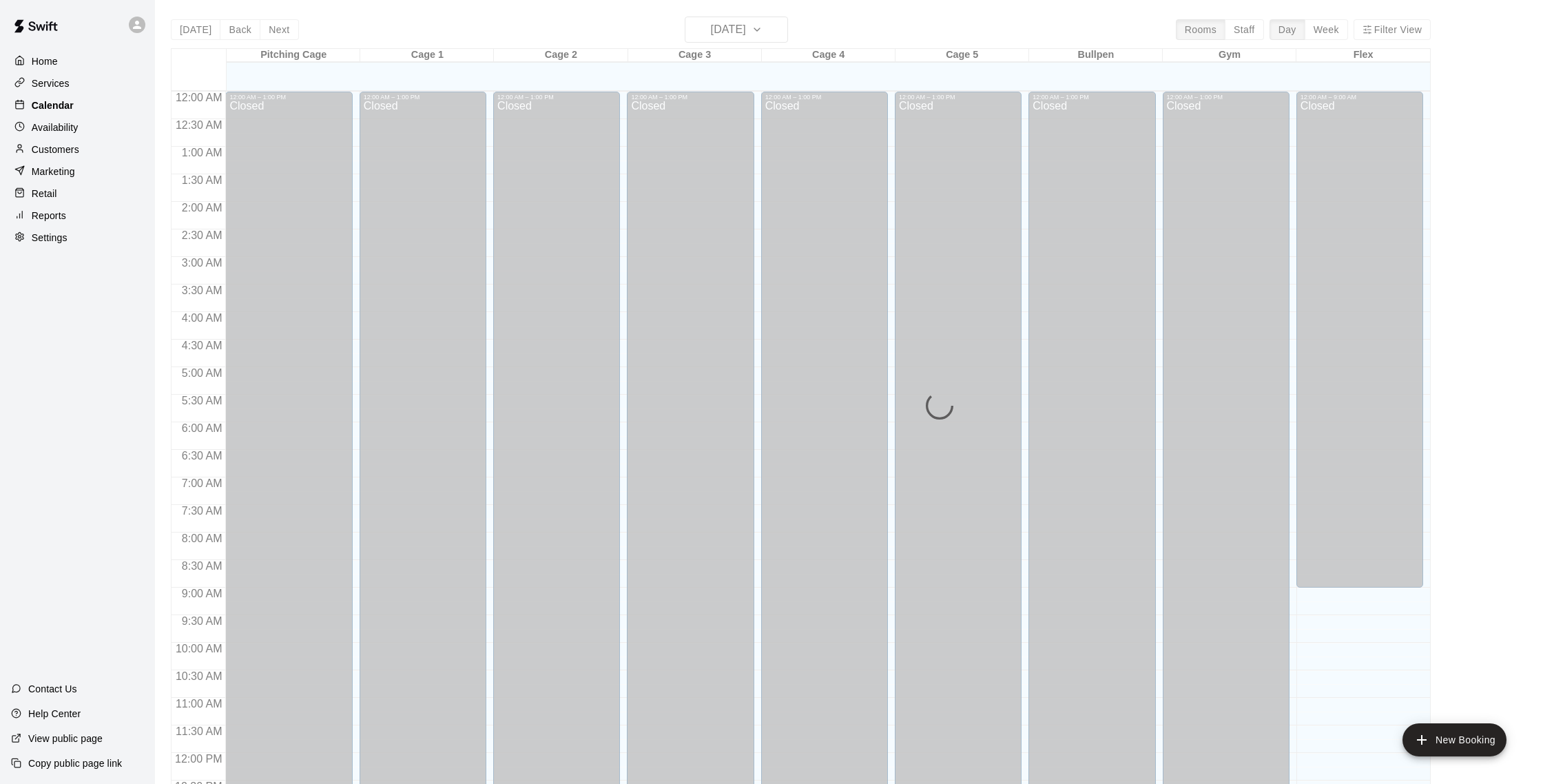
scroll to position [574, 0]
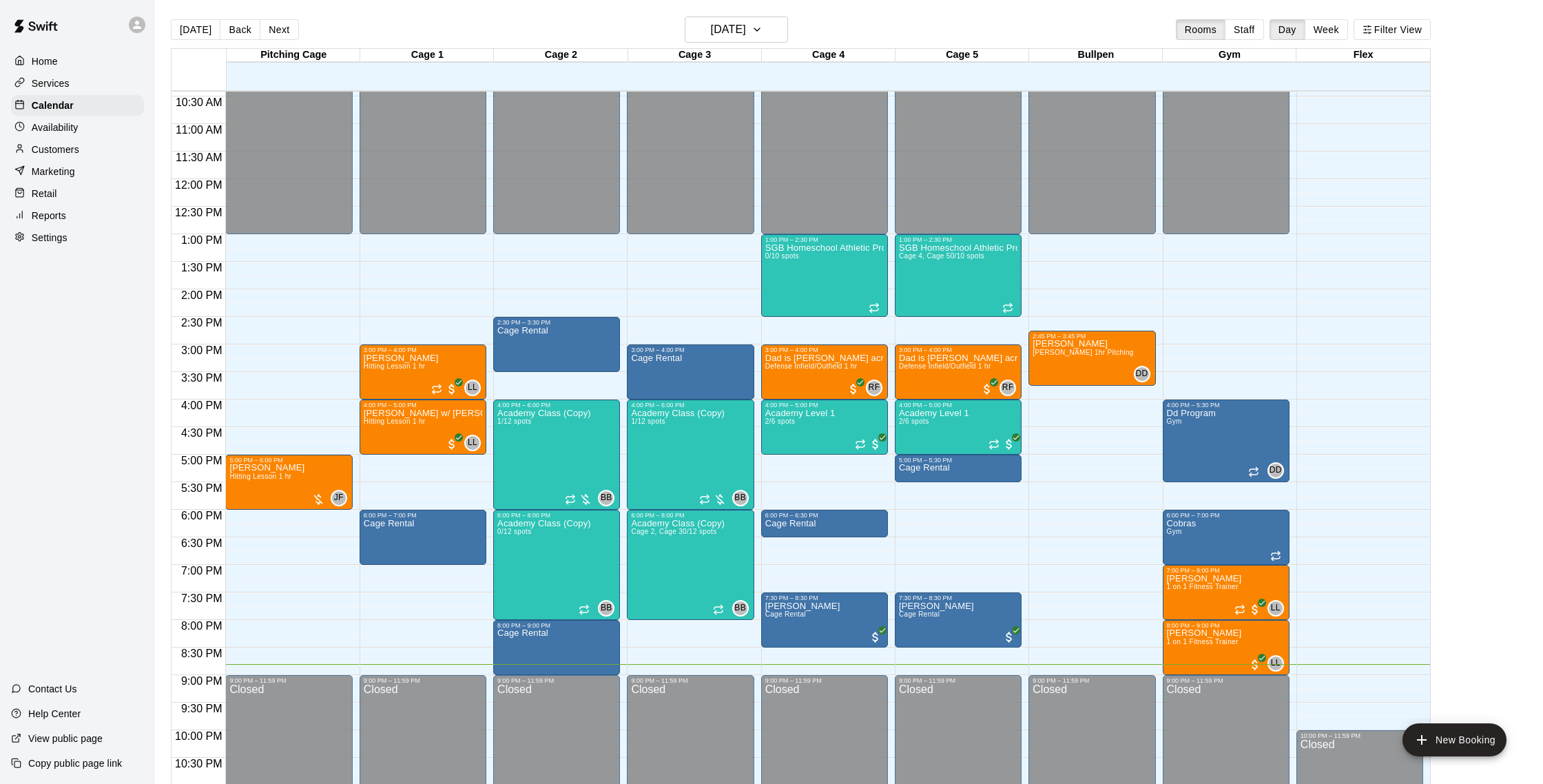
click at [87, 127] on div "Availability" at bounding box center [77, 127] width 133 height 20
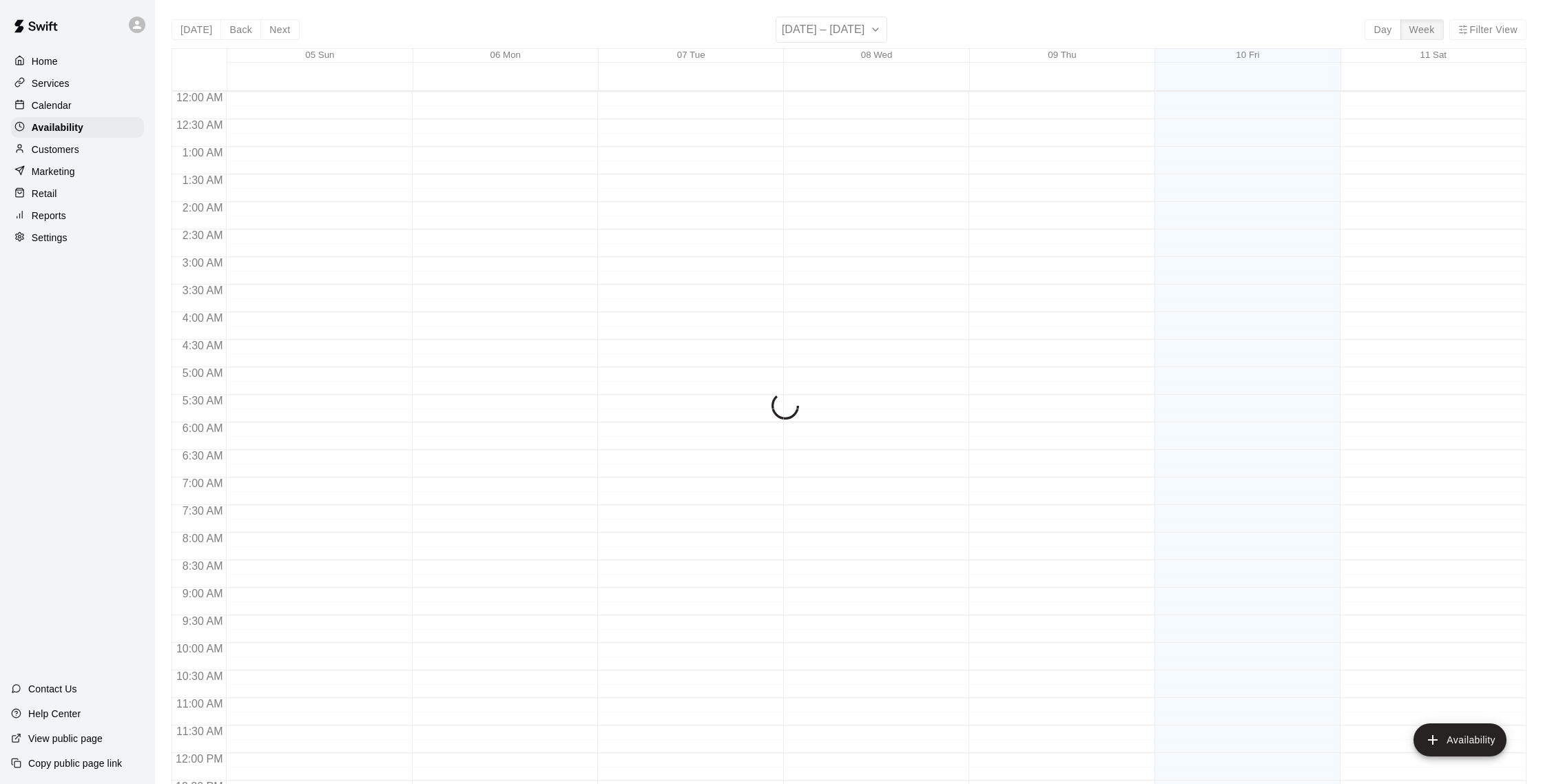
scroll to position [615, 0]
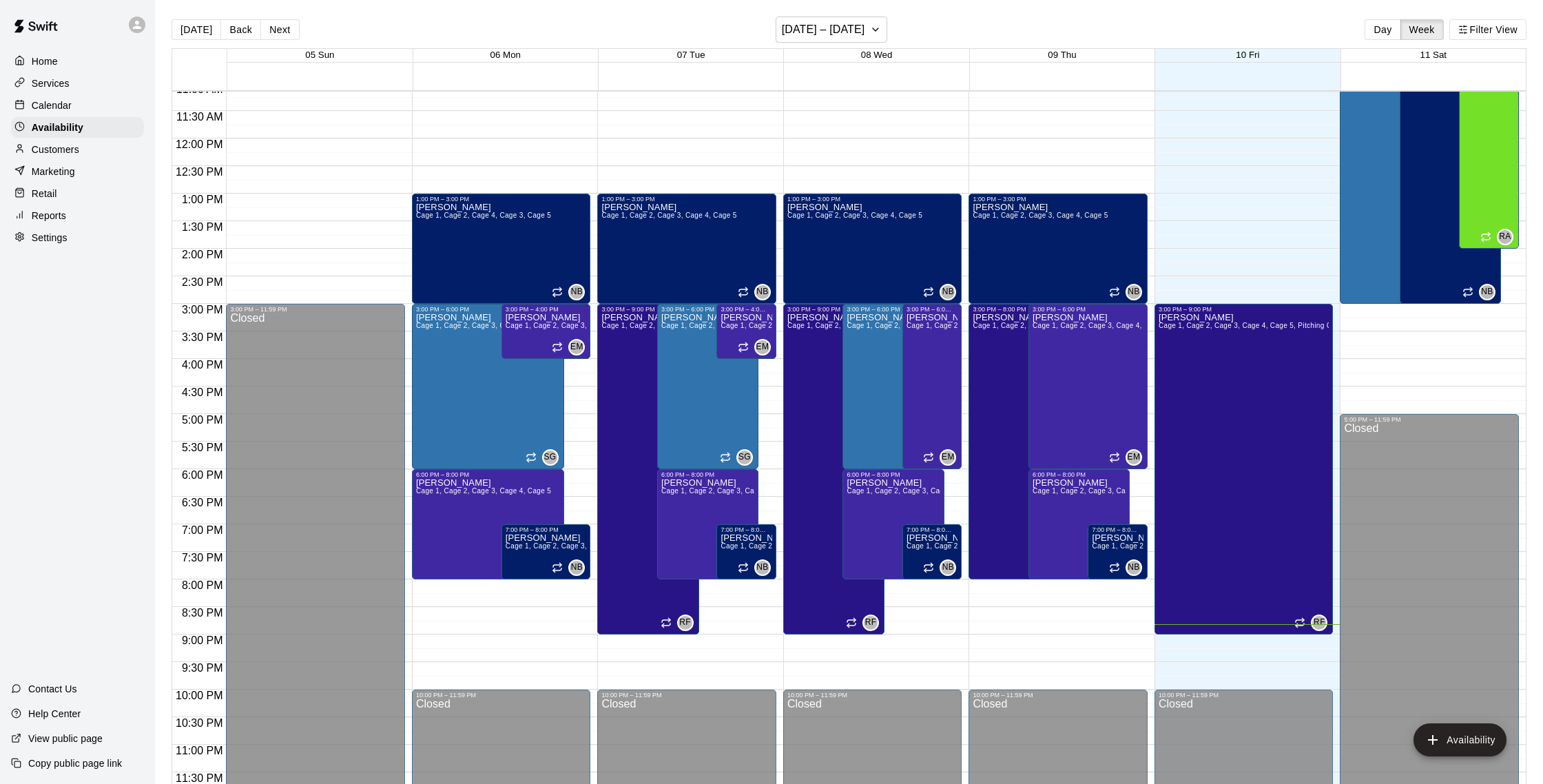
click at [75, 146] on p "Customers" at bounding box center [55, 149] width 47 height 14
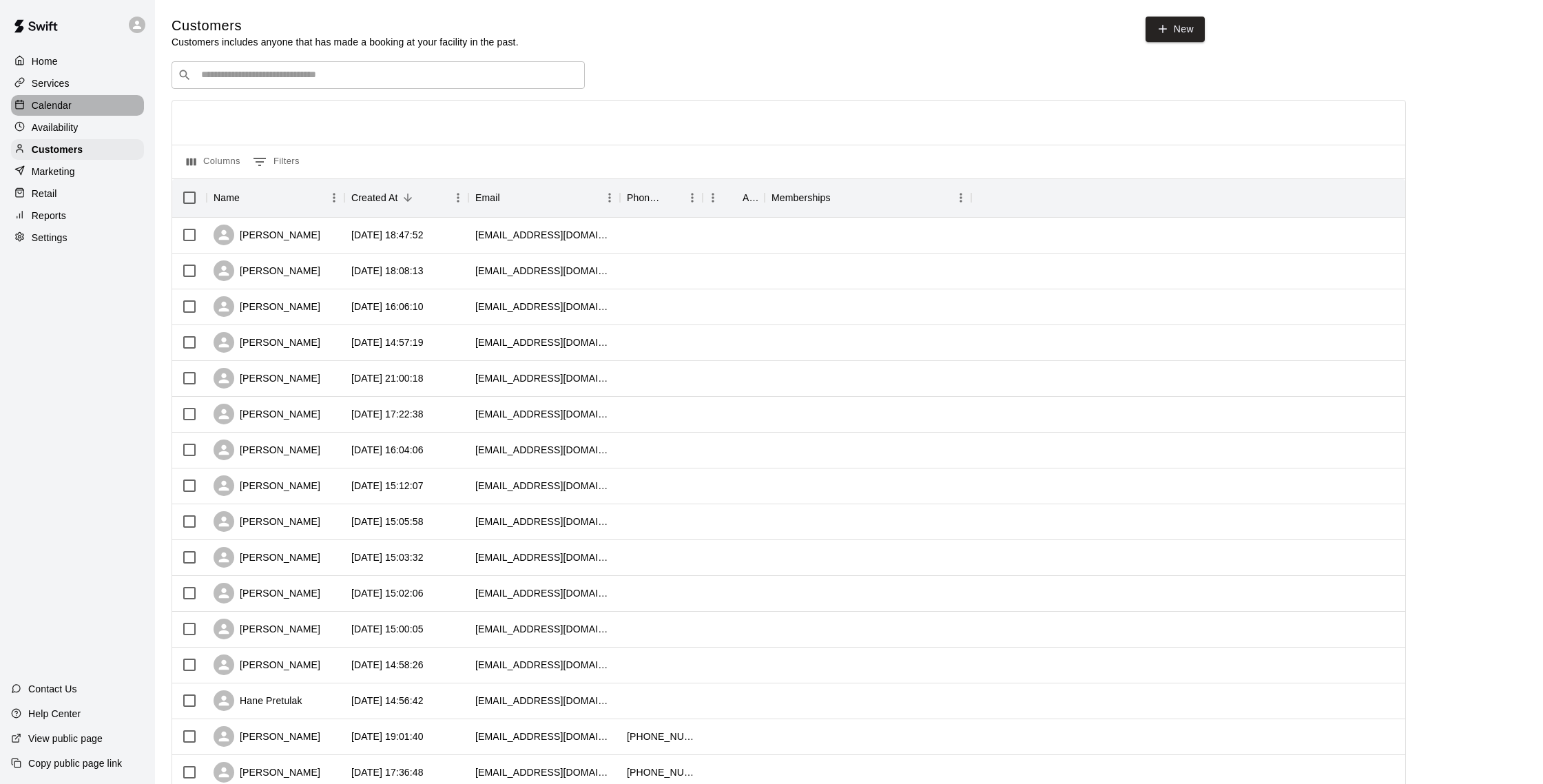
click at [63, 95] on div "Calendar" at bounding box center [77, 105] width 133 height 20
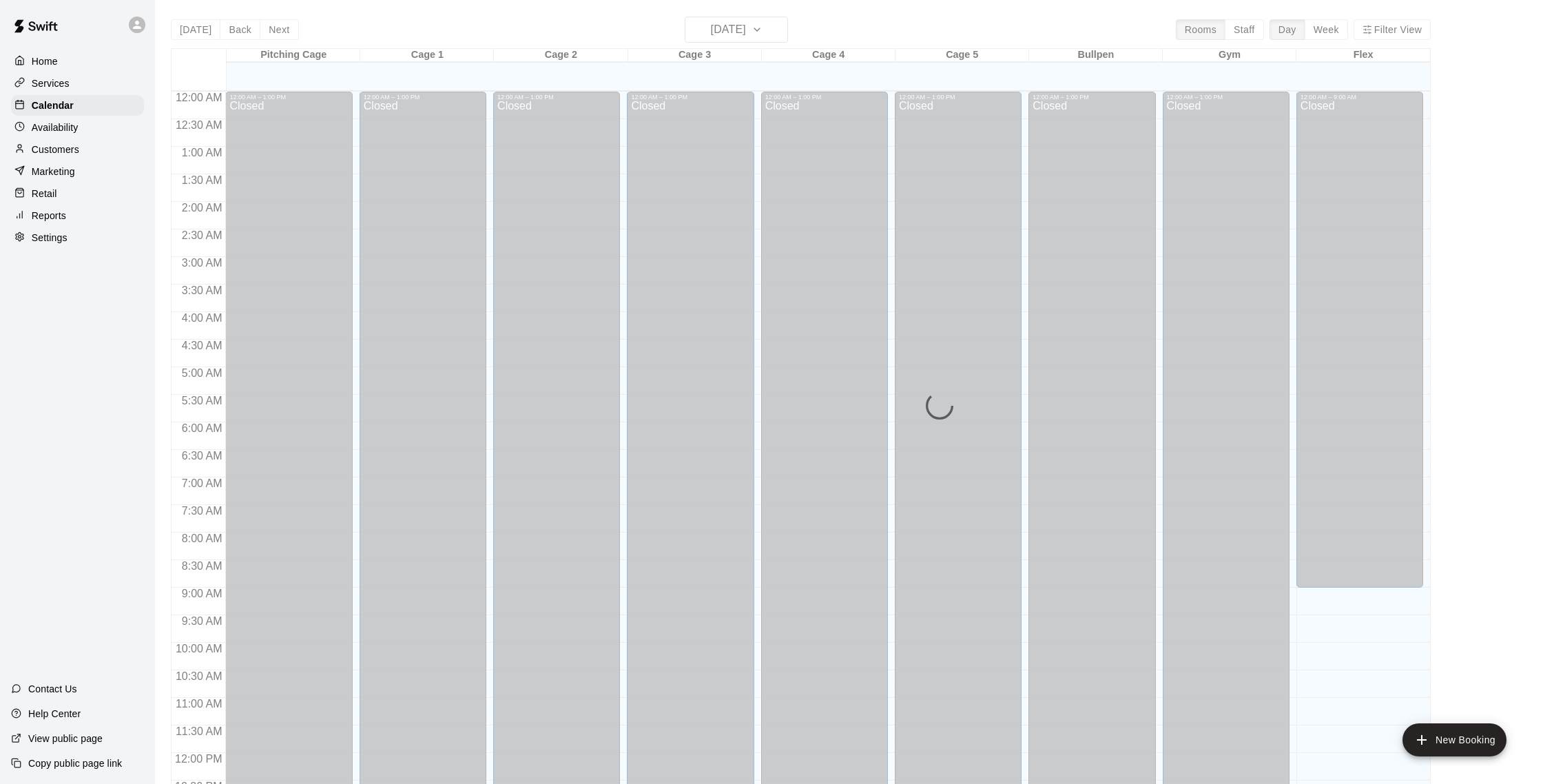
scroll to position [574, 0]
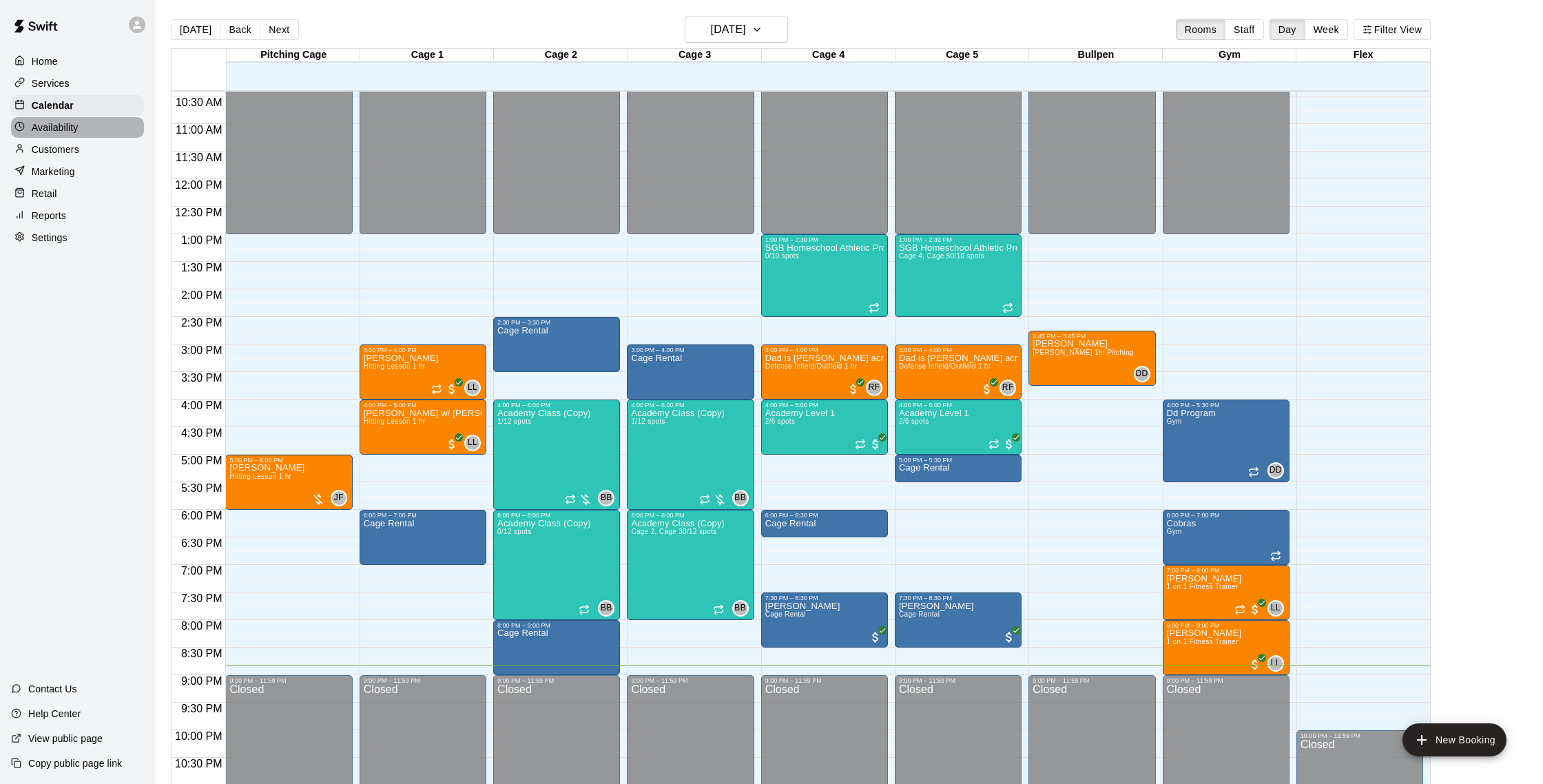
click at [67, 122] on p "Availability" at bounding box center [55, 127] width 46 height 14
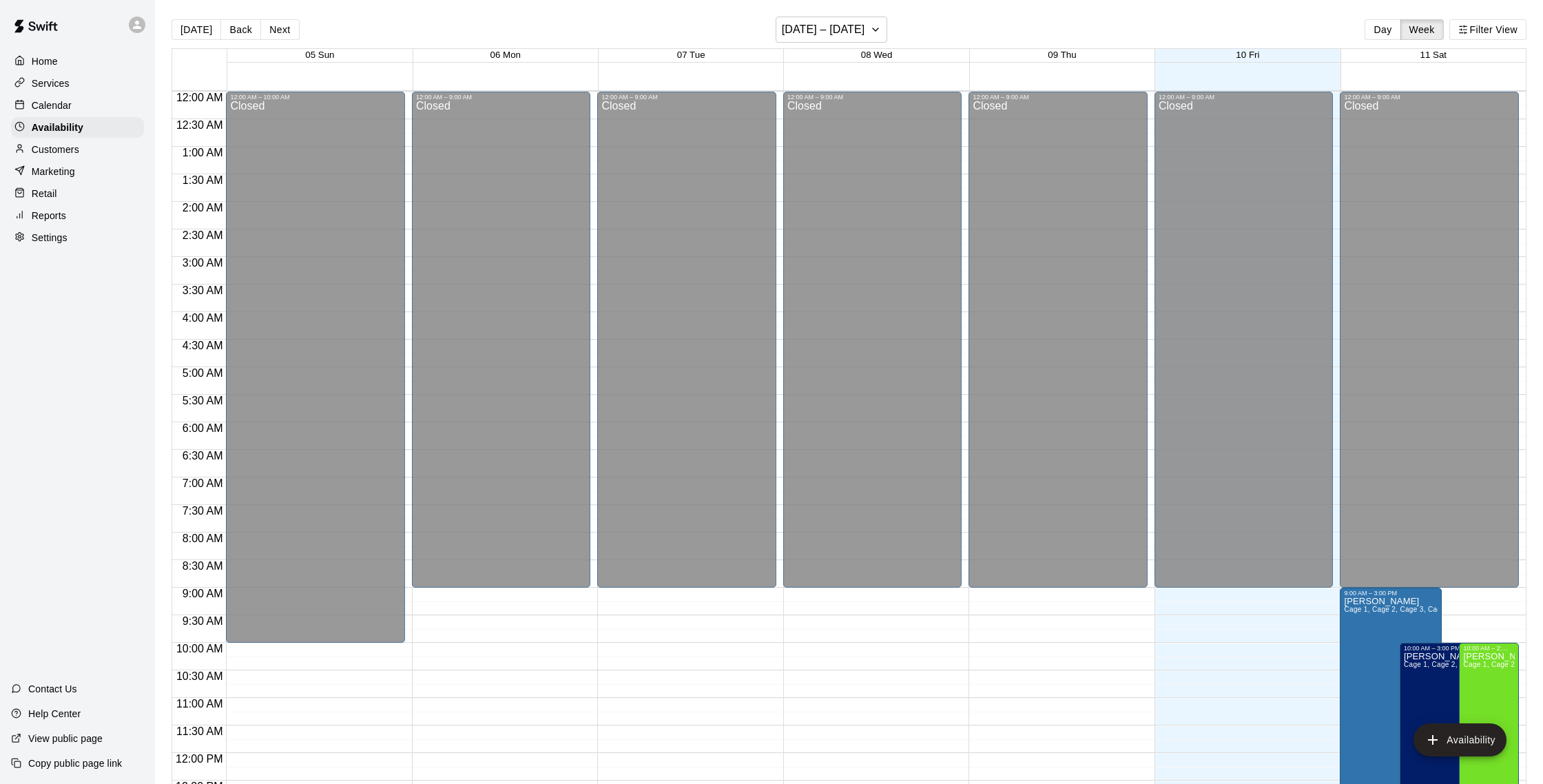
scroll to position [615, 0]
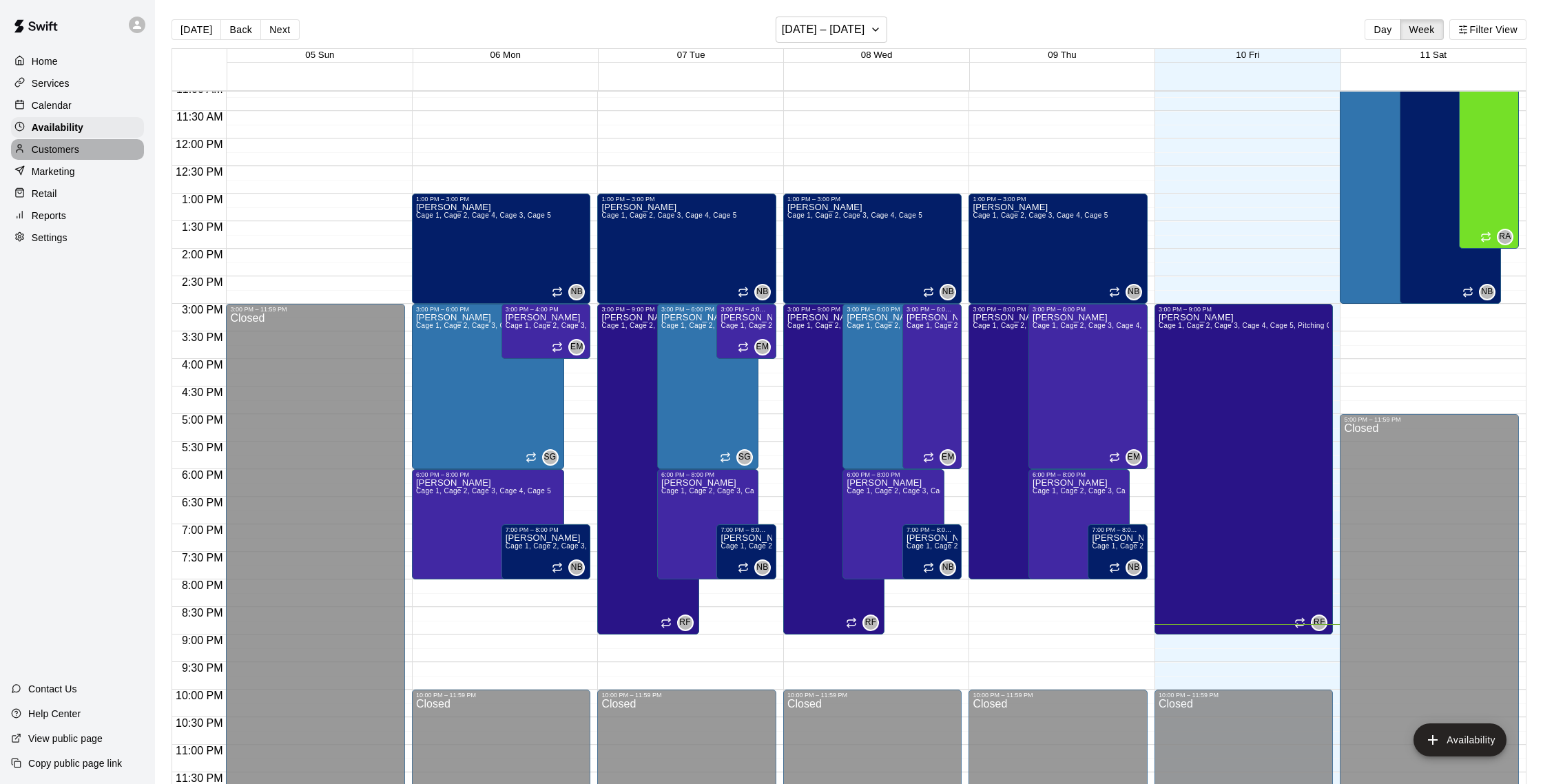
click at [64, 149] on p "Customers" at bounding box center [55, 149] width 47 height 14
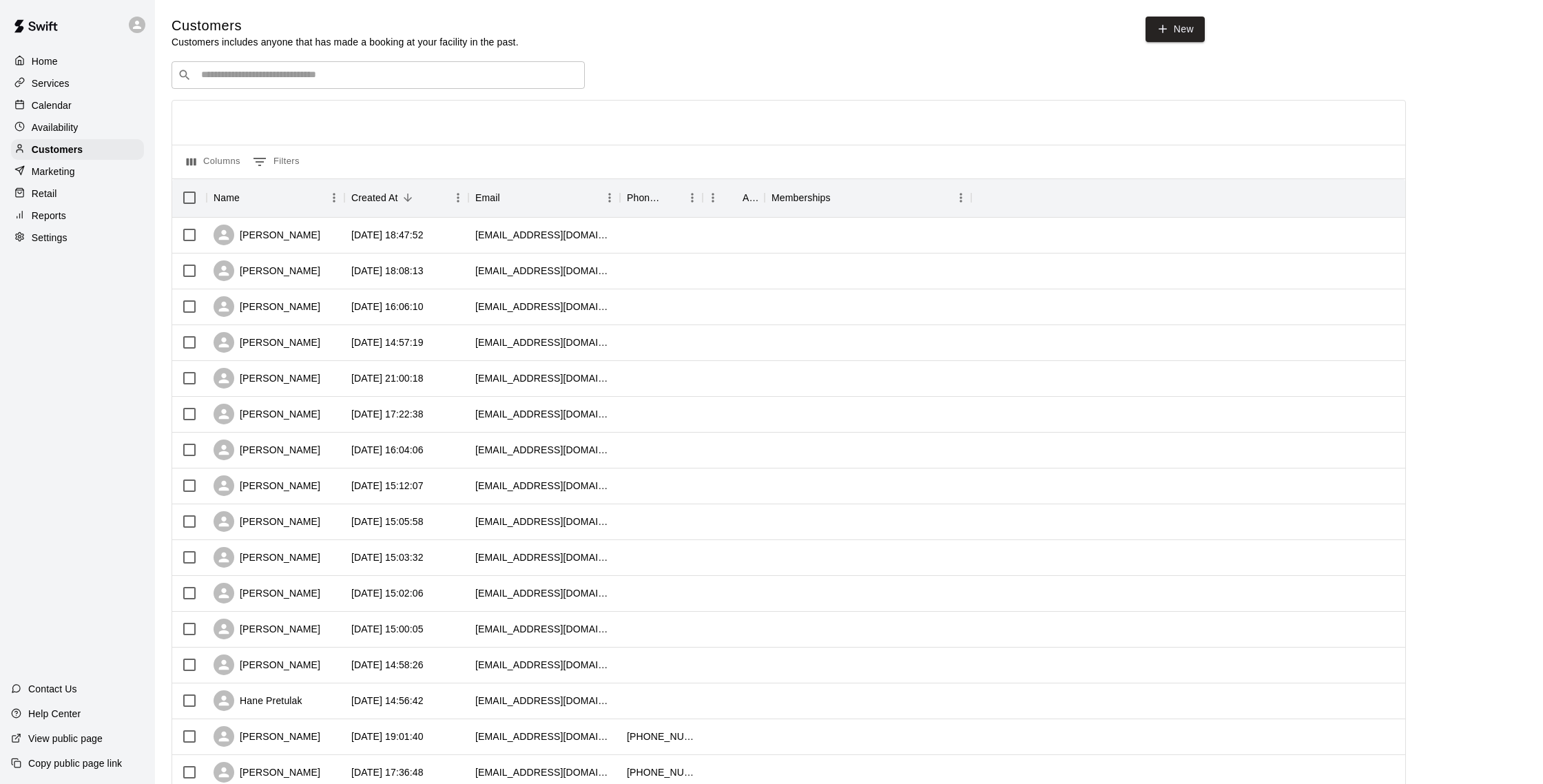
scroll to position [4, 0]
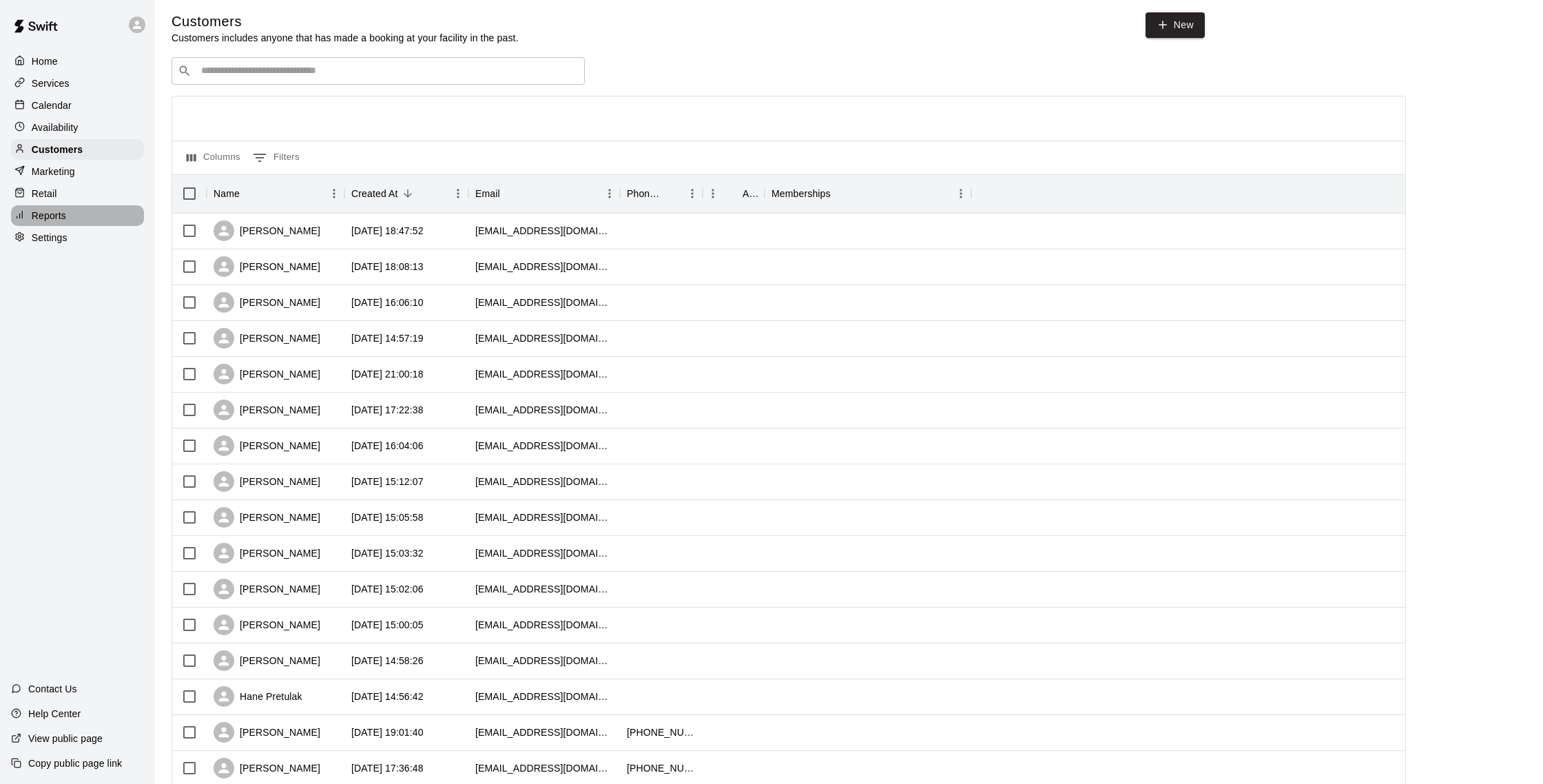
click at [62, 211] on p "Reports" at bounding box center [49, 215] width 34 height 14
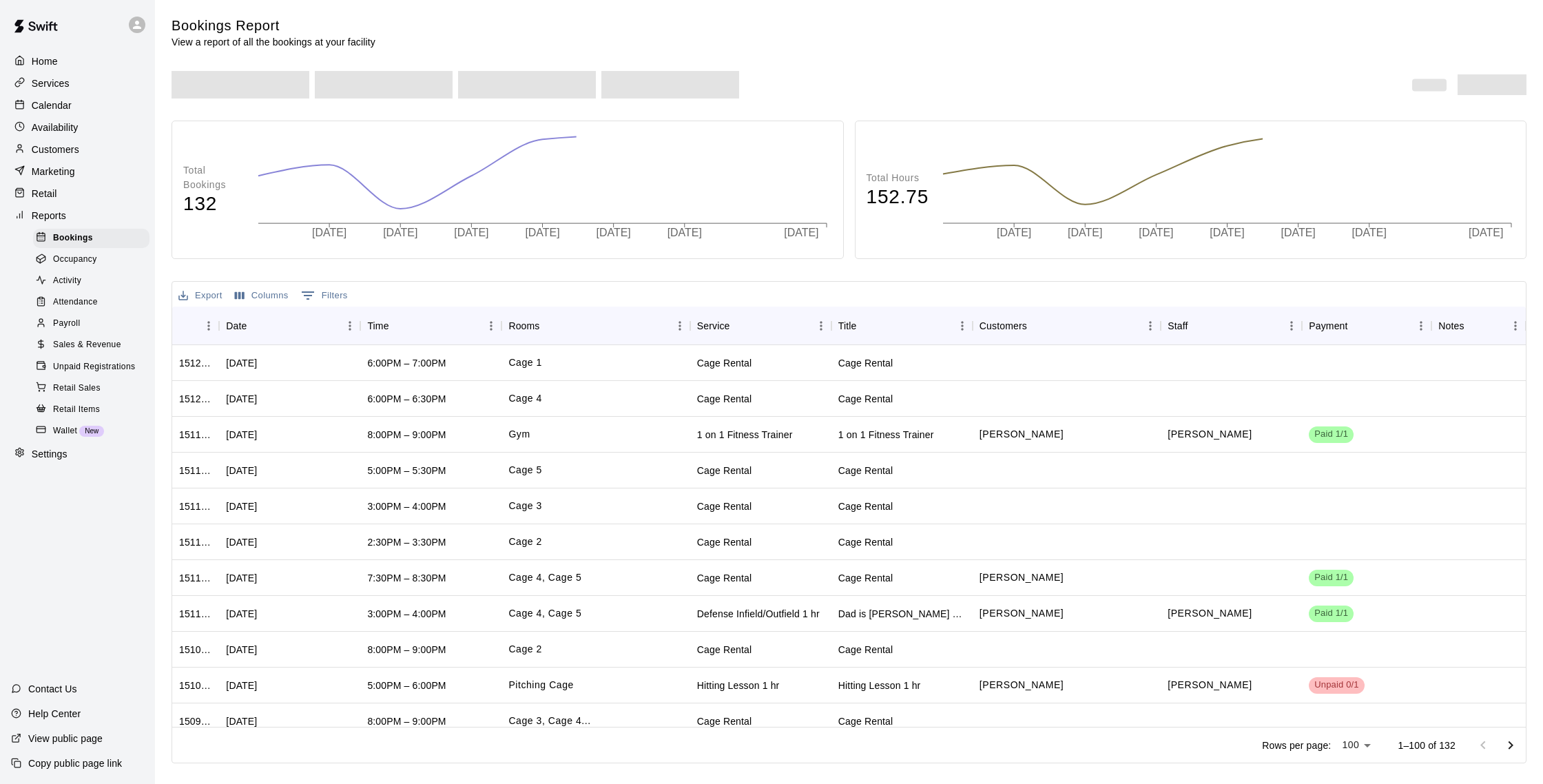
click at [130, 341] on div "Sales & Revenue" at bounding box center [91, 346] width 117 height 20
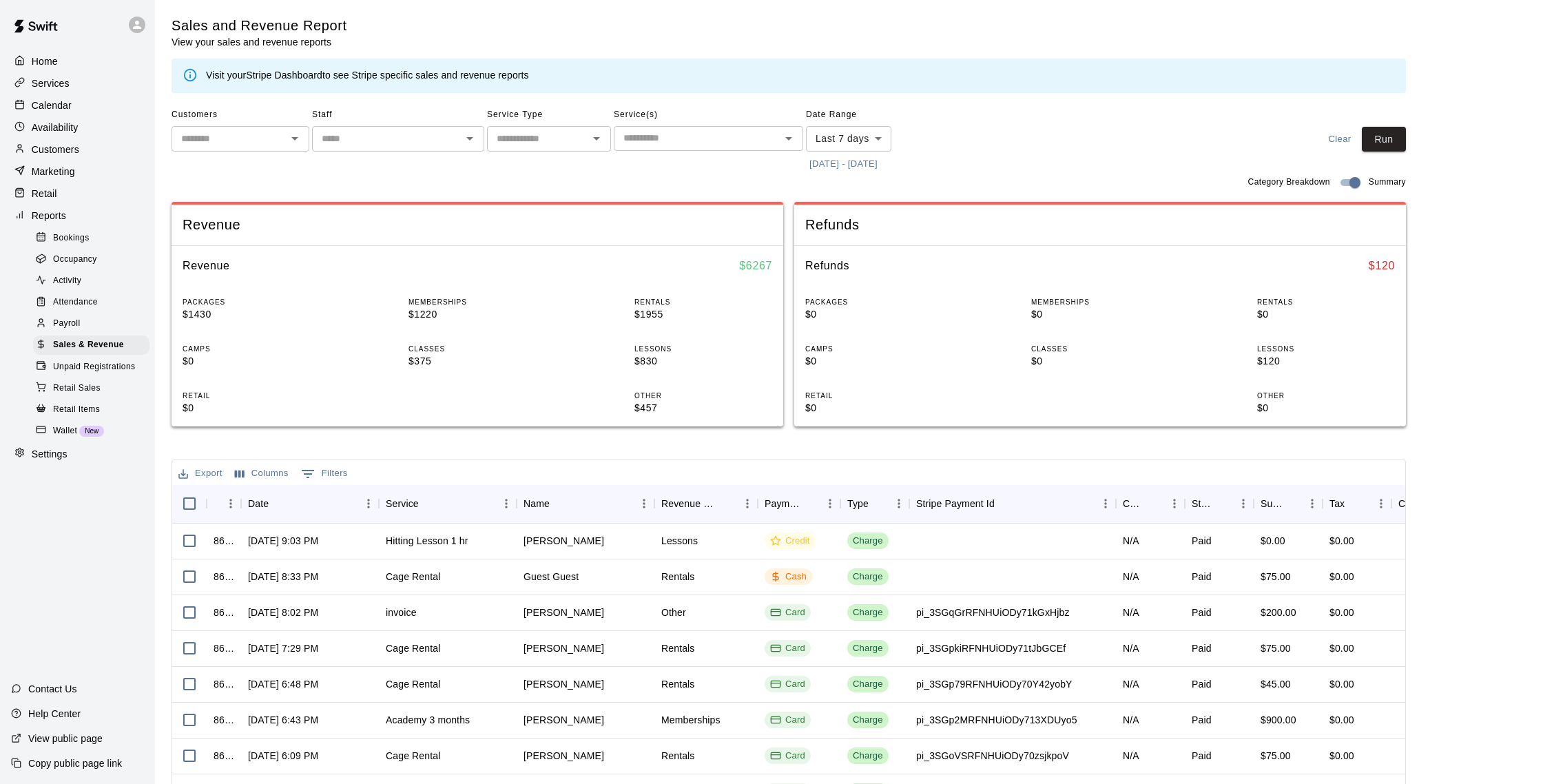
click at [851, 148] on body "Home Services Calendar Availability Customers Marketing Retail Reports Bookings…" at bounding box center [771, 473] width 1543 height 947
click at [854, 306] on li "Custom" at bounding box center [849, 305] width 86 height 23
type input "******"
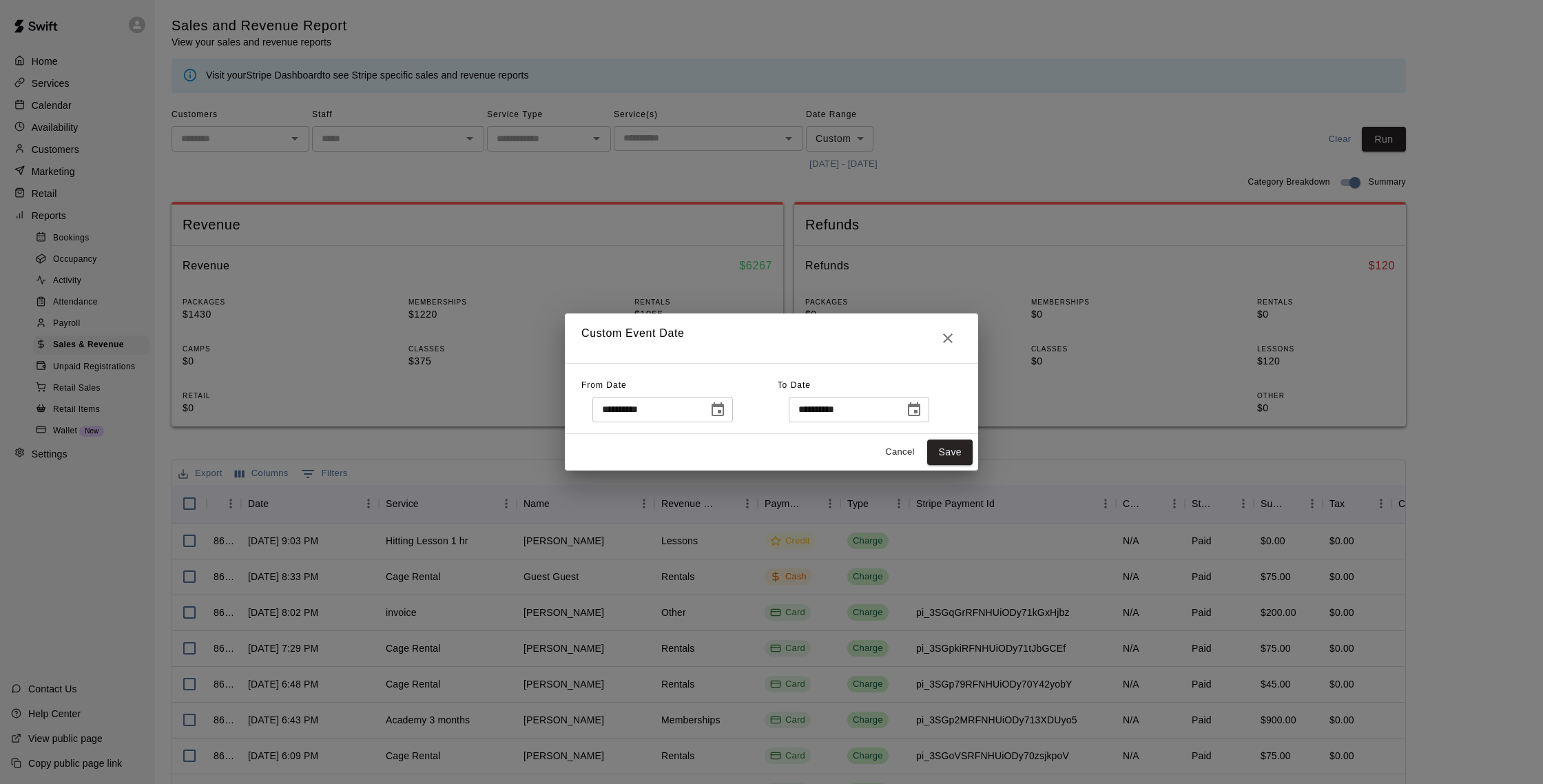
click at [724, 406] on icon "Choose date, selected date is Oct 3, 2025" at bounding box center [718, 410] width 16 height 16
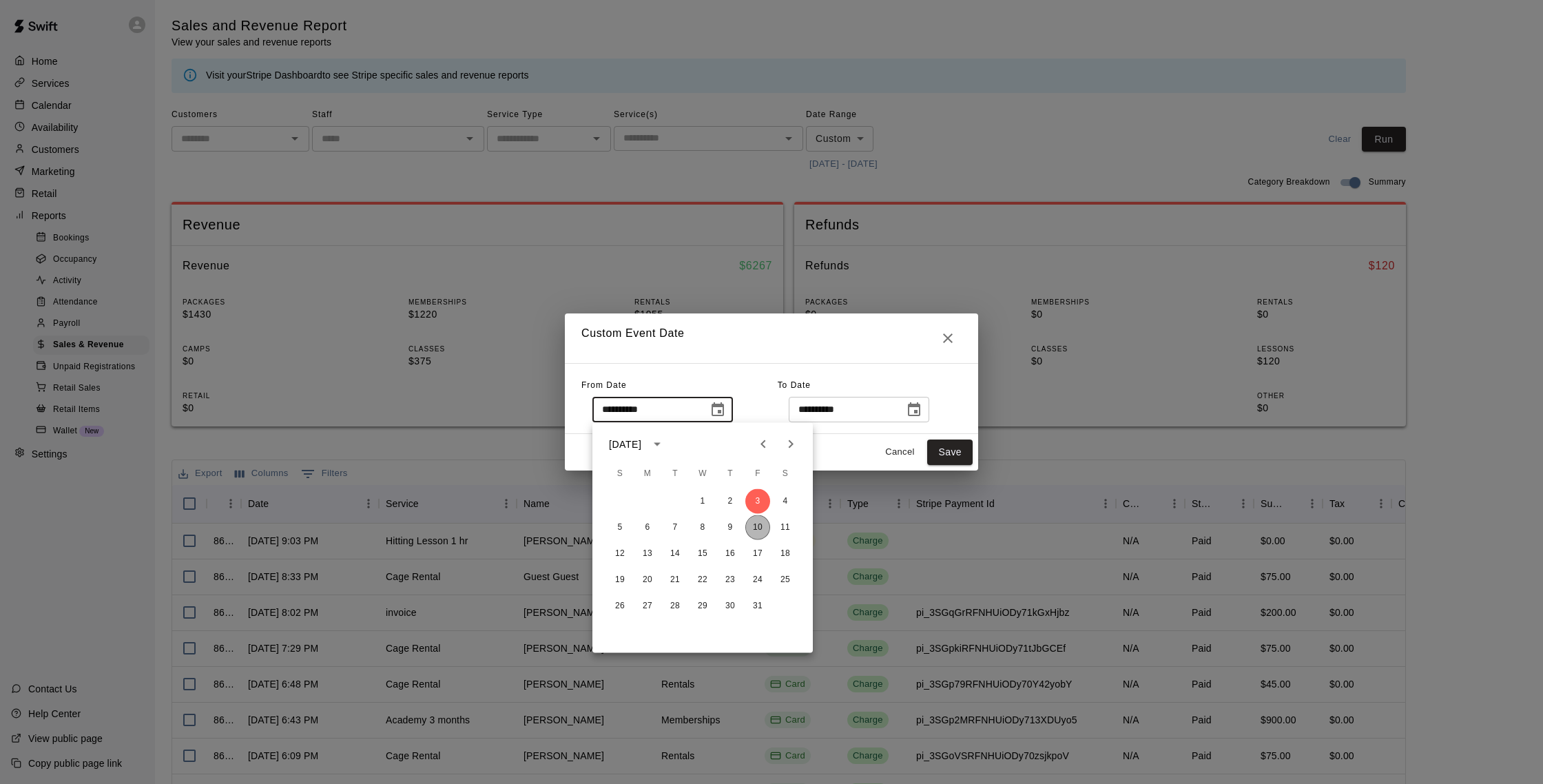
click at [757, 530] on button "10" at bounding box center [758, 527] width 24 height 24
type input "**********"
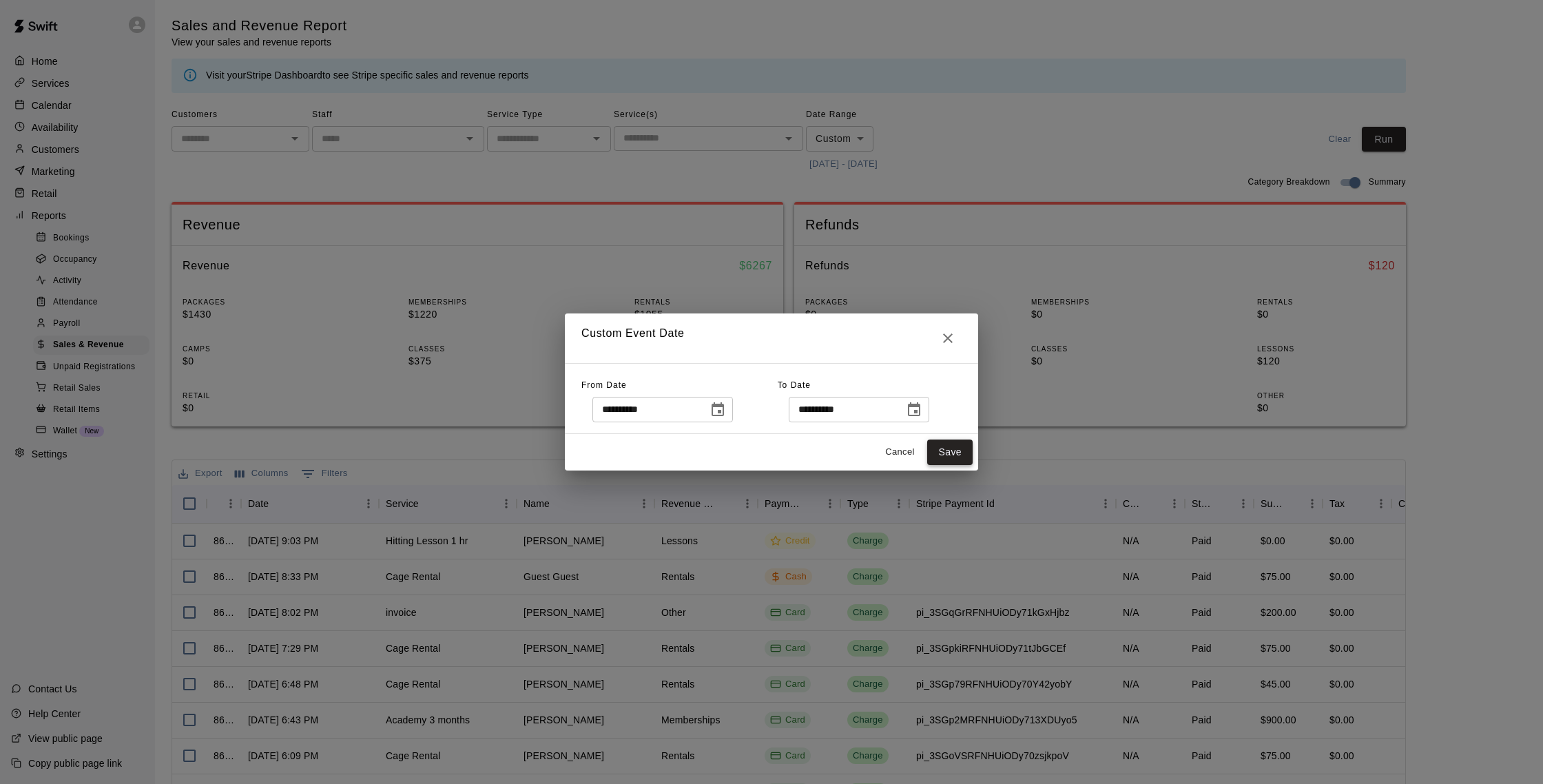
click at [955, 453] on button "Save" at bounding box center [950, 451] width 46 height 25
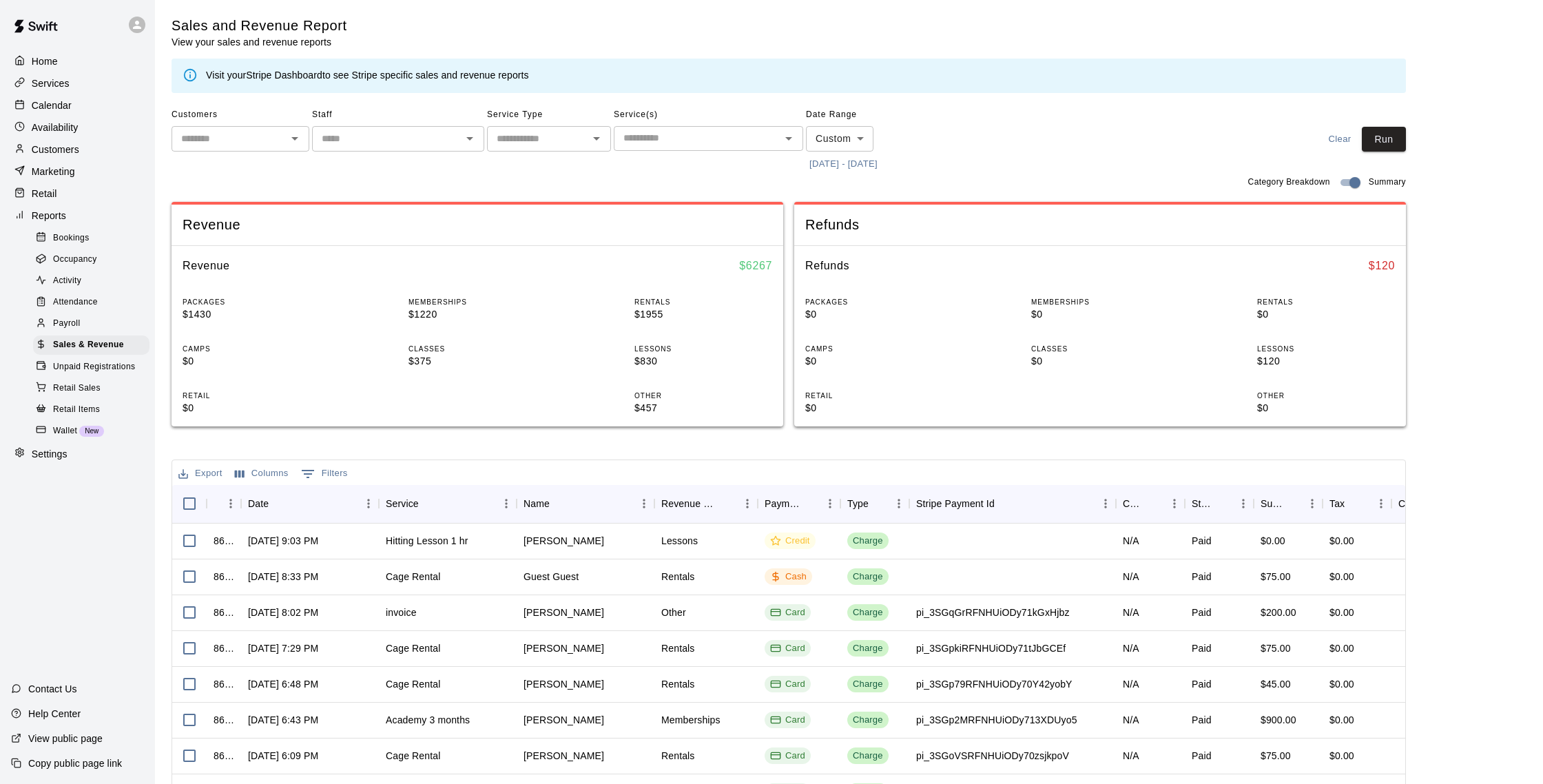
click at [1406, 139] on main "Sales and Revenue Report View your sales and revenue reports Visit your Stripe …" at bounding box center [849, 478] width 1356 height 925
click at [1388, 145] on button "Run" at bounding box center [1384, 139] width 44 height 25
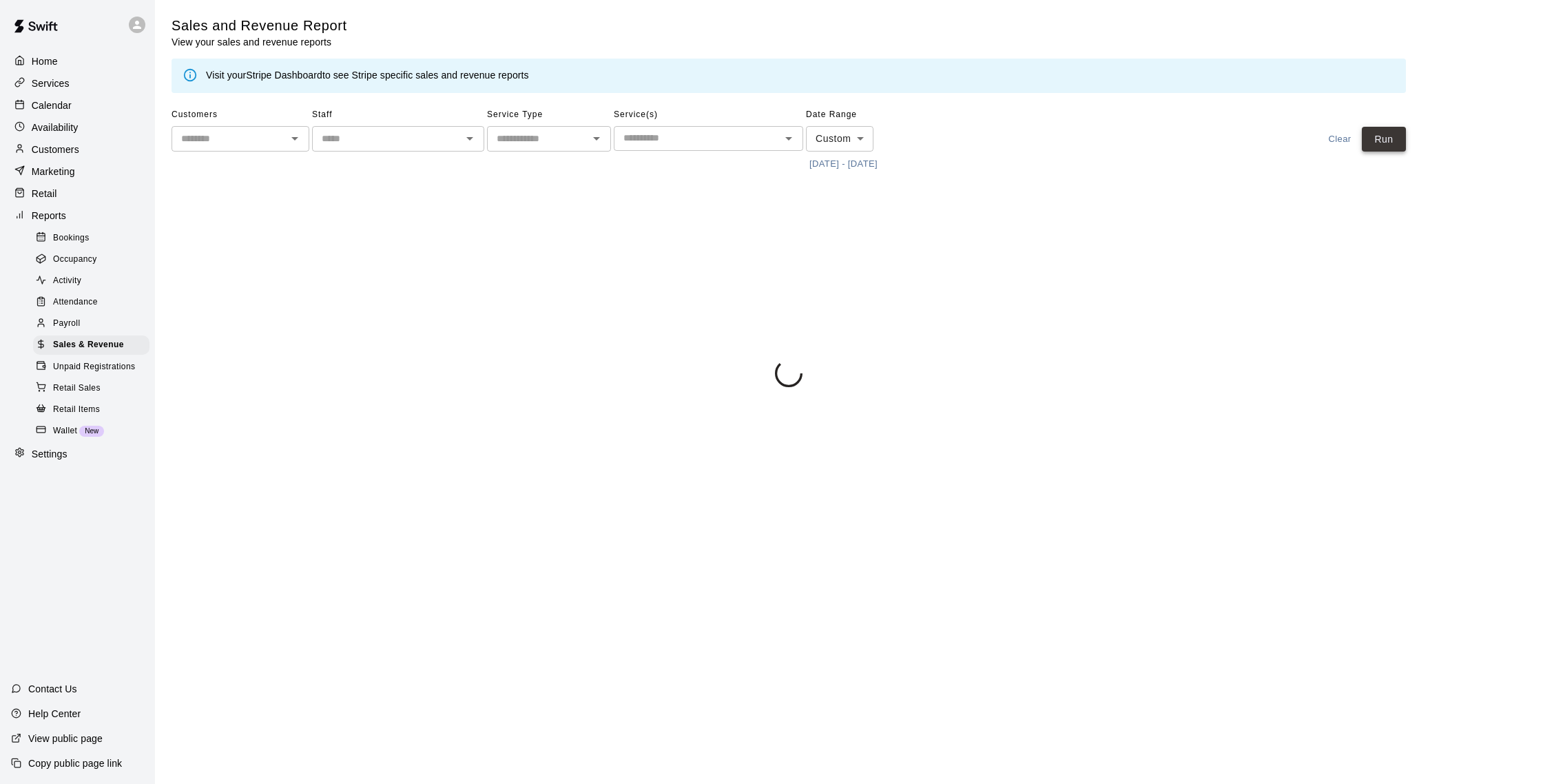
click at [1385, 145] on button "Run" at bounding box center [1384, 139] width 44 height 25
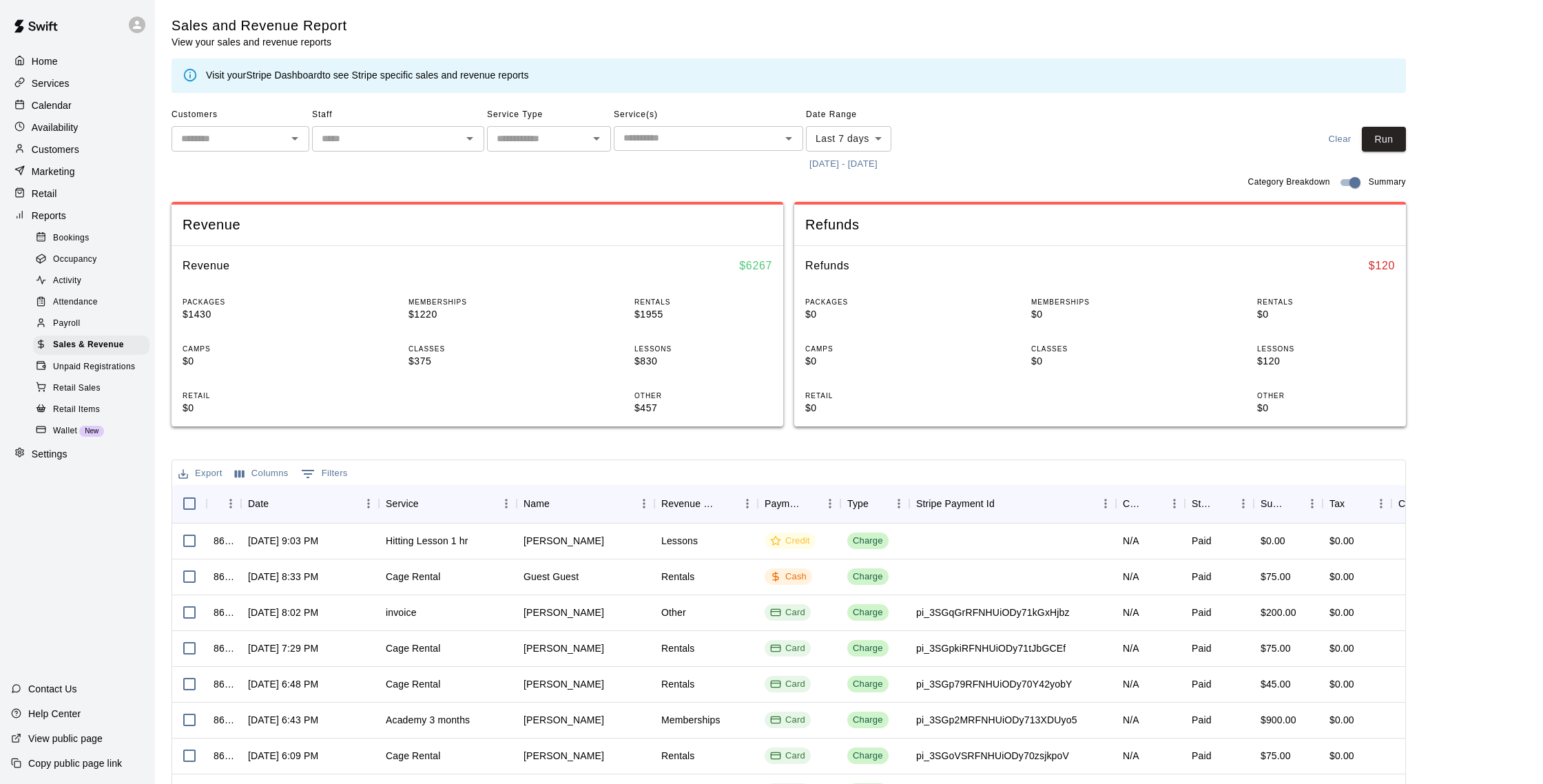
click at [71, 58] on div "Home" at bounding box center [77, 61] width 133 height 20
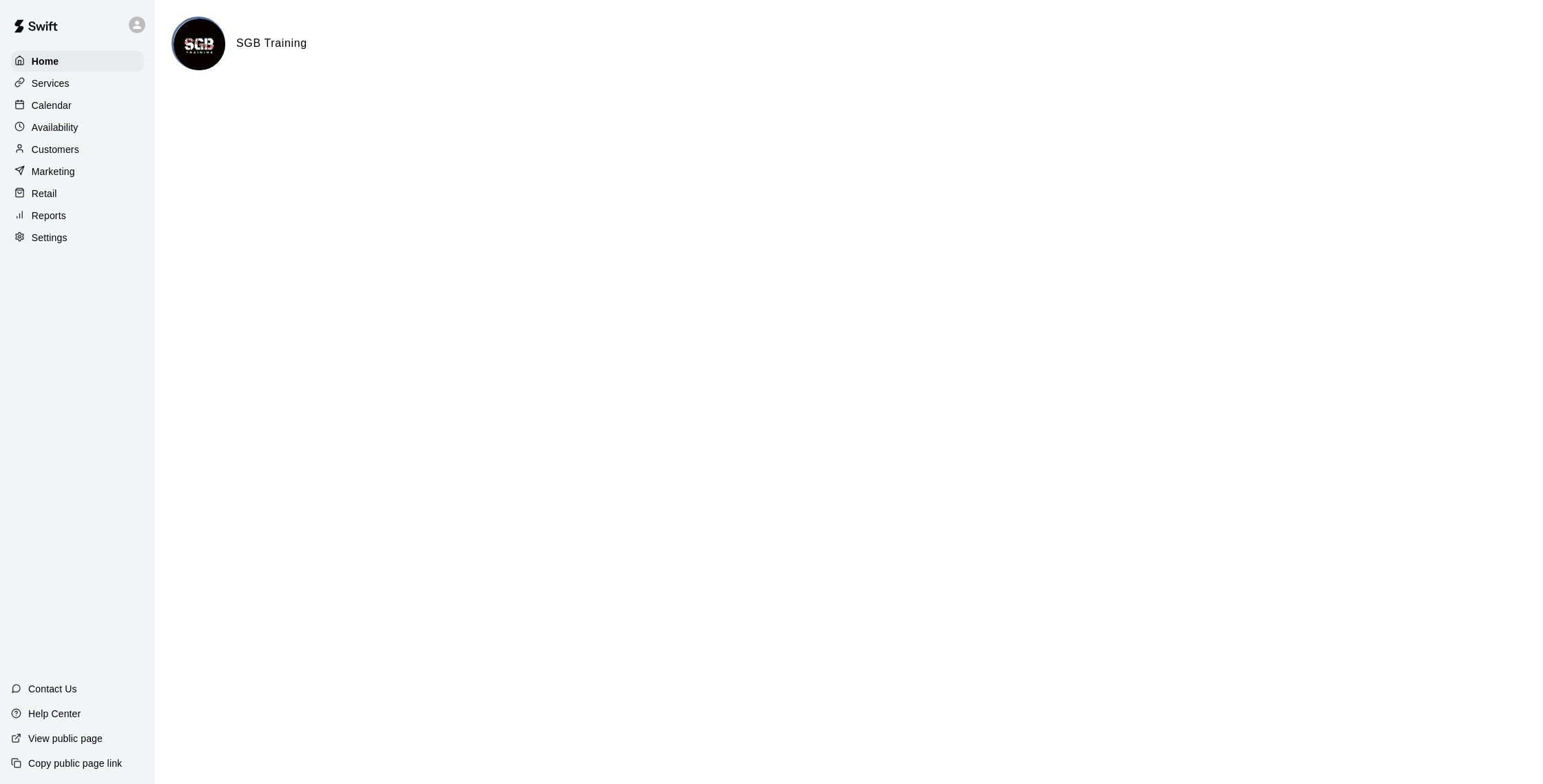
click at [199, 43] on img at bounding box center [199, 44] width 51 height 51
